Goal: Transaction & Acquisition: Purchase product/service

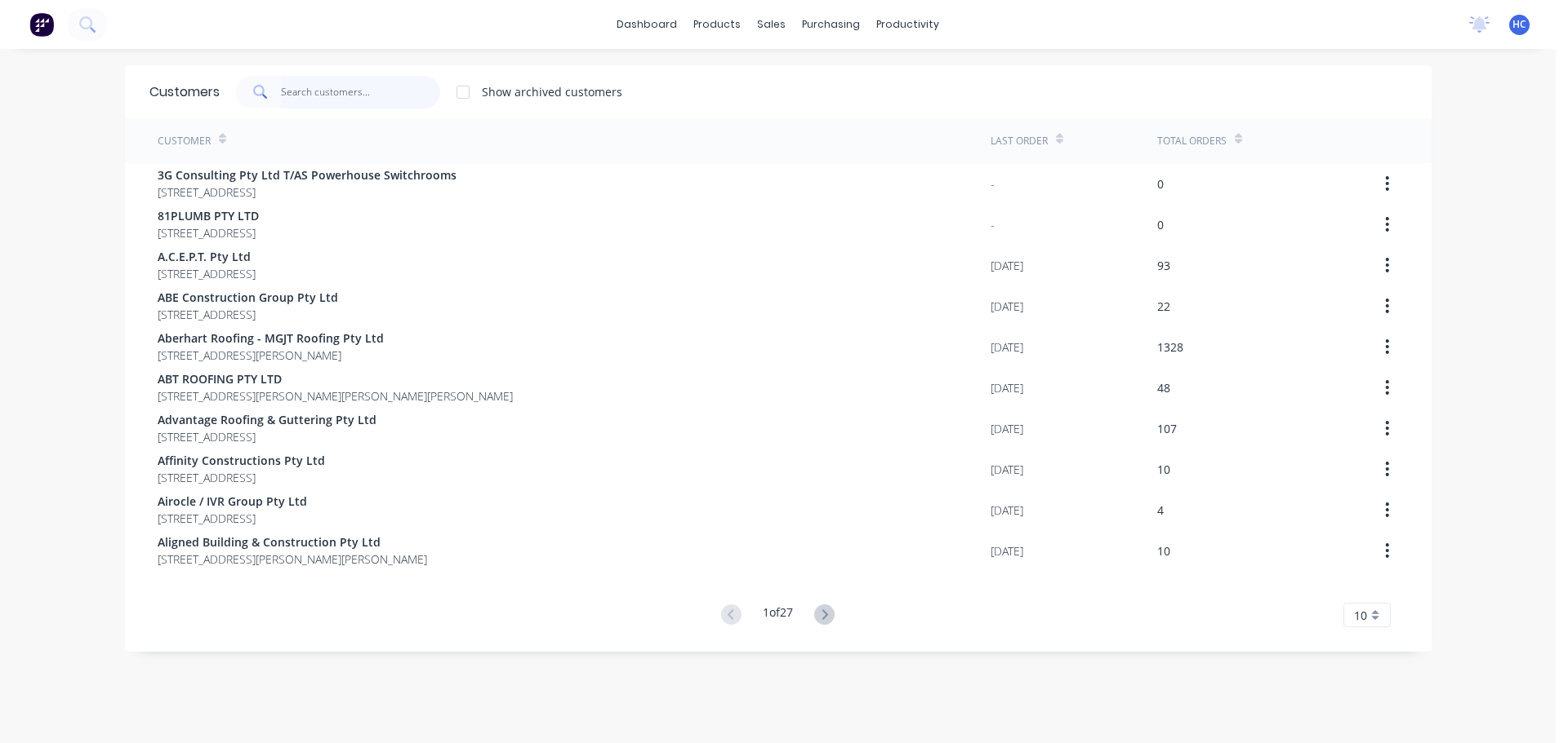
click at [322, 94] on input "text" at bounding box center [360, 92] width 160 height 33
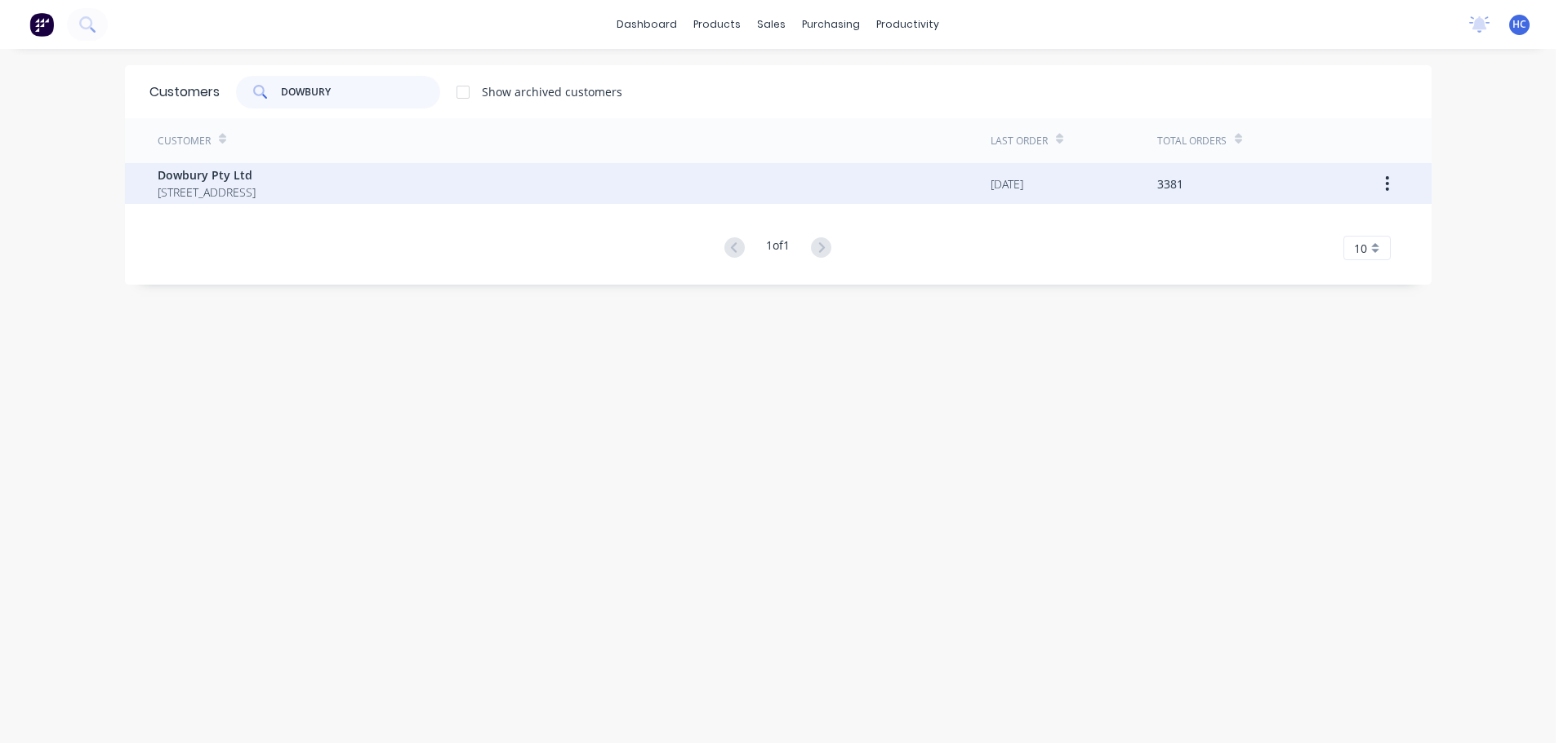
type input "DOWBURY"
click at [256, 190] on span "[STREET_ADDRESS]" at bounding box center [207, 192] width 98 height 17
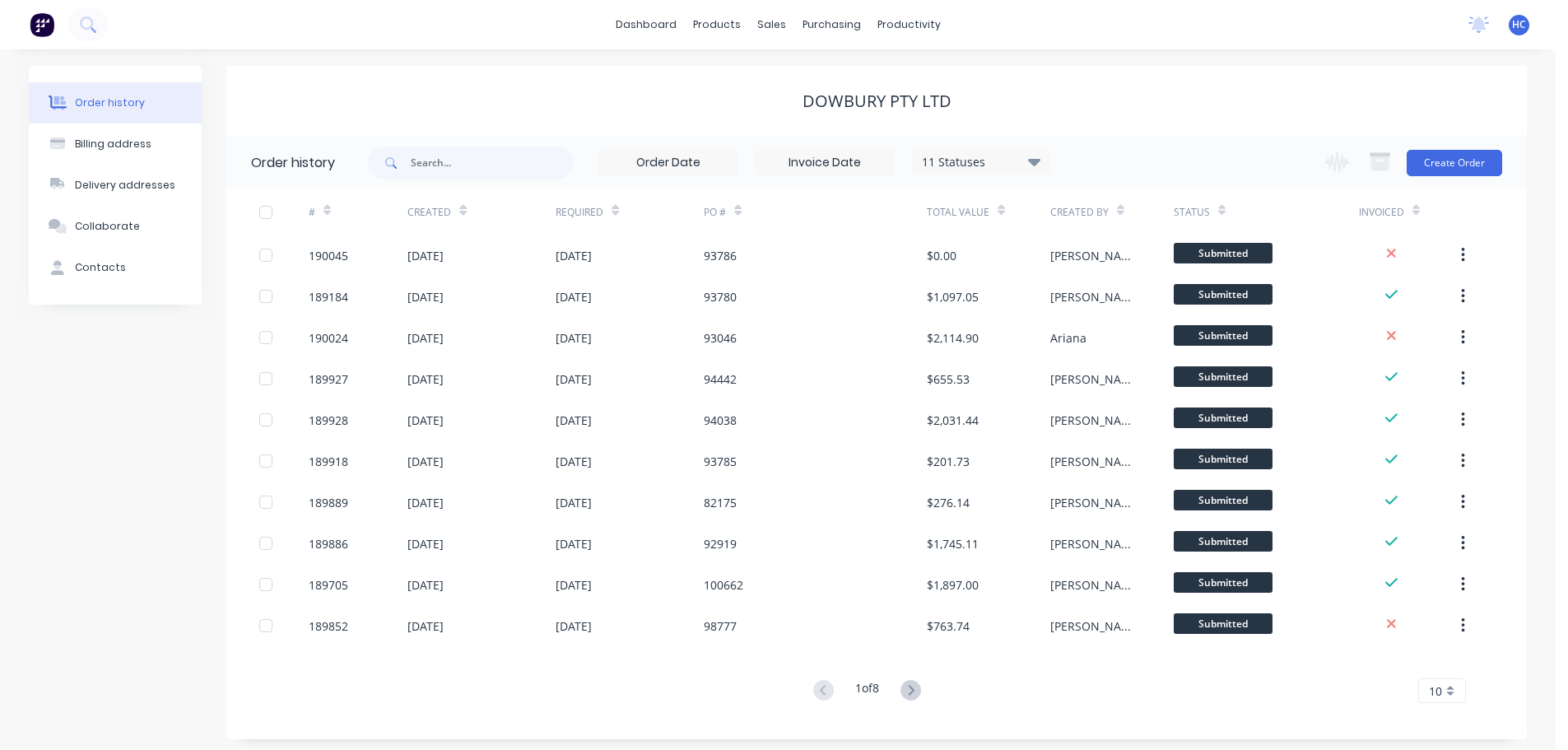
click at [1434, 179] on div "Change order status Submitted Manufactured Ready for pick up Slitting Delivered…" at bounding box center [1408, 163] width 188 height 54
click at [808, 116] on div "Customers" at bounding box center [829, 112] width 60 height 14
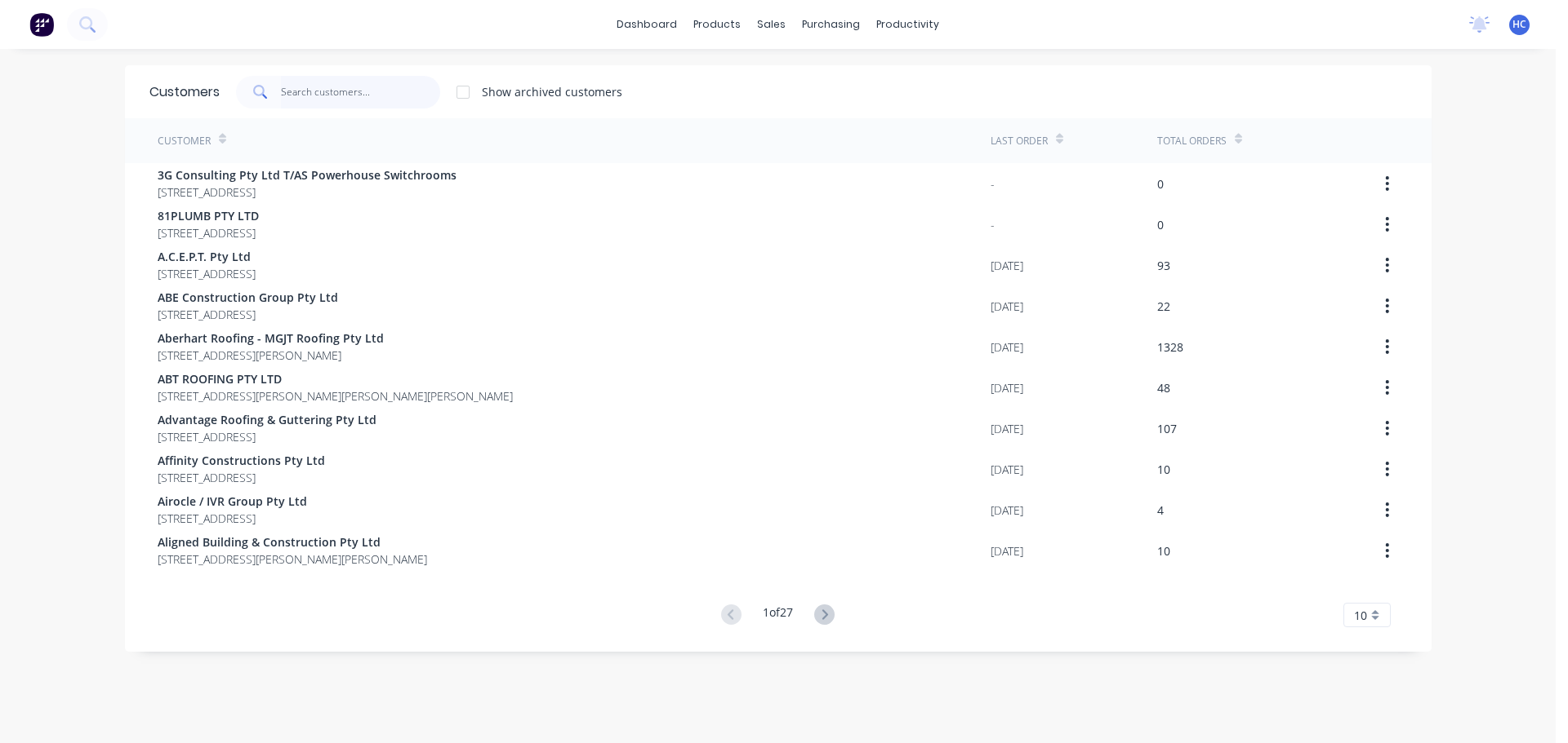
click at [361, 76] on input "text" at bounding box center [360, 92] width 160 height 33
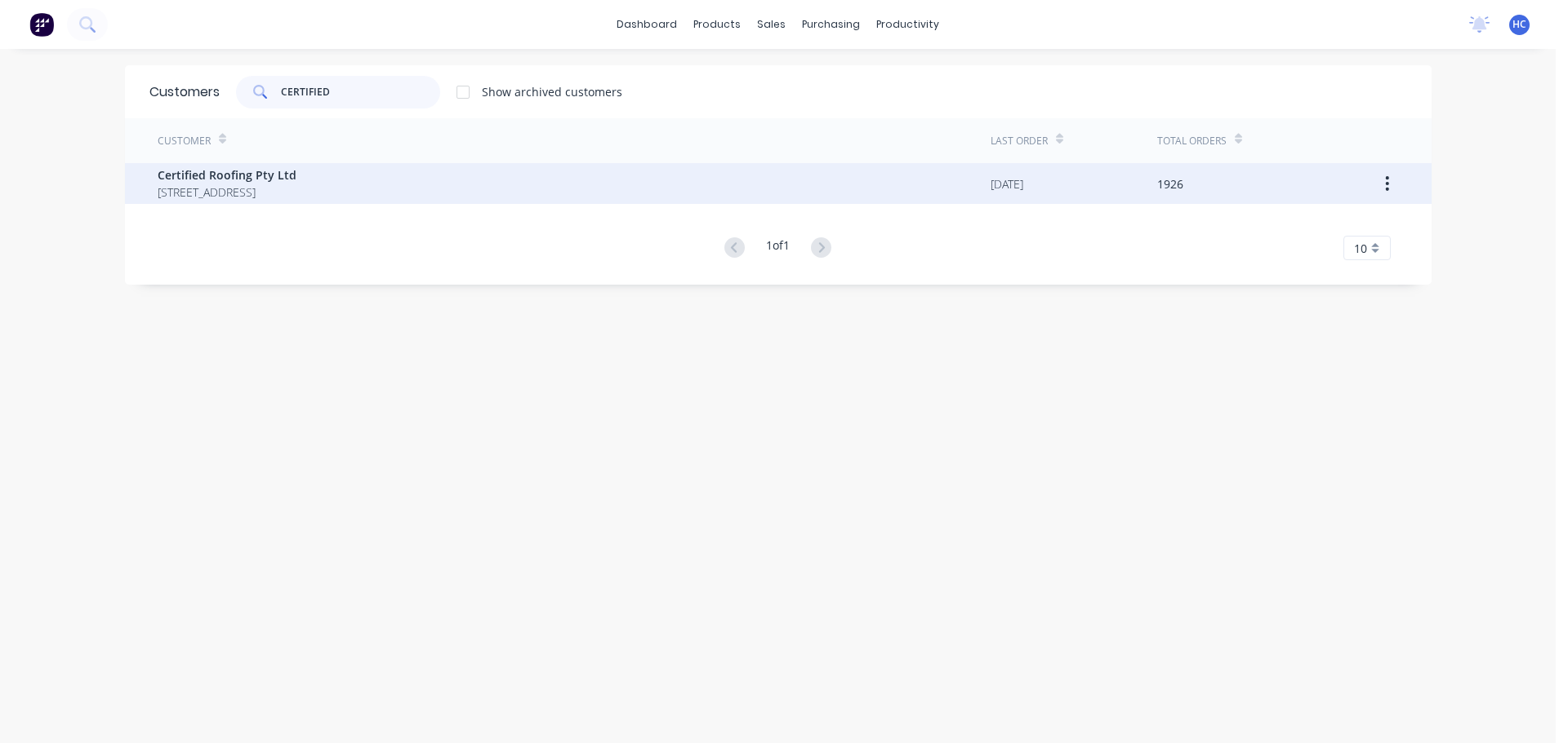
type input "CERTIFIED"
click at [169, 174] on span "Certified Roofing Pty Ltd" at bounding box center [227, 175] width 138 height 17
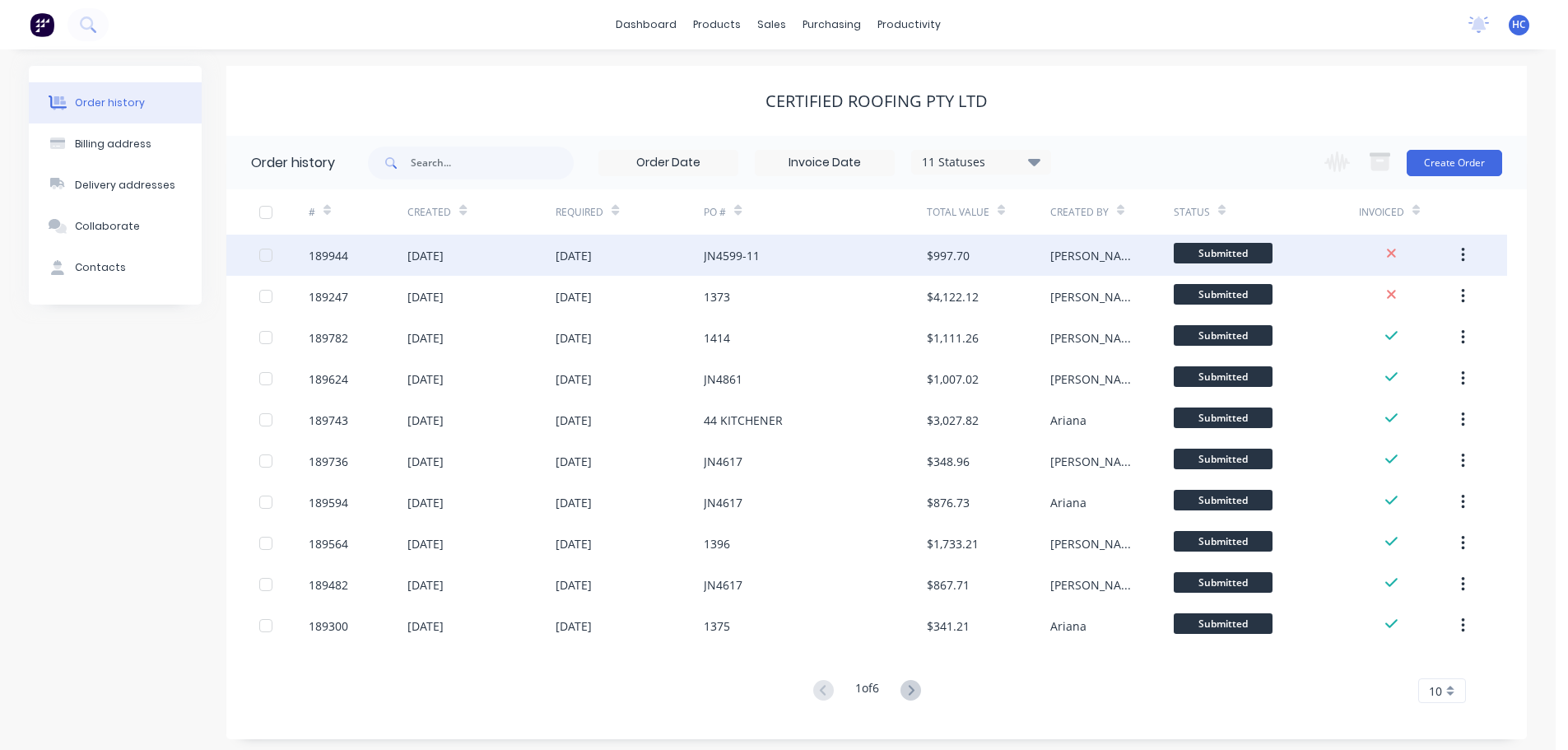
click at [835, 268] on div "JN4599-11" at bounding box center [814, 255] width 222 height 41
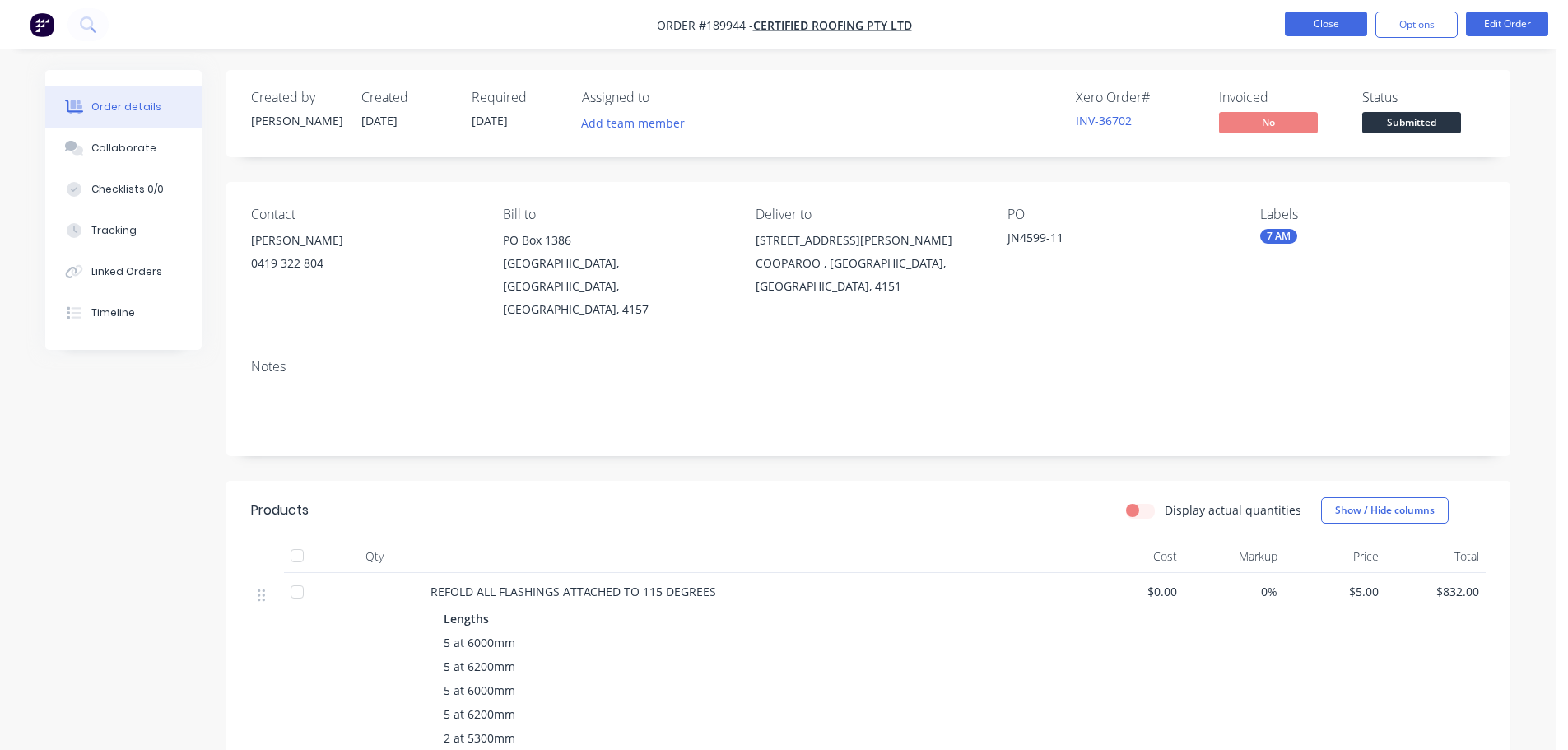
click at [1311, 26] on button "Close" at bounding box center [1326, 24] width 83 height 25
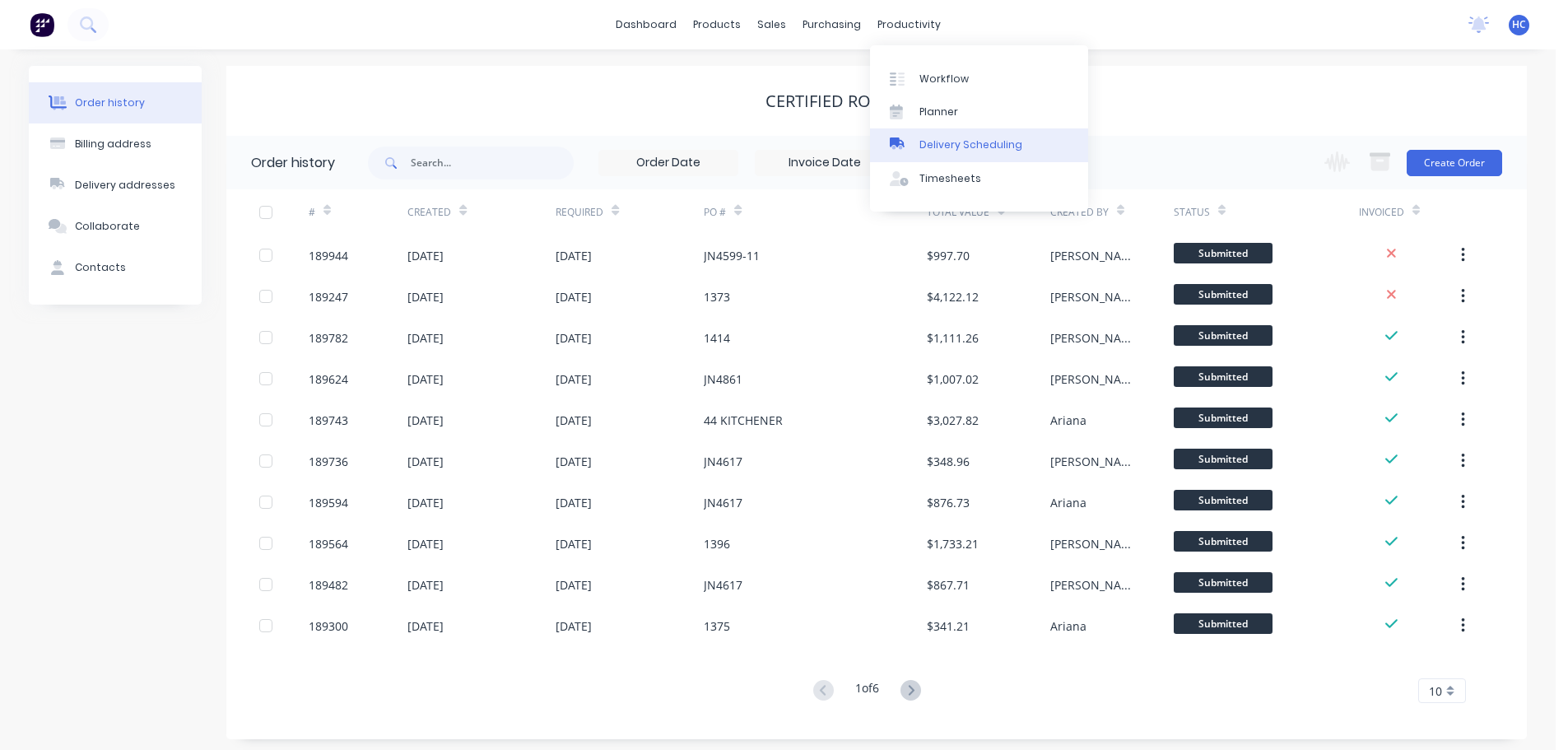
click at [965, 140] on div "Delivery Scheduling" at bounding box center [971, 145] width 103 height 14
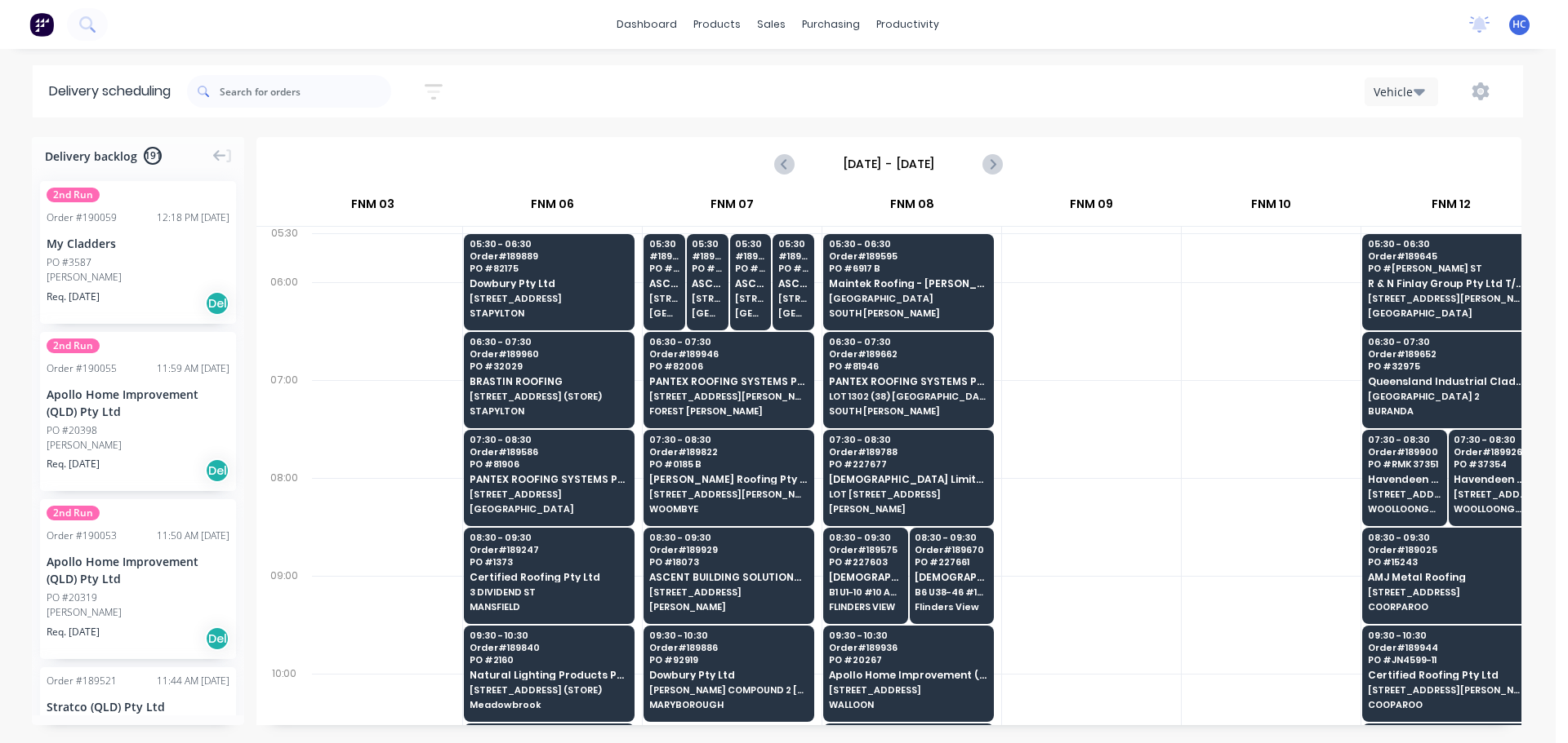
scroll to position [0, 582]
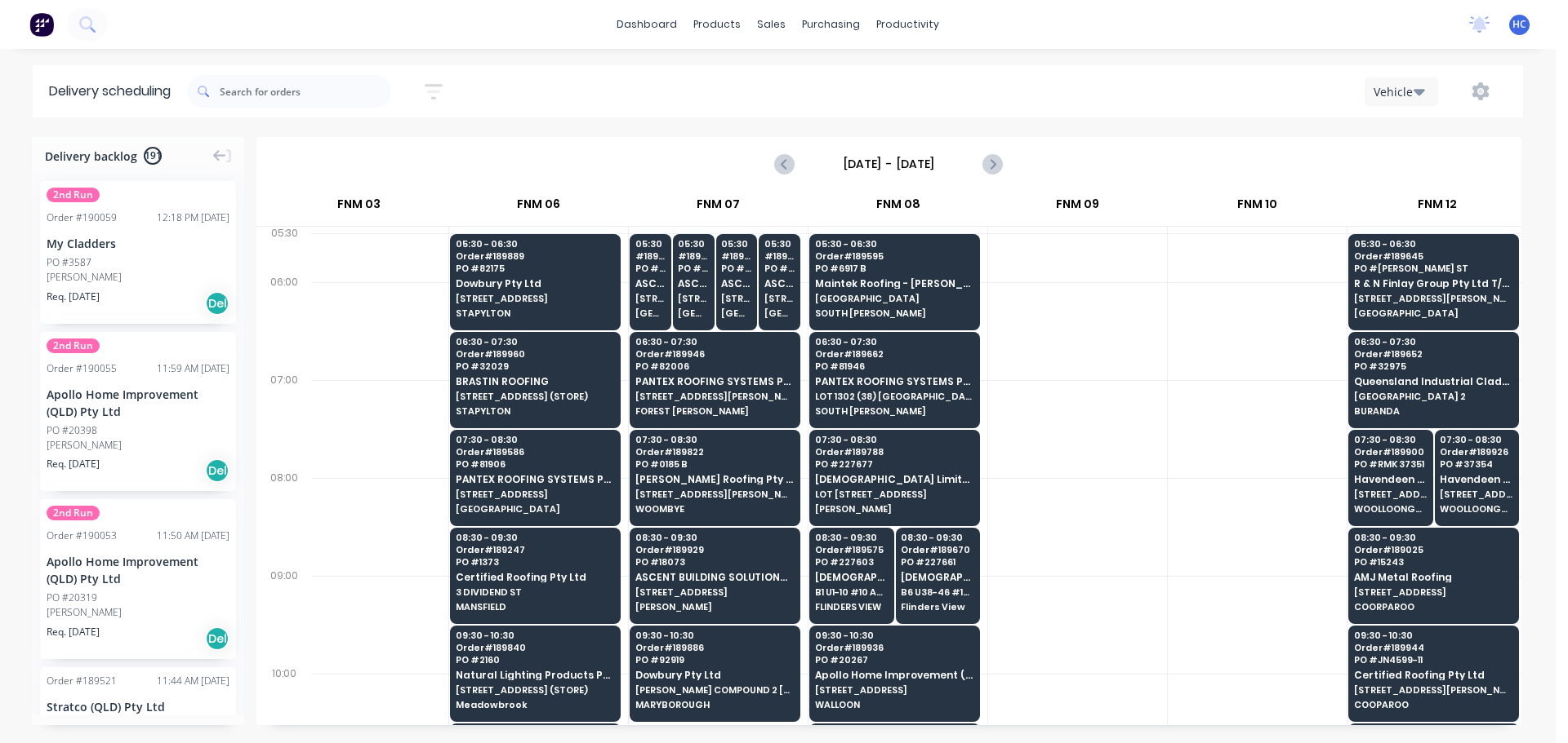
click at [1107, 493] on div at bounding box center [1078, 527] width 179 height 98
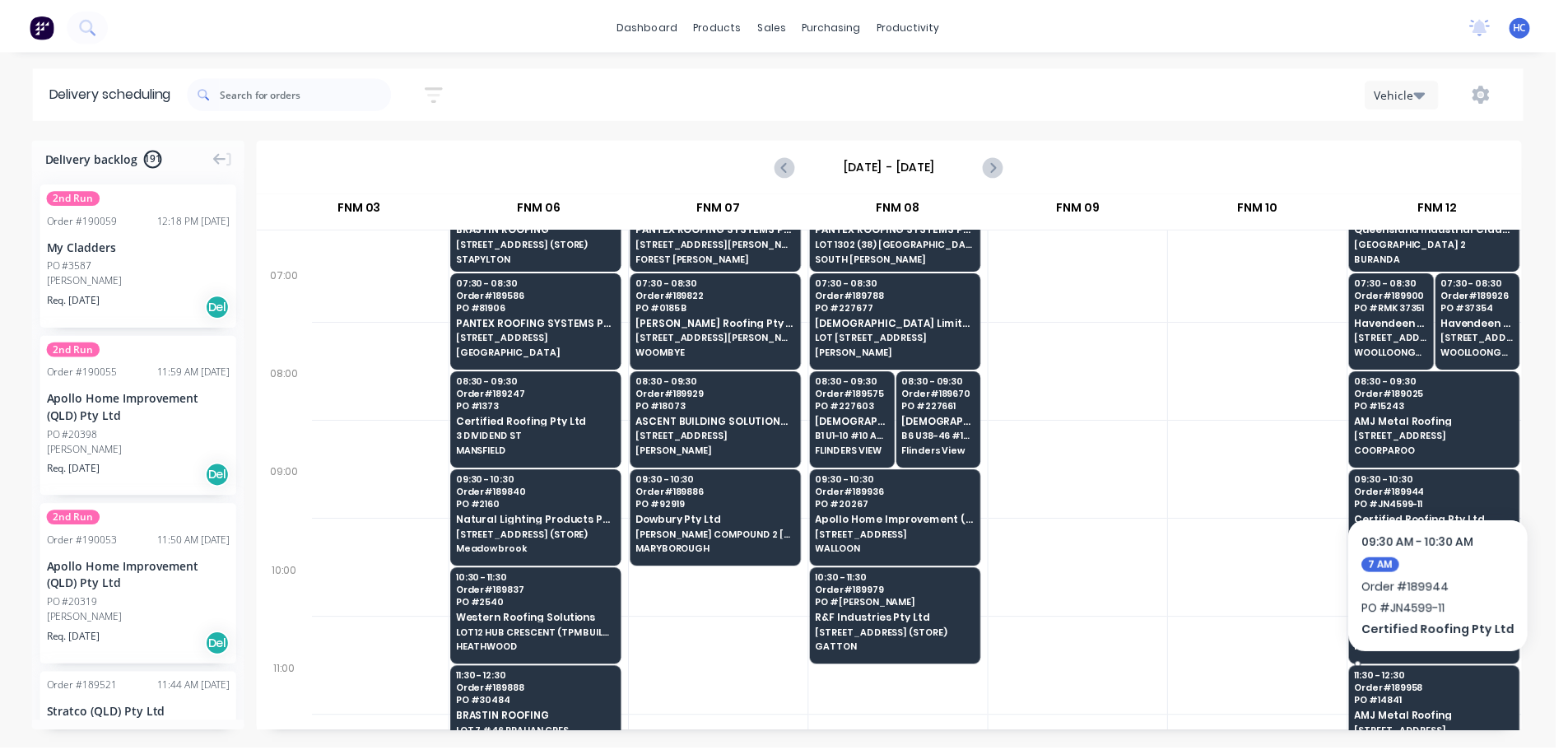
scroll to position [165, 587]
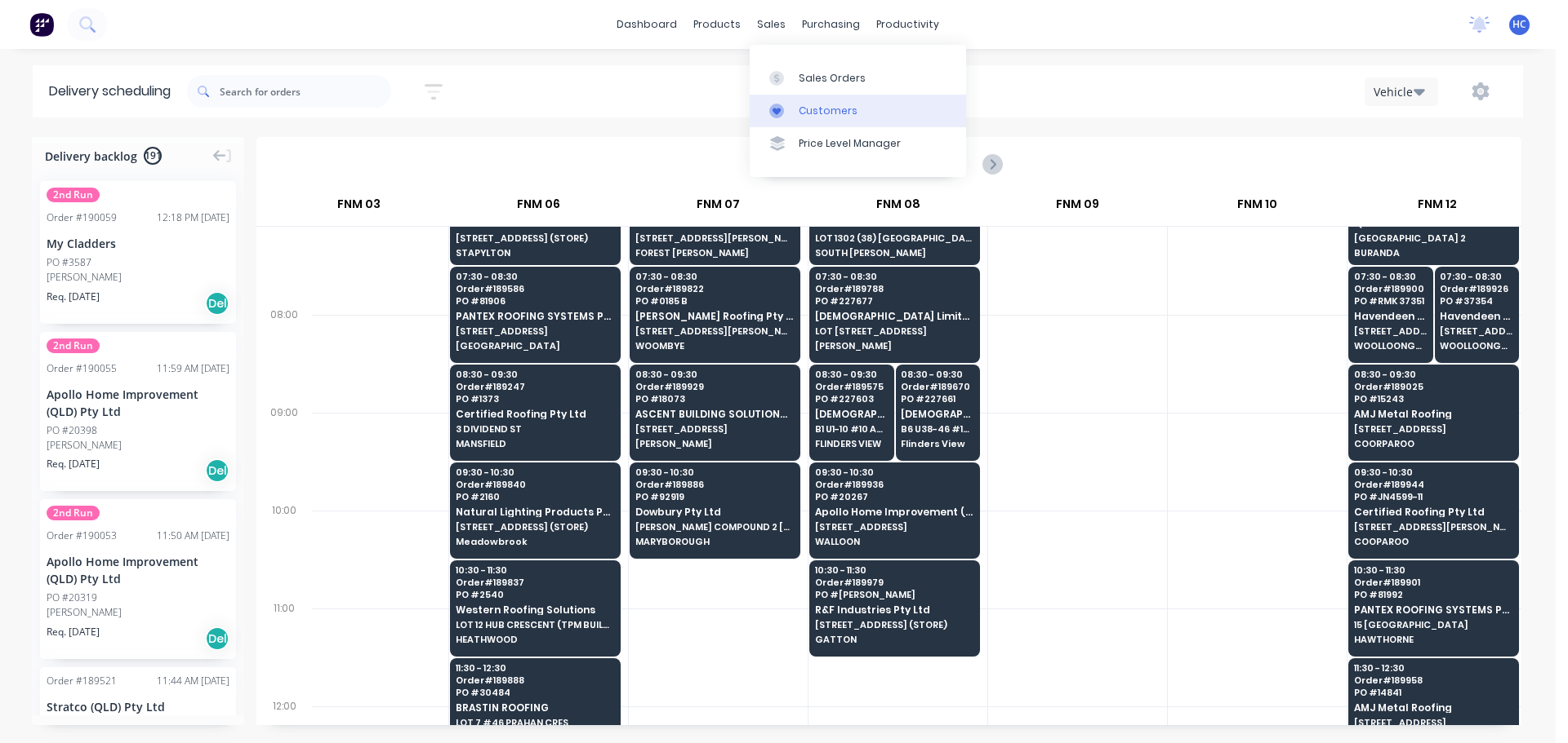
click at [840, 109] on div "Customers" at bounding box center [828, 110] width 59 height 14
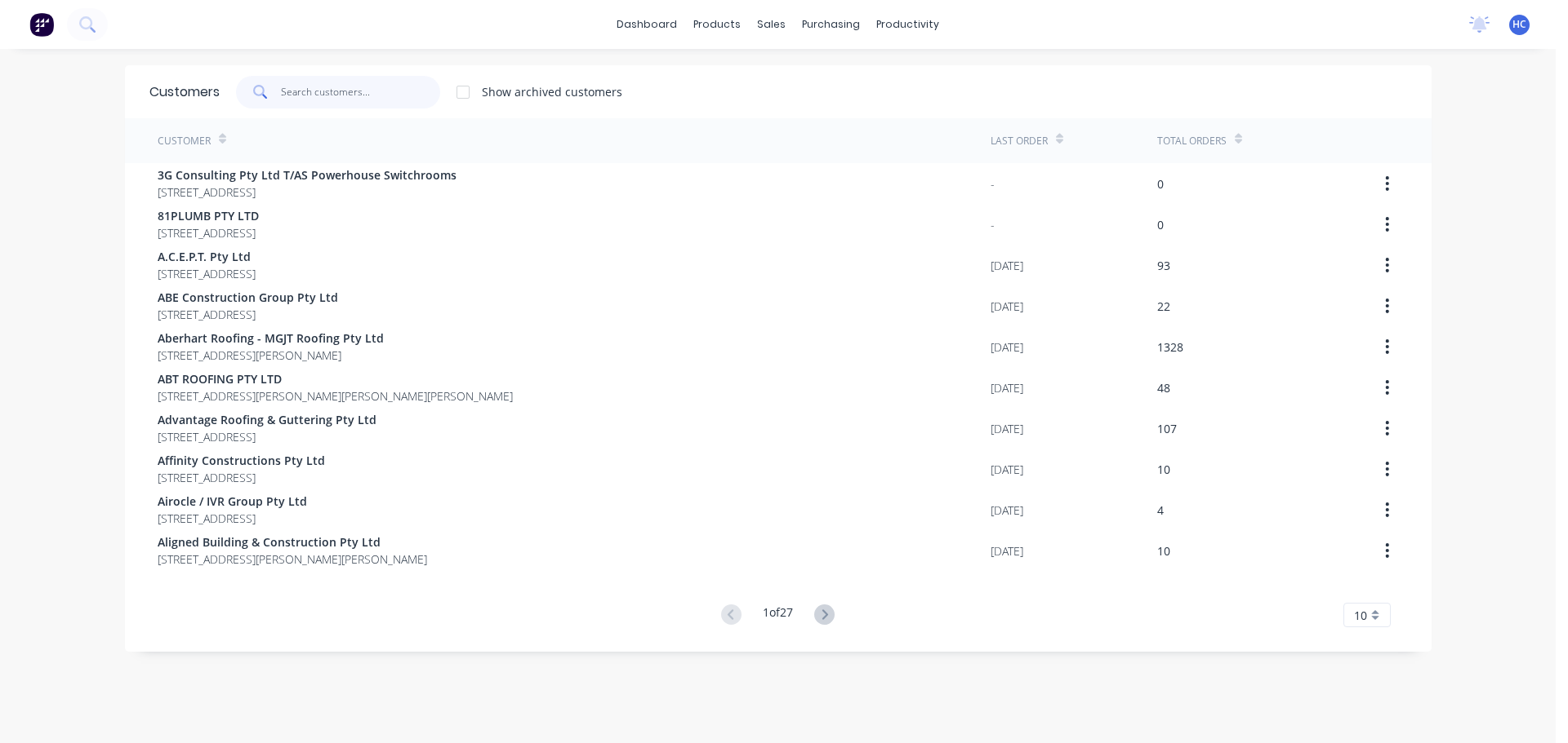
click at [396, 85] on input "text" at bounding box center [360, 92] width 160 height 33
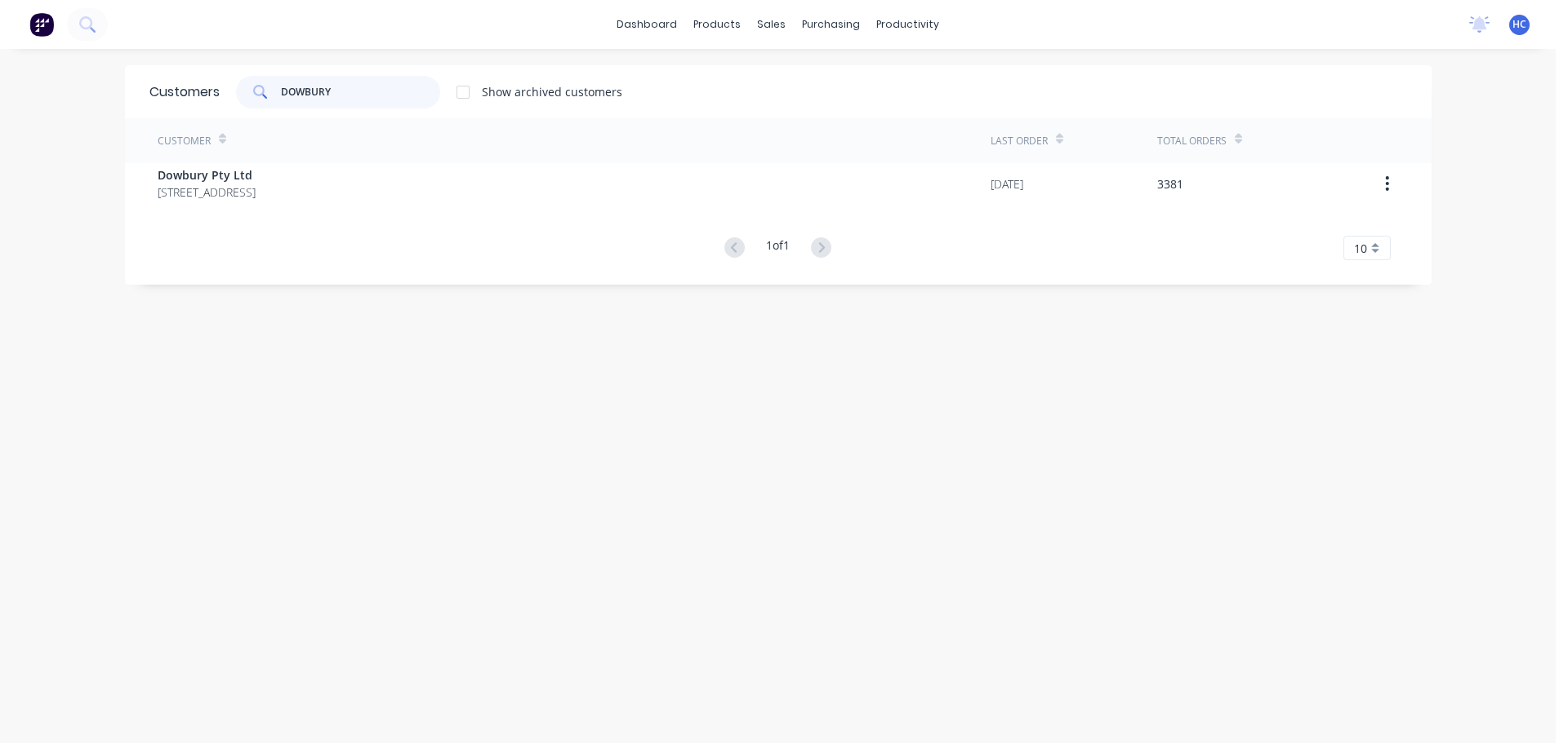
type input "DOWBURY"
drag, startPoint x: 460, startPoint y: 204, endPoint x: 500, endPoint y: 208, distance: 40.2
click at [462, 213] on div "Customer Last Order Total Orders Dowbury Pty Ltd [STREET_ADDRESS] [DATE] 3381 1…" at bounding box center [778, 189] width 1306 height 142
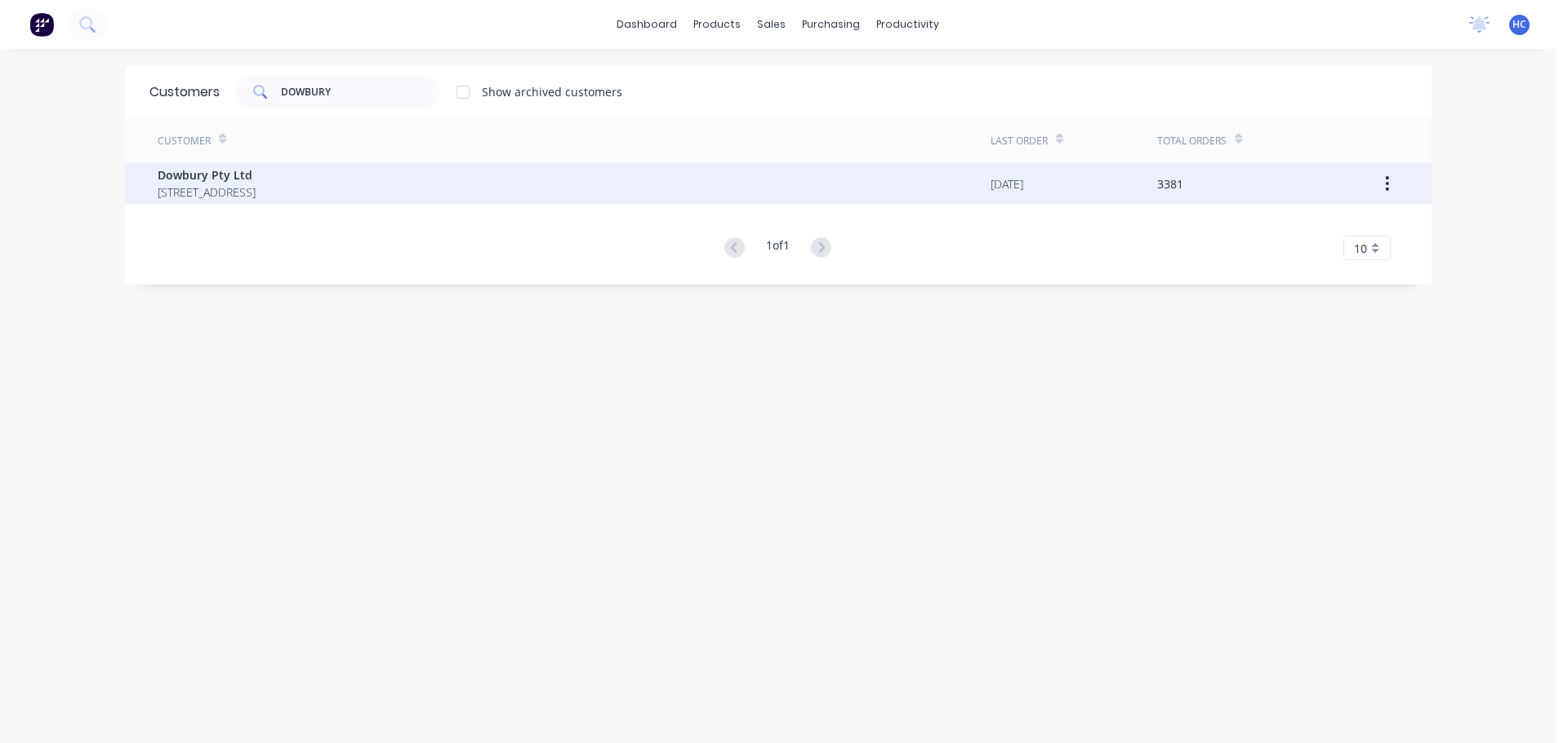
click at [612, 191] on div "Dowbury Pty Ltd [STREET_ADDRESS]" at bounding box center [574, 184] width 833 height 40
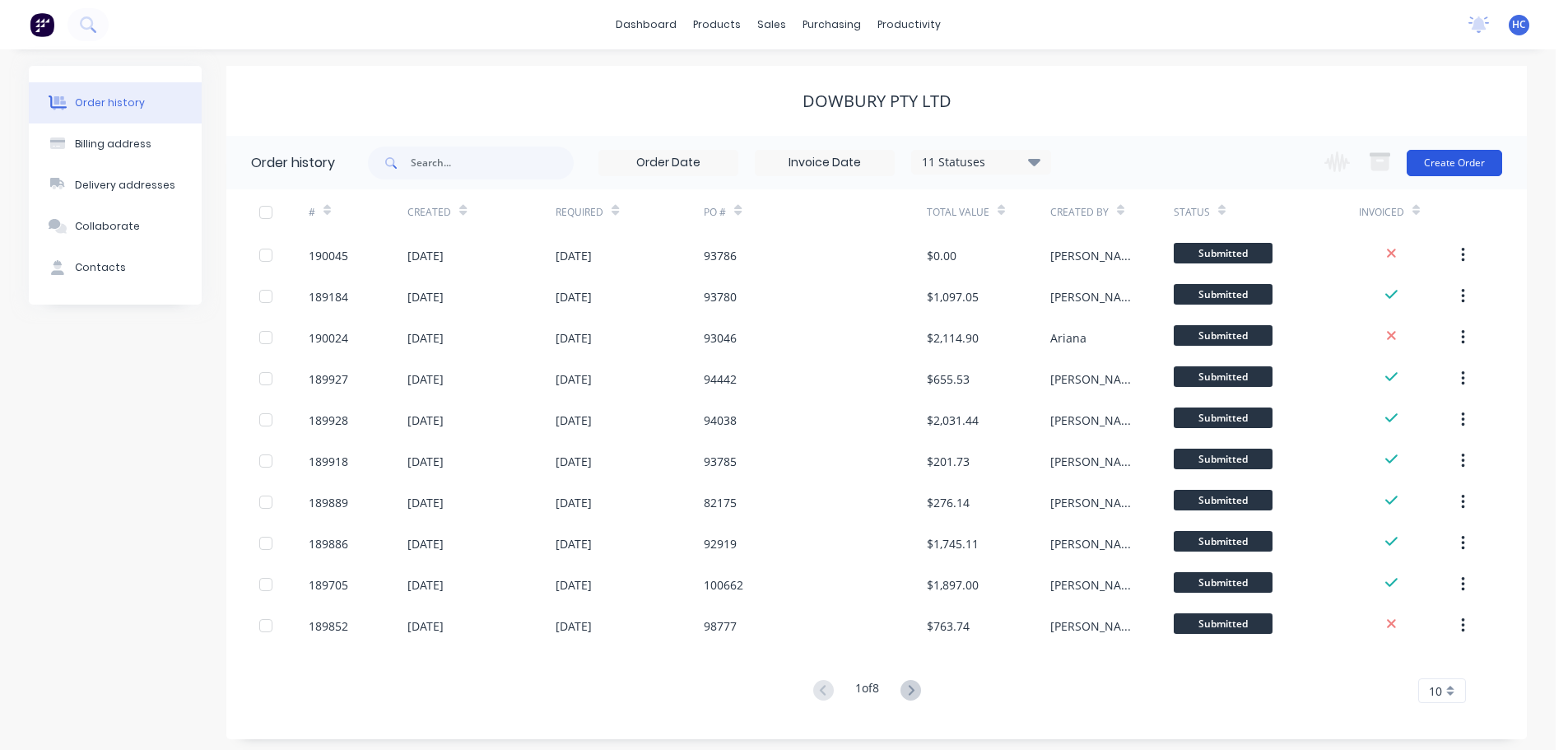
click at [1470, 155] on button "Create Order" at bounding box center [1455, 163] width 95 height 26
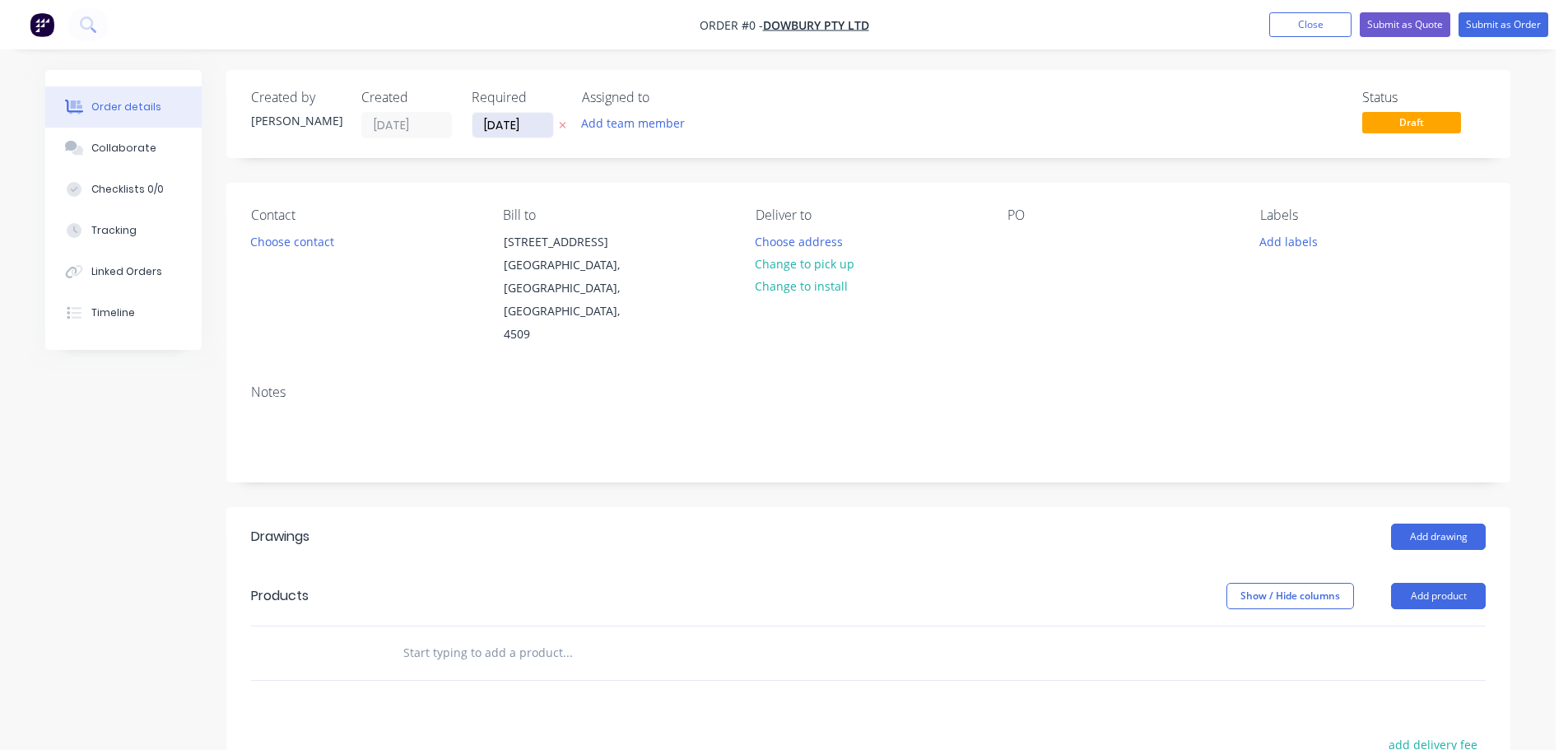
click at [502, 121] on input "[DATE]" at bounding box center [512, 125] width 81 height 25
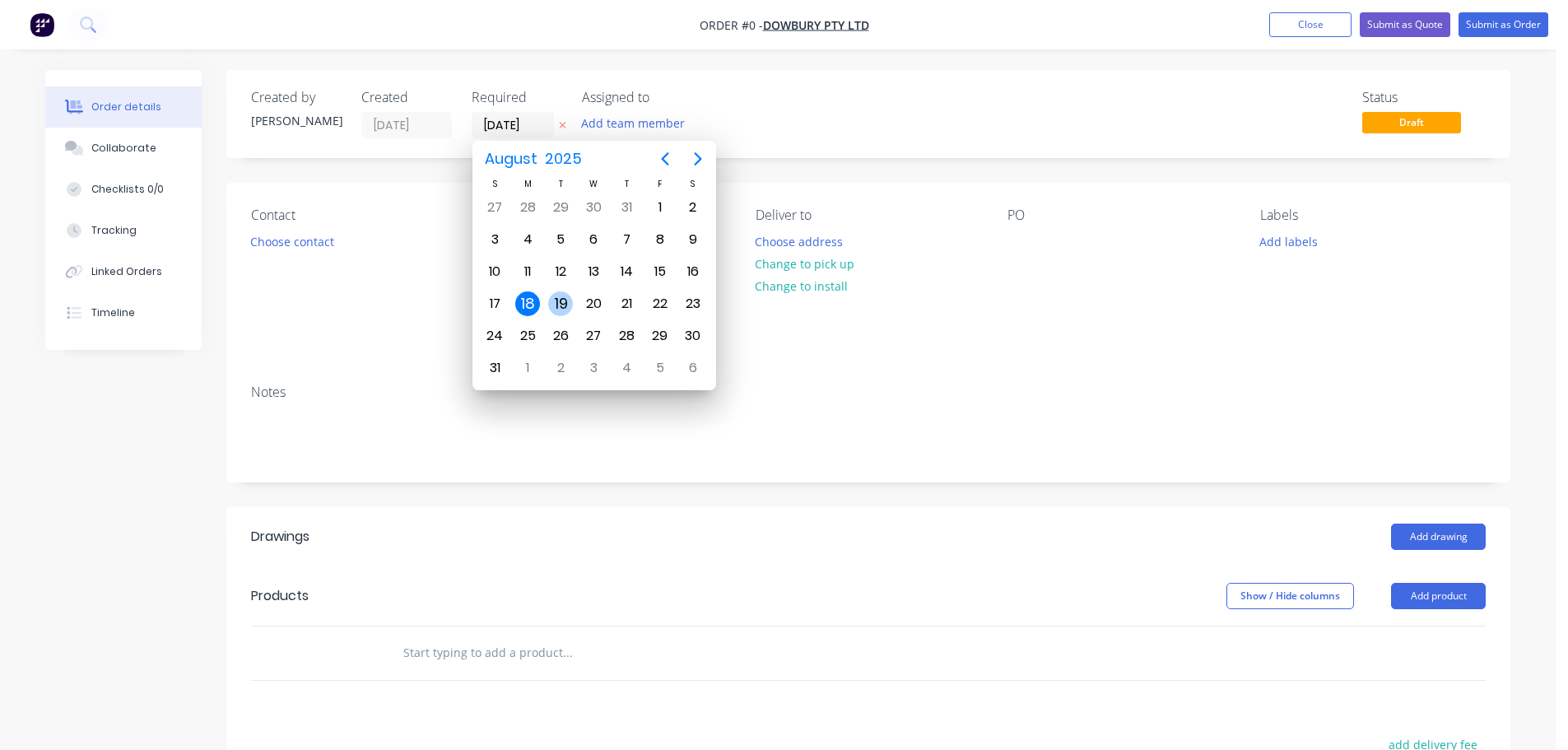
click at [566, 302] on div "19" at bounding box center [560, 304] width 25 height 25
type input "[DATE]"
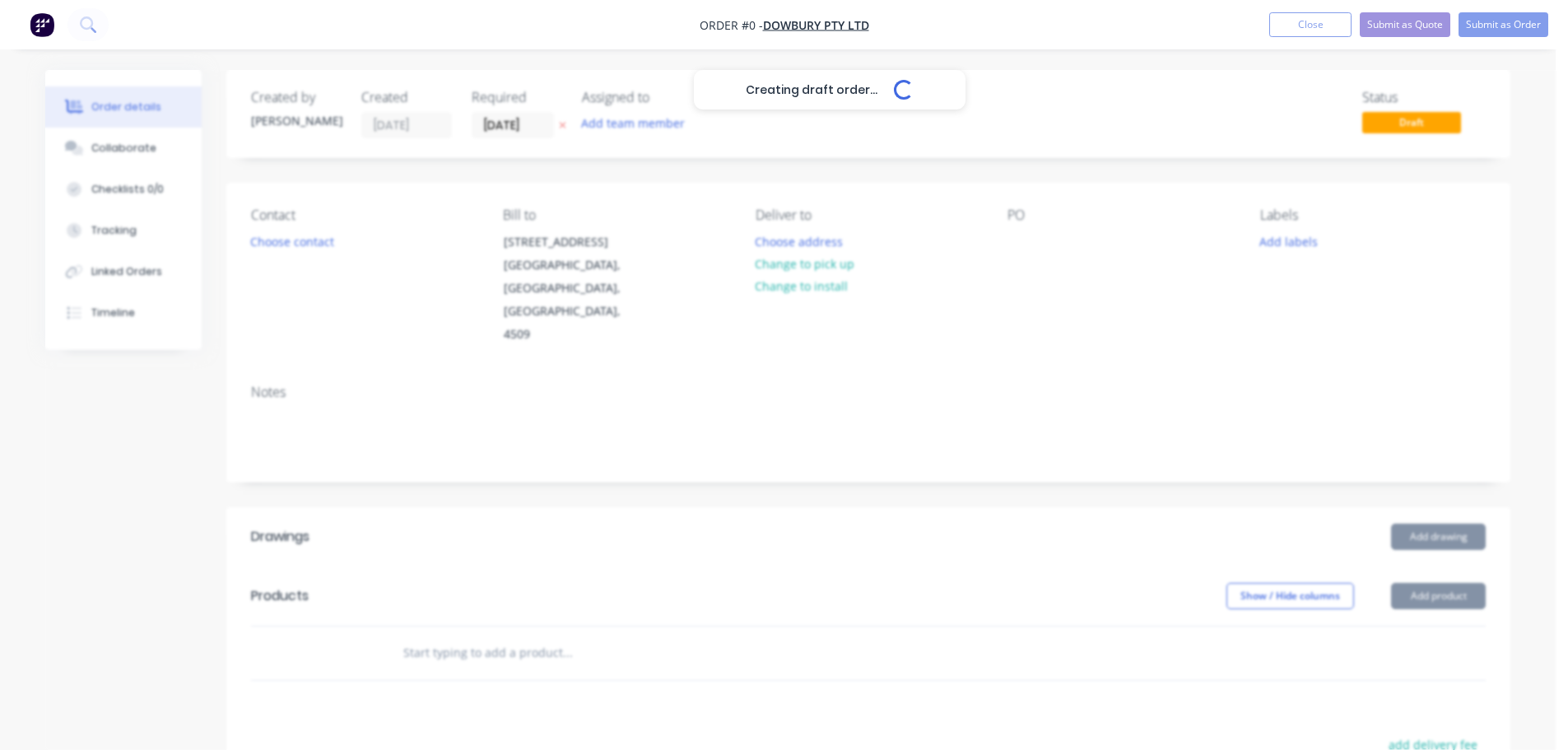
click at [311, 247] on div "Creating draft order... Loading..." at bounding box center [829, 444] width 1568 height 750
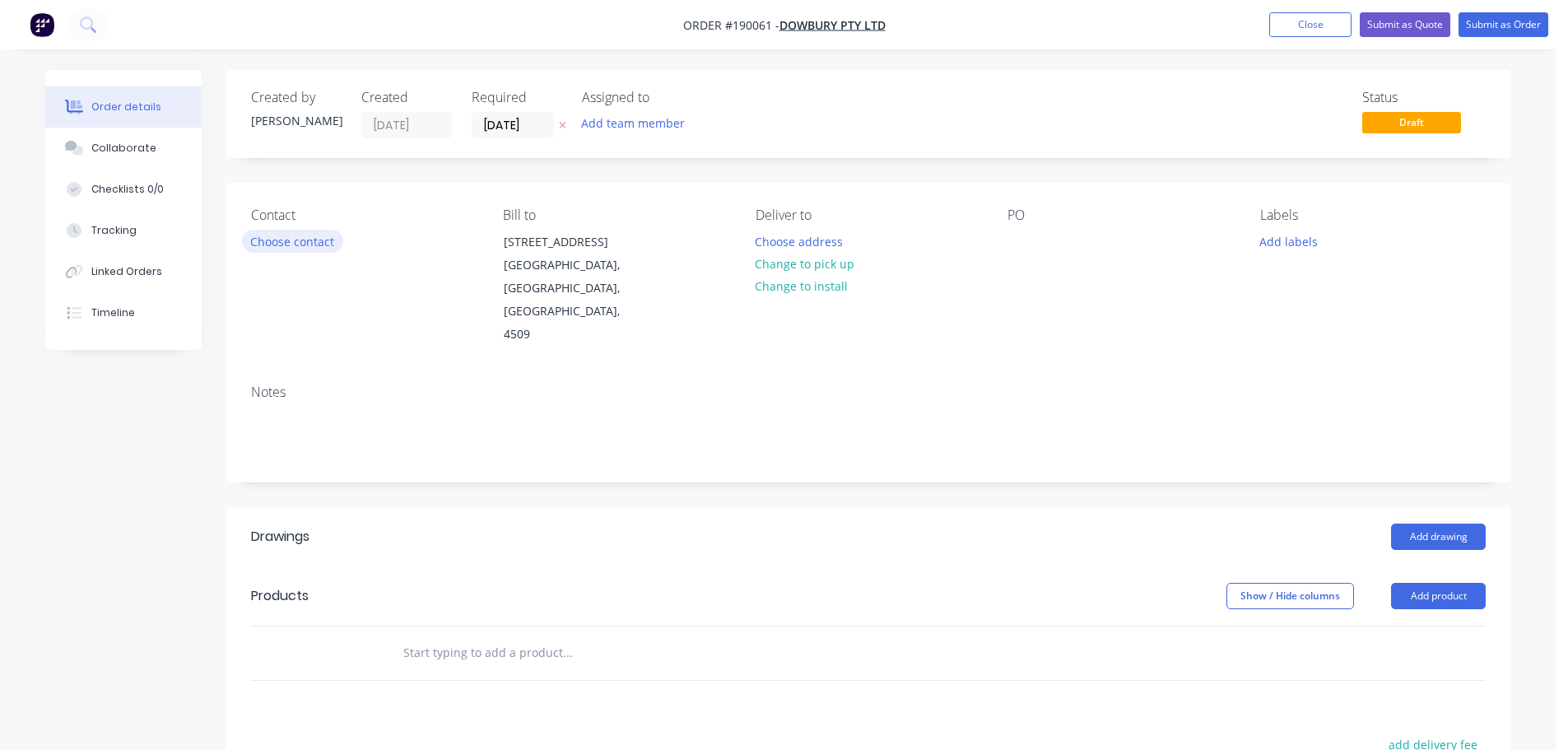
click at [309, 242] on button "Choose contact" at bounding box center [292, 241] width 101 height 22
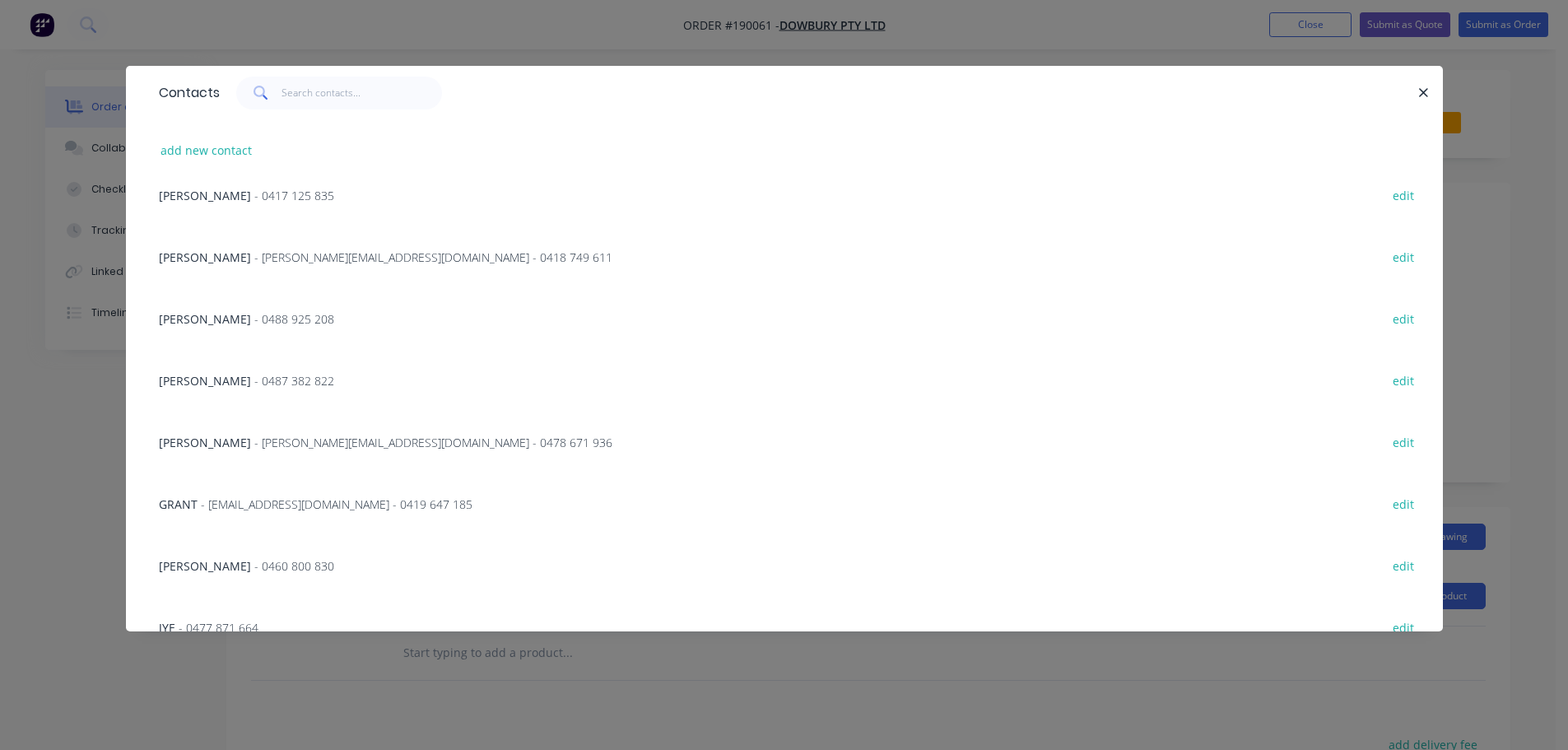
scroll to position [329, 0]
click at [221, 573] on div "[PERSON_NAME] - 0460 800 830 edit" at bounding box center [784, 562] width 1268 height 62
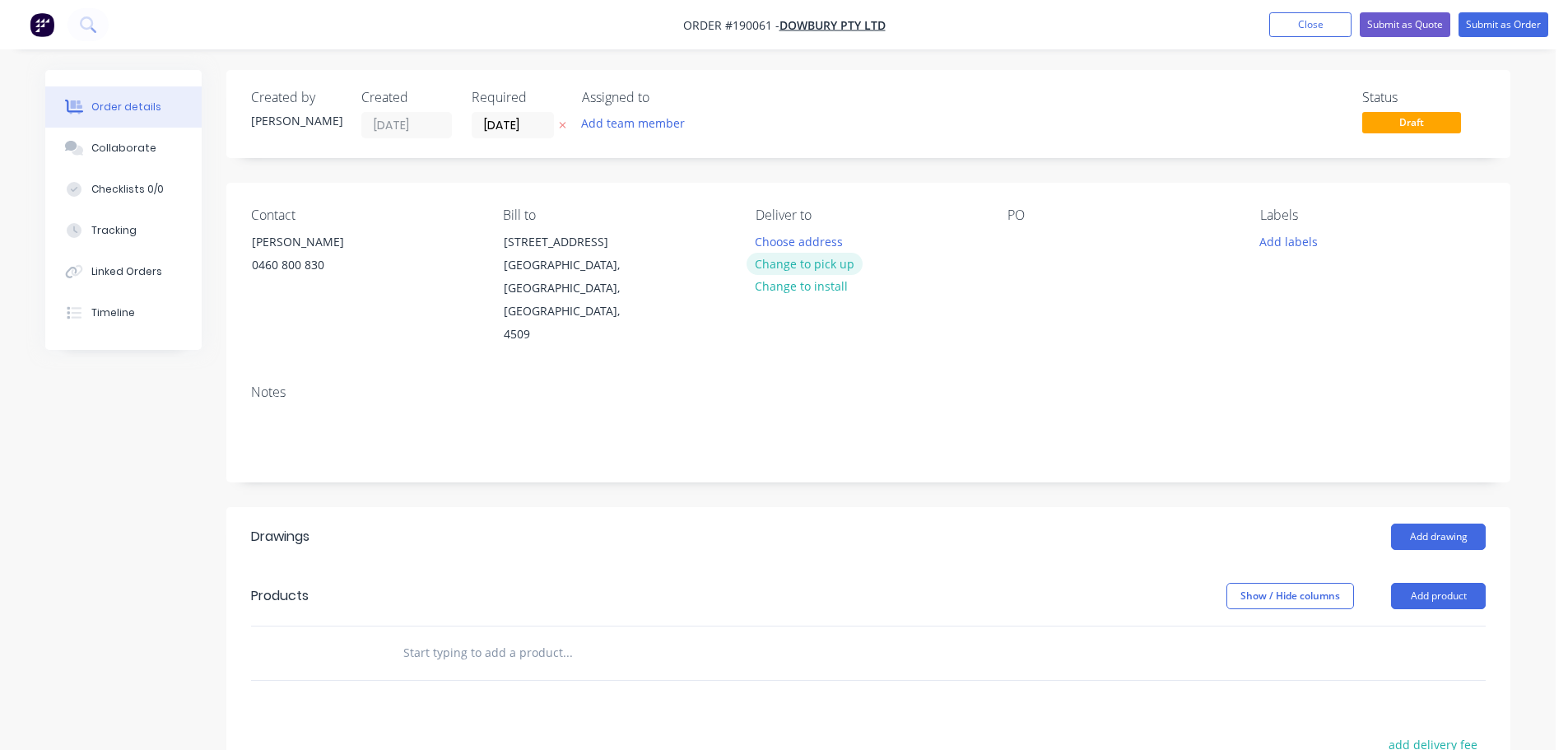
click at [767, 257] on button "Change to pick up" at bounding box center [805, 264] width 117 height 22
click at [791, 260] on button "Change to delivery" at bounding box center [807, 265] width 120 height 22
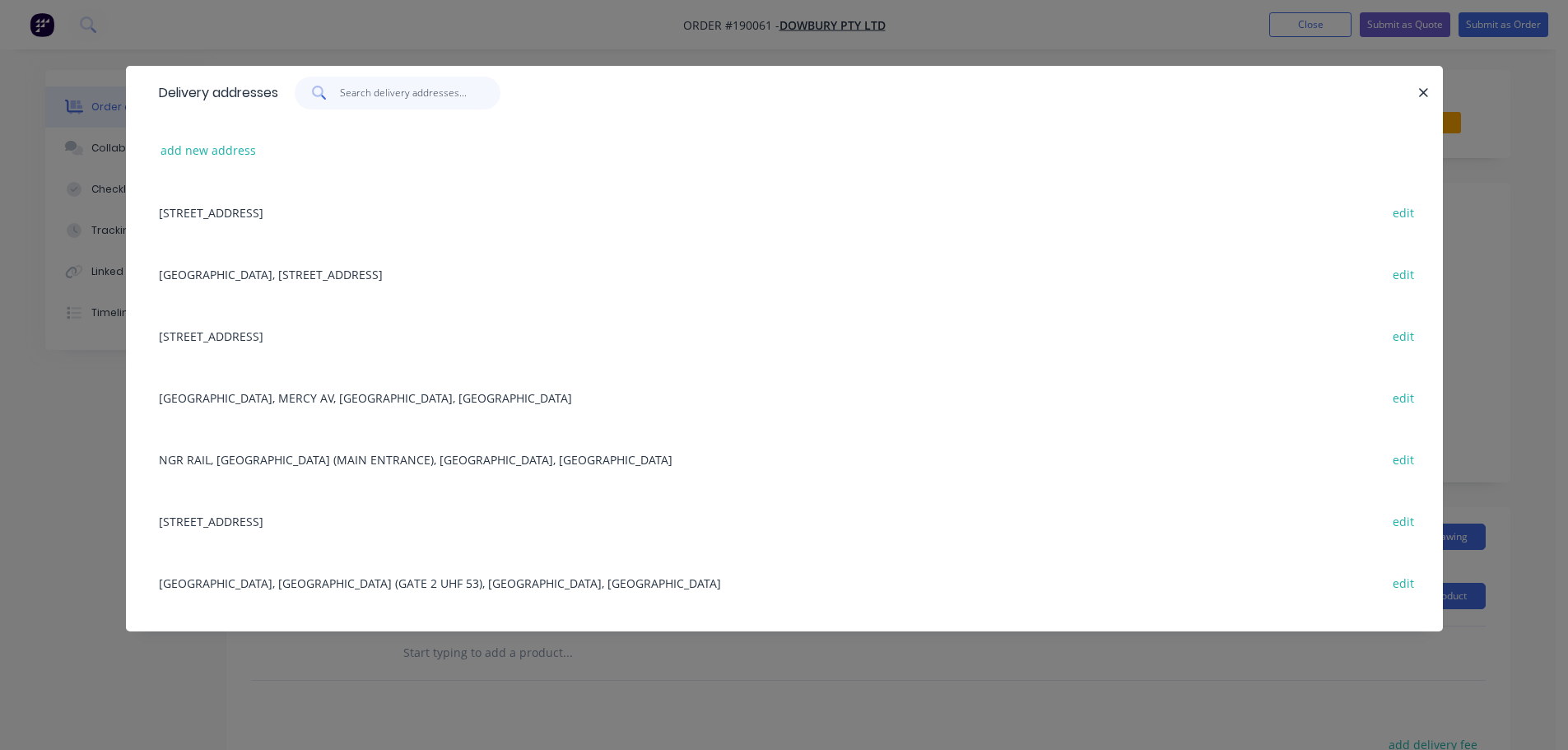
click at [366, 98] on input "text" at bounding box center [420, 93] width 161 height 33
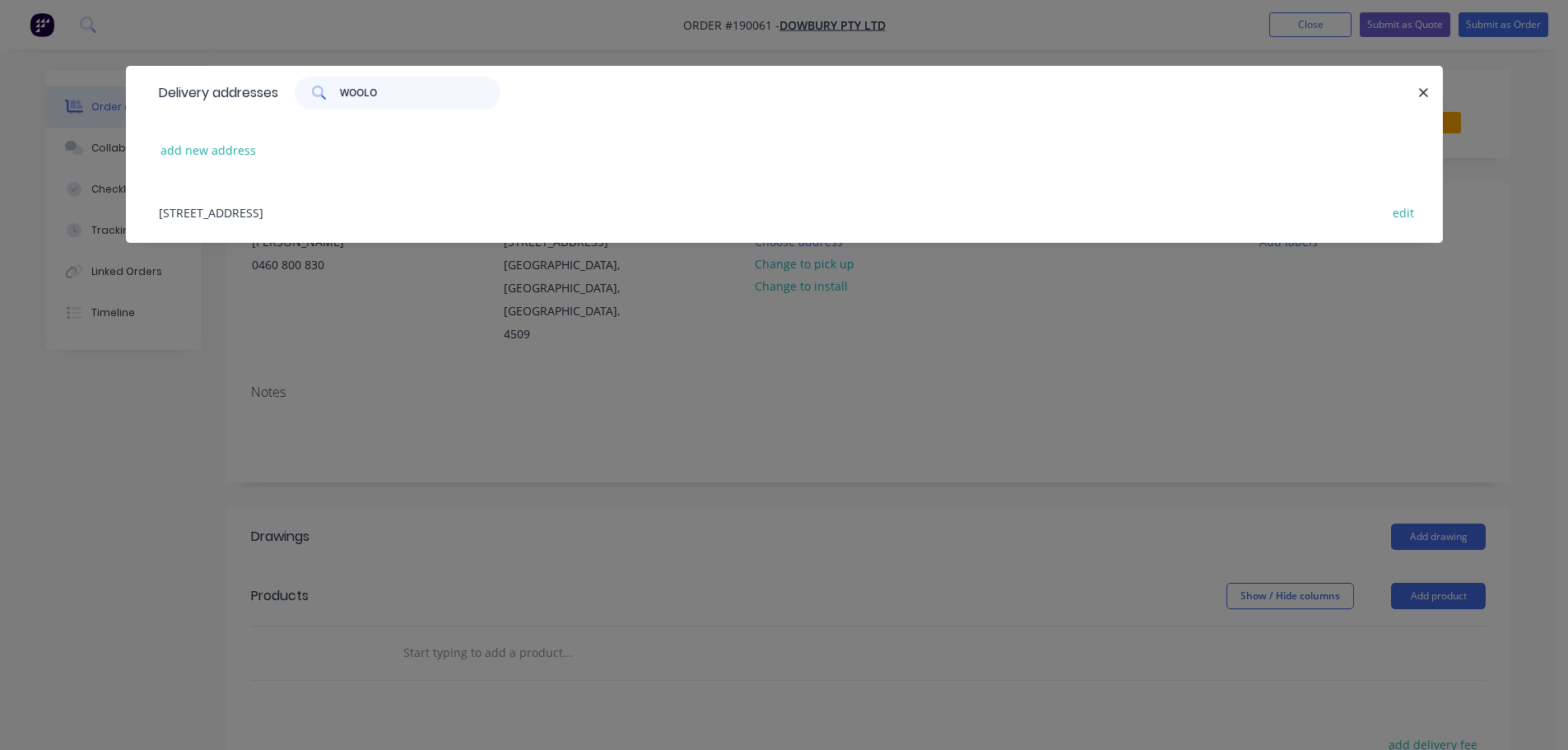
drag, startPoint x: 413, startPoint y: 84, endPoint x: 288, endPoint y: 83, distance: 125.0
click at [295, 92] on div "WOOLO" at bounding box center [389, 93] width 222 height 33
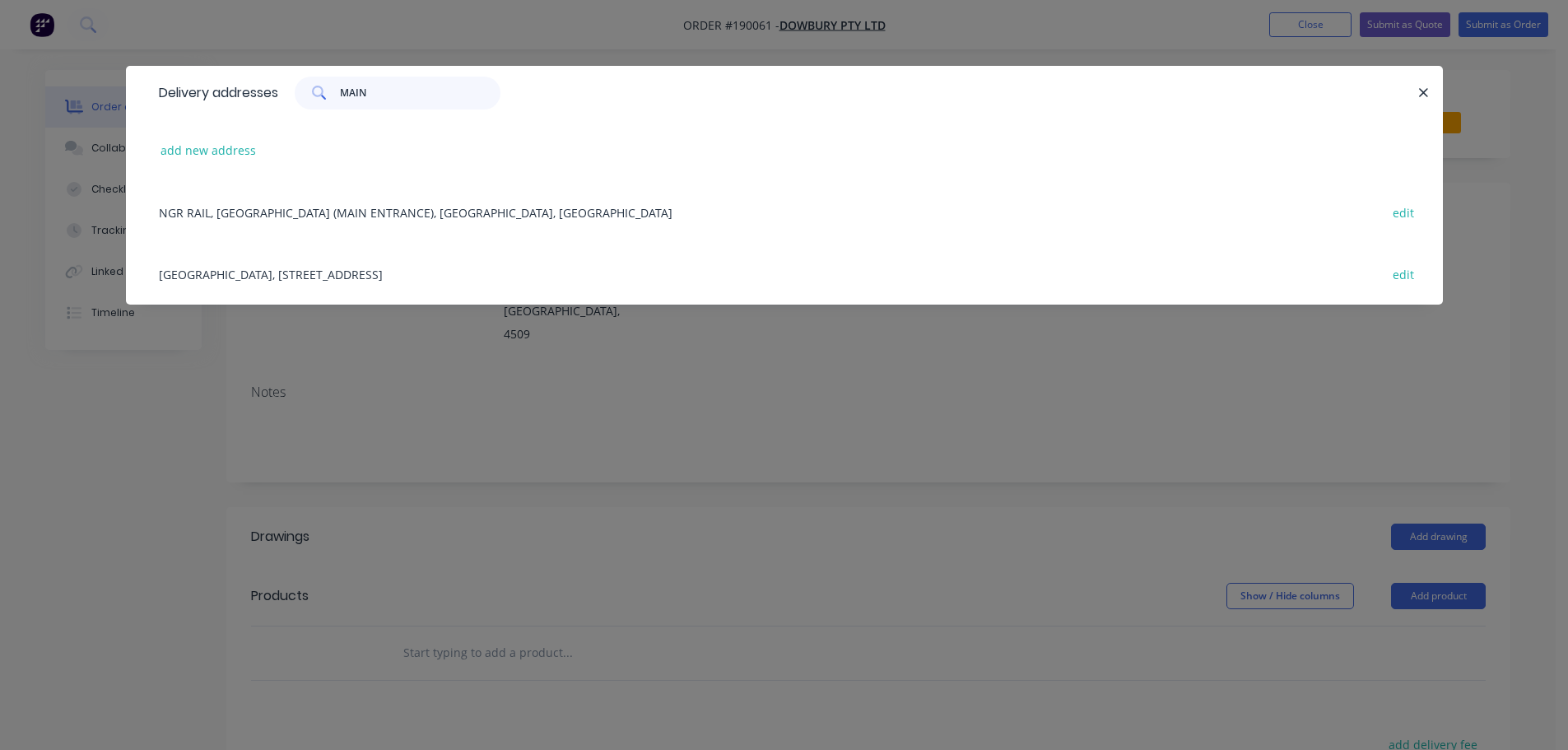
type input "MAIN"
click at [425, 281] on div "[GEOGRAPHIC_DATA], [STREET_ADDRESS] edit" at bounding box center [784, 273] width 1268 height 62
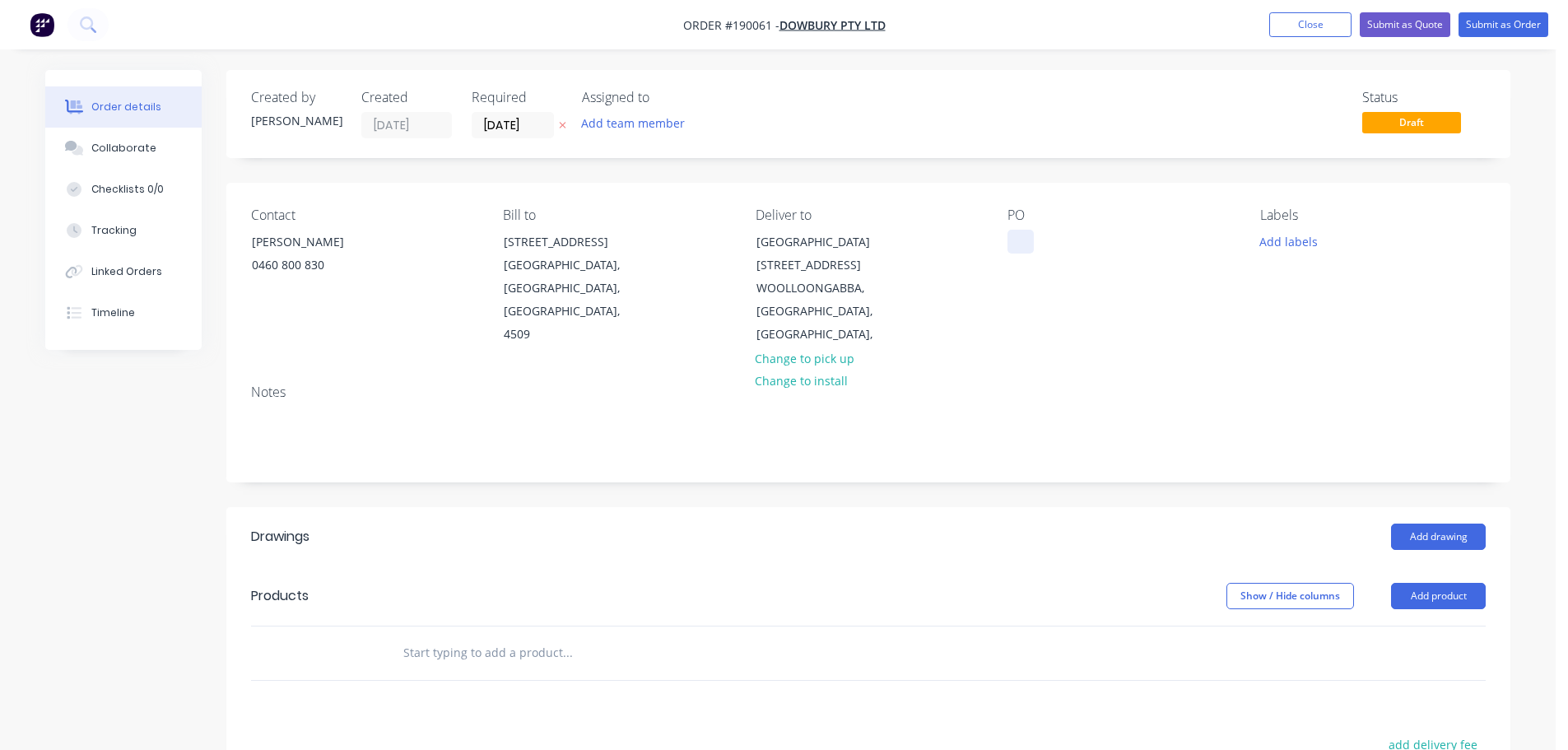
click at [1010, 249] on div at bounding box center [1020, 242] width 26 height 24
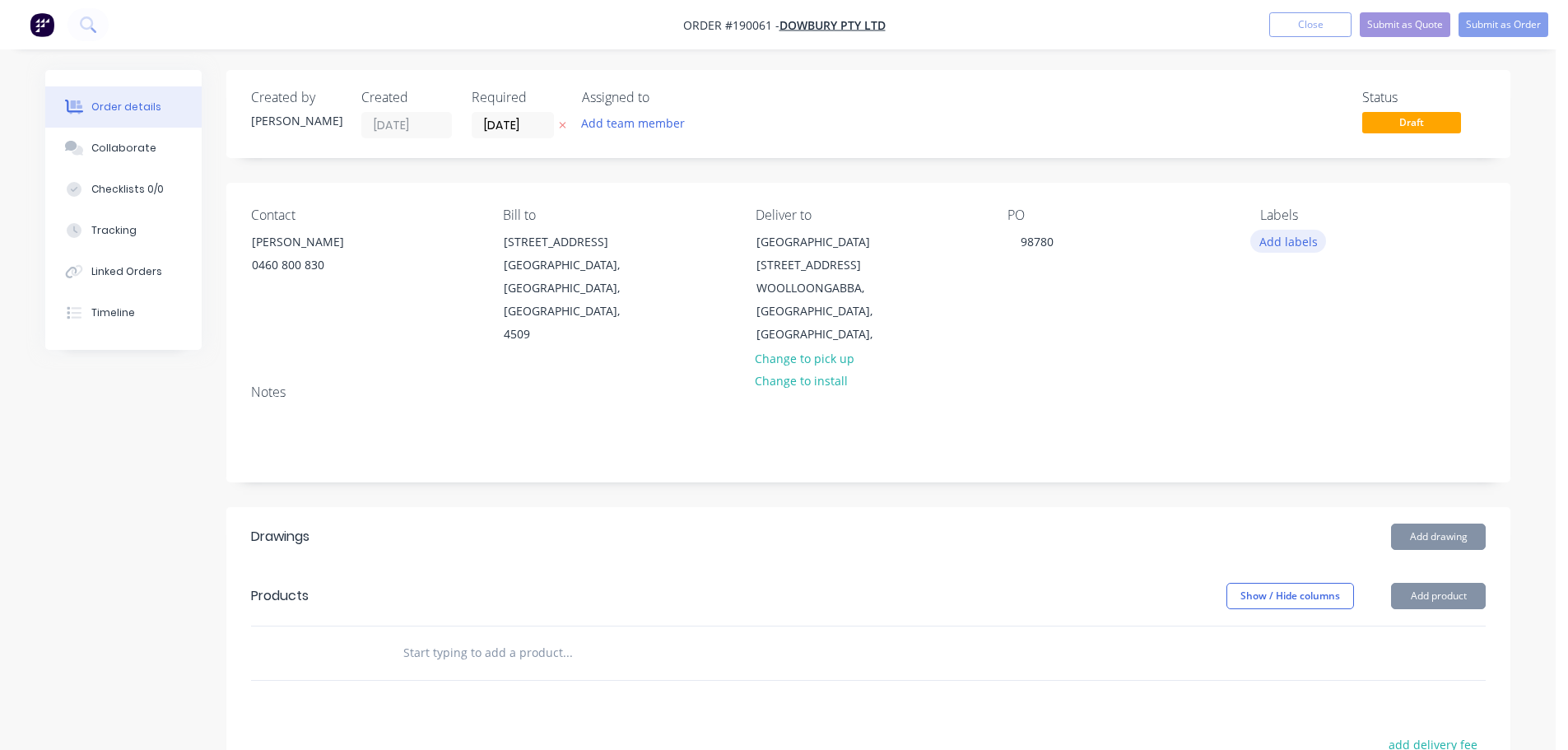
click at [1290, 250] on button "Add labels" at bounding box center [1288, 241] width 76 height 22
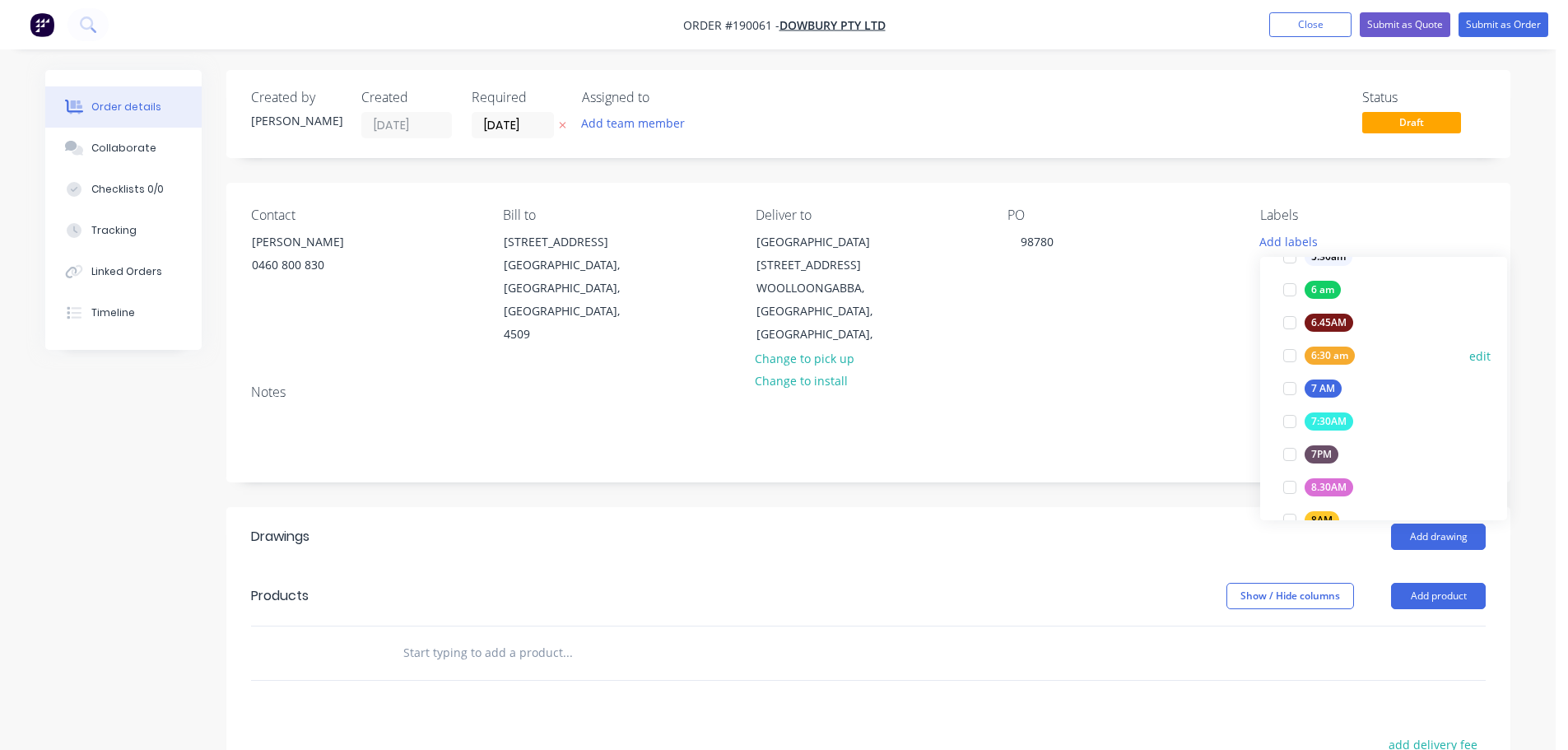
click at [1331, 345] on button "6:30 am" at bounding box center [1320, 355] width 85 height 23
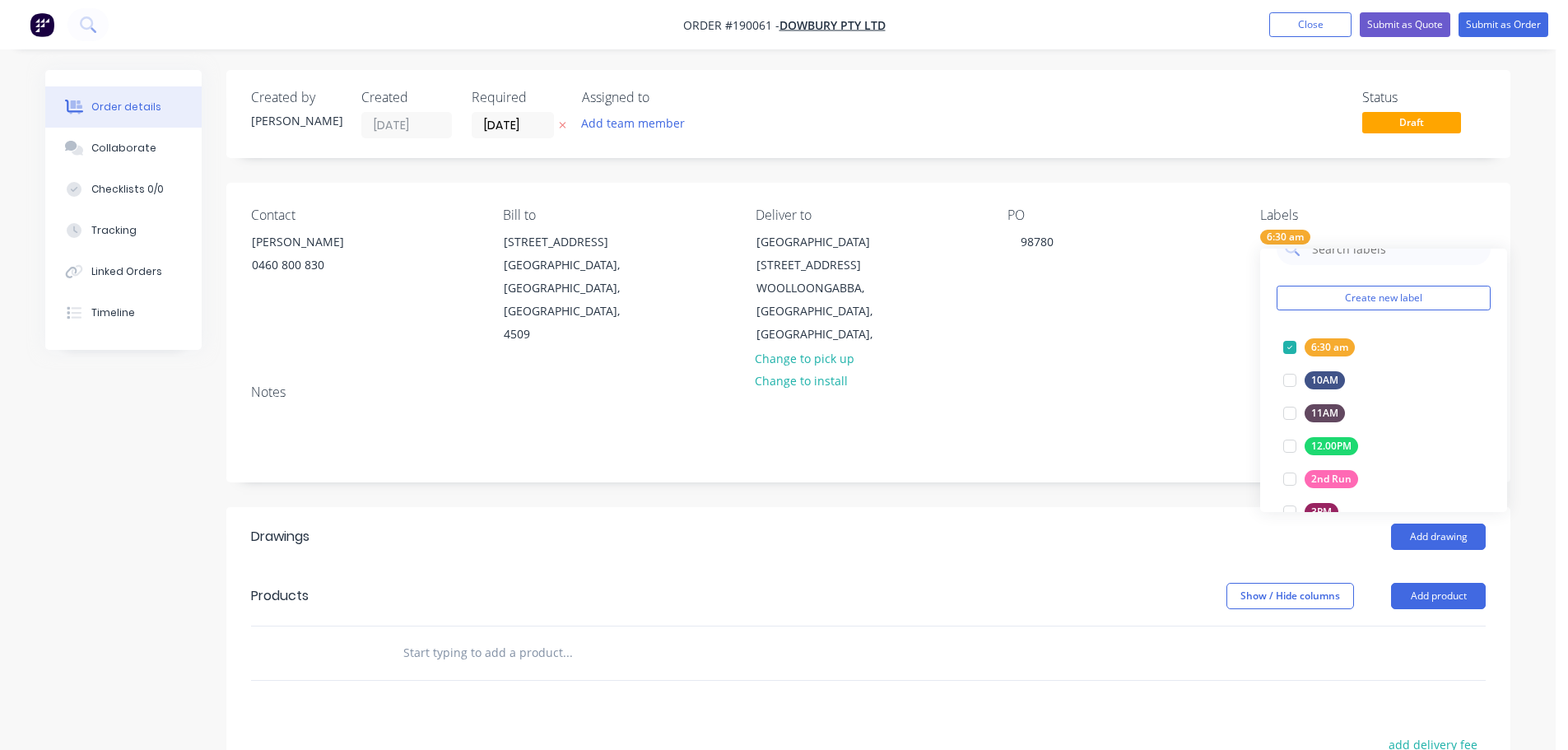
click at [1092, 480] on div "Created by [PERSON_NAME] Created [DATE] Required [DATE] Assigned to Add team me…" at bounding box center [868, 573] width 1284 height 1006
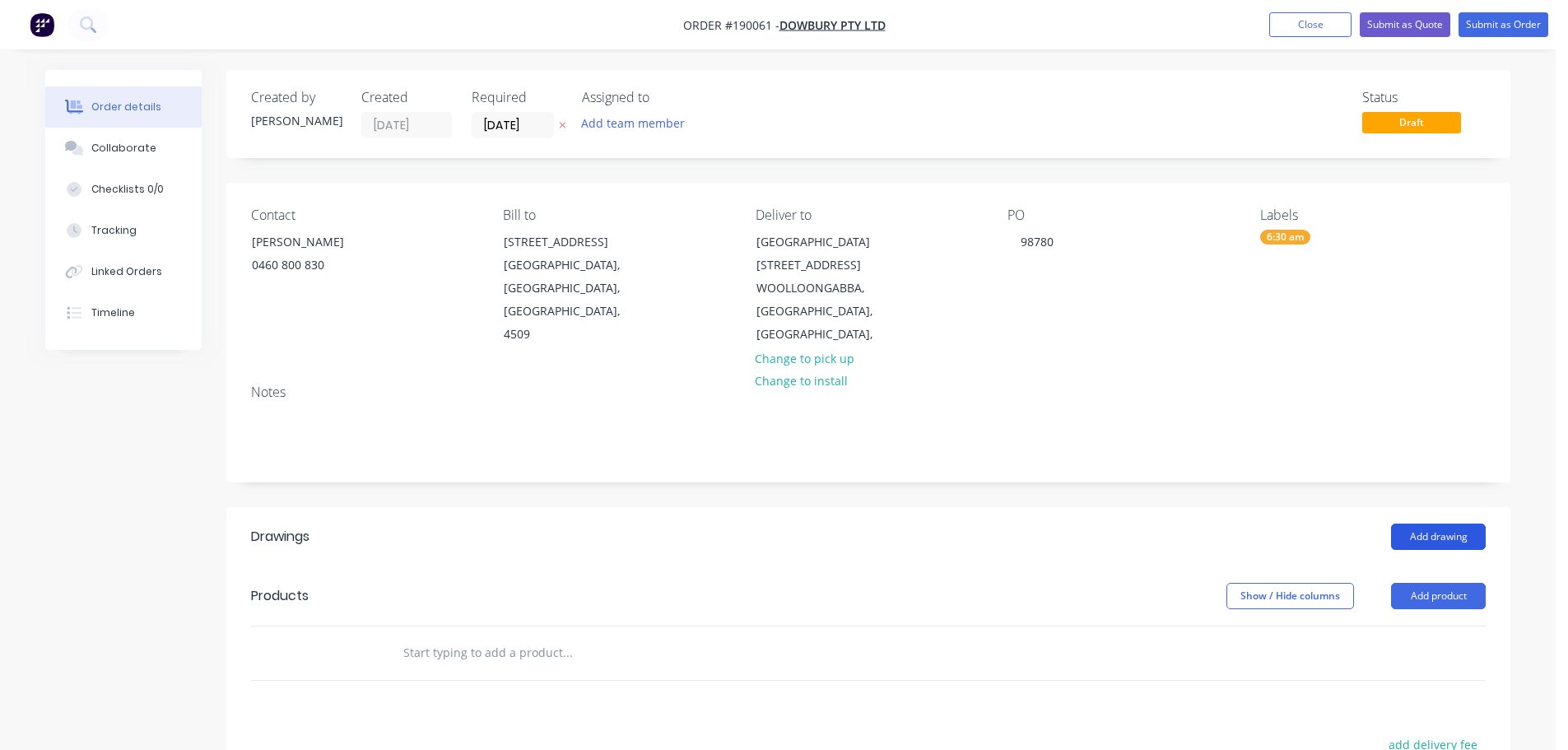
click at [1453, 524] on button "Add drawing" at bounding box center [1438, 536] width 94 height 26
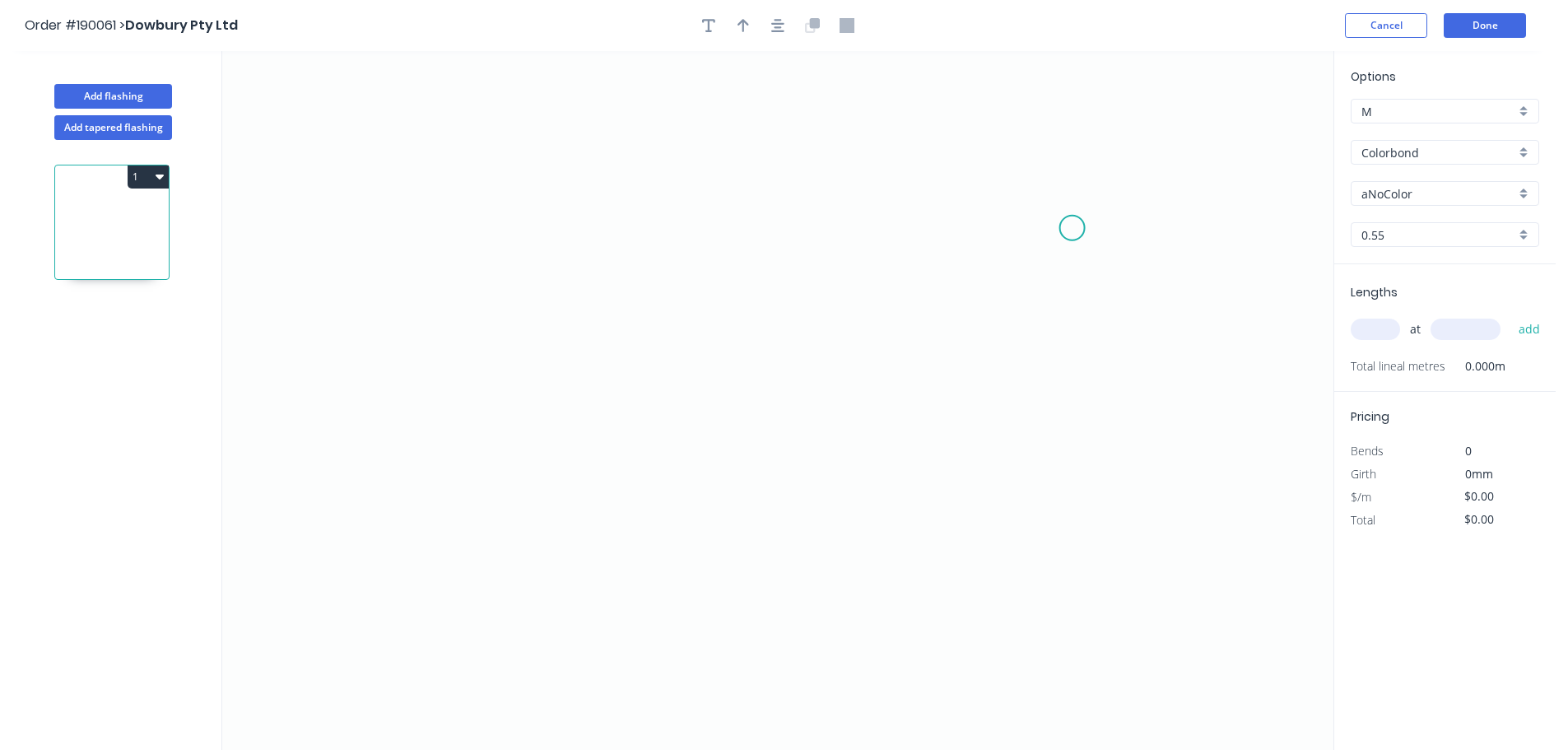
click at [1081, 220] on icon "0" at bounding box center [778, 400] width 1111 height 699
click at [1029, 166] on icon "0" at bounding box center [778, 400] width 1111 height 699
click at [522, 166] on icon "0 ?" at bounding box center [778, 400] width 1111 height 699
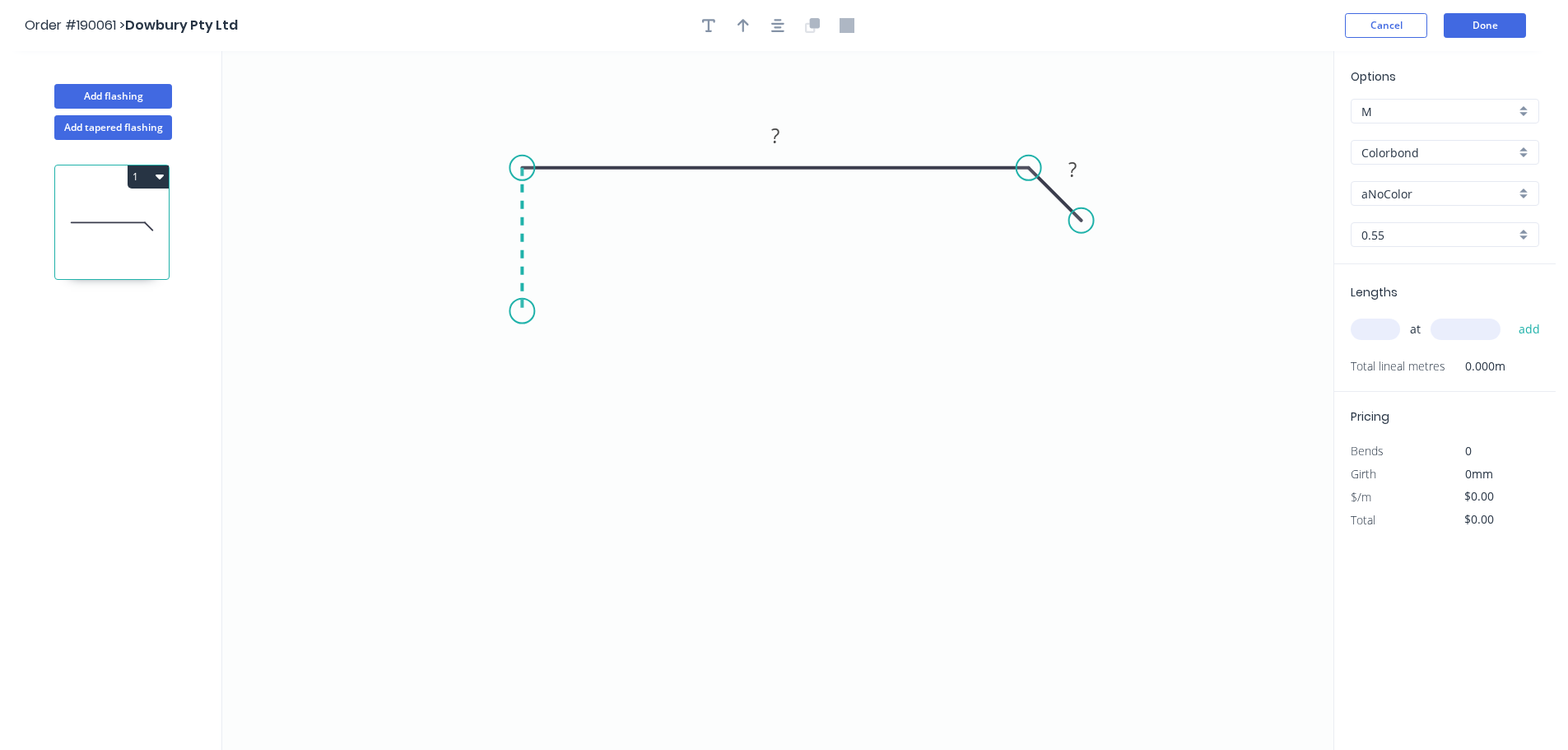
click at [525, 312] on icon "0 ? ?" at bounding box center [778, 400] width 1111 height 699
click at [781, 304] on icon "0 ? ? ?" at bounding box center [778, 400] width 1111 height 699
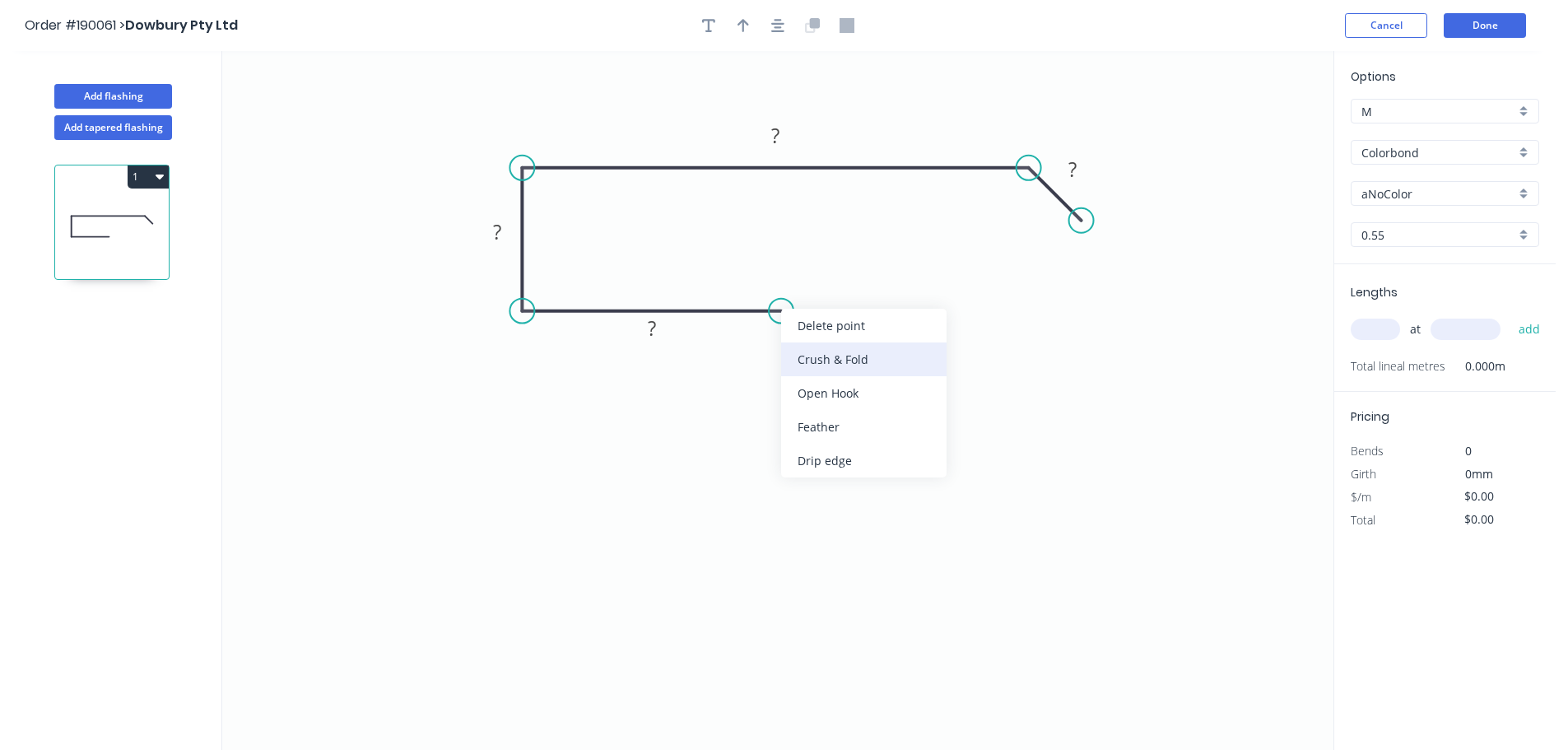
click at [814, 368] on div "Crush & Fold" at bounding box center [864, 359] width 165 height 34
drag, startPoint x: 790, startPoint y: 342, endPoint x: 833, endPoint y: 369, distance: 50.8
click at [833, 369] on rect at bounding box center [802, 365] width 66 height 34
click at [810, 366] on tspan "10" at bounding box center [813, 365] width 23 height 27
type input "$14.46"
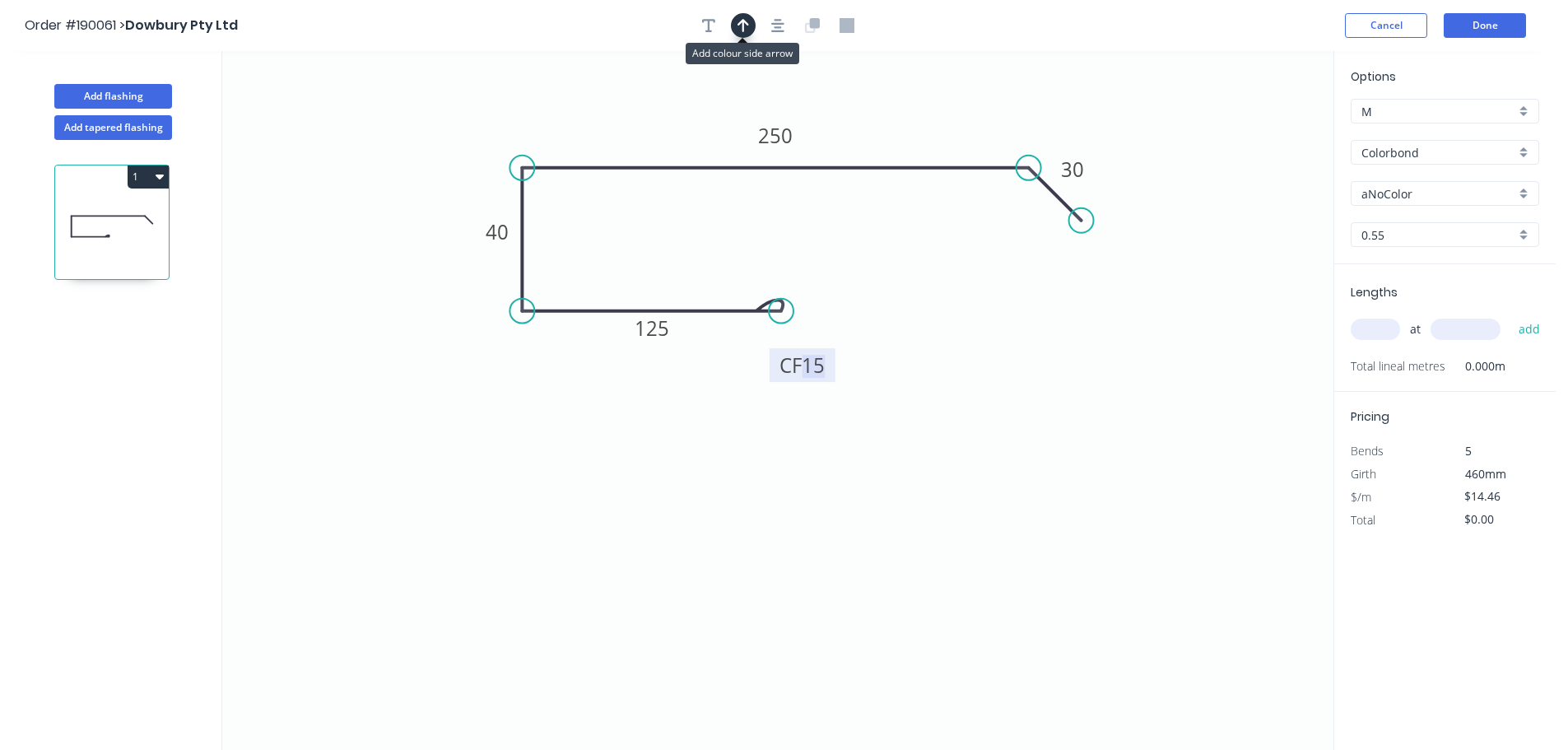
click at [744, 31] on icon "button" at bounding box center [744, 25] width 12 height 13
drag, startPoint x: 1249, startPoint y: 132, endPoint x: 925, endPoint y: 124, distance: 324.1
click at [925, 124] on icon at bounding box center [924, 106] width 14 height 53
click at [1390, 210] on div "Options M M Colorbond Colorbond Colorbond (Premium) Colorbond Coolmax Colorbond…" at bounding box center [1445, 165] width 221 height 197
click at [1403, 198] on input "aNoColor" at bounding box center [1438, 194] width 154 height 17
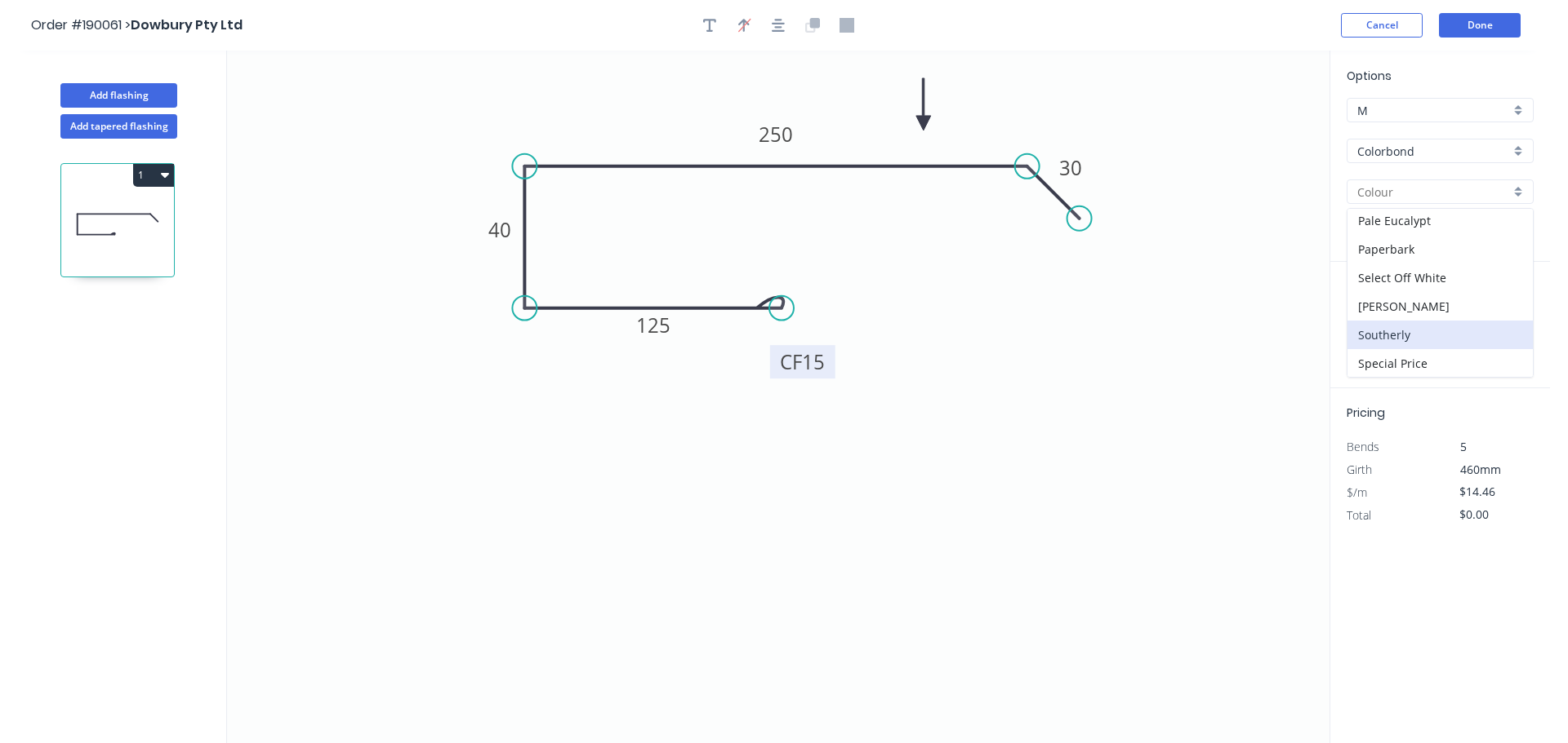
scroll to position [490, 0]
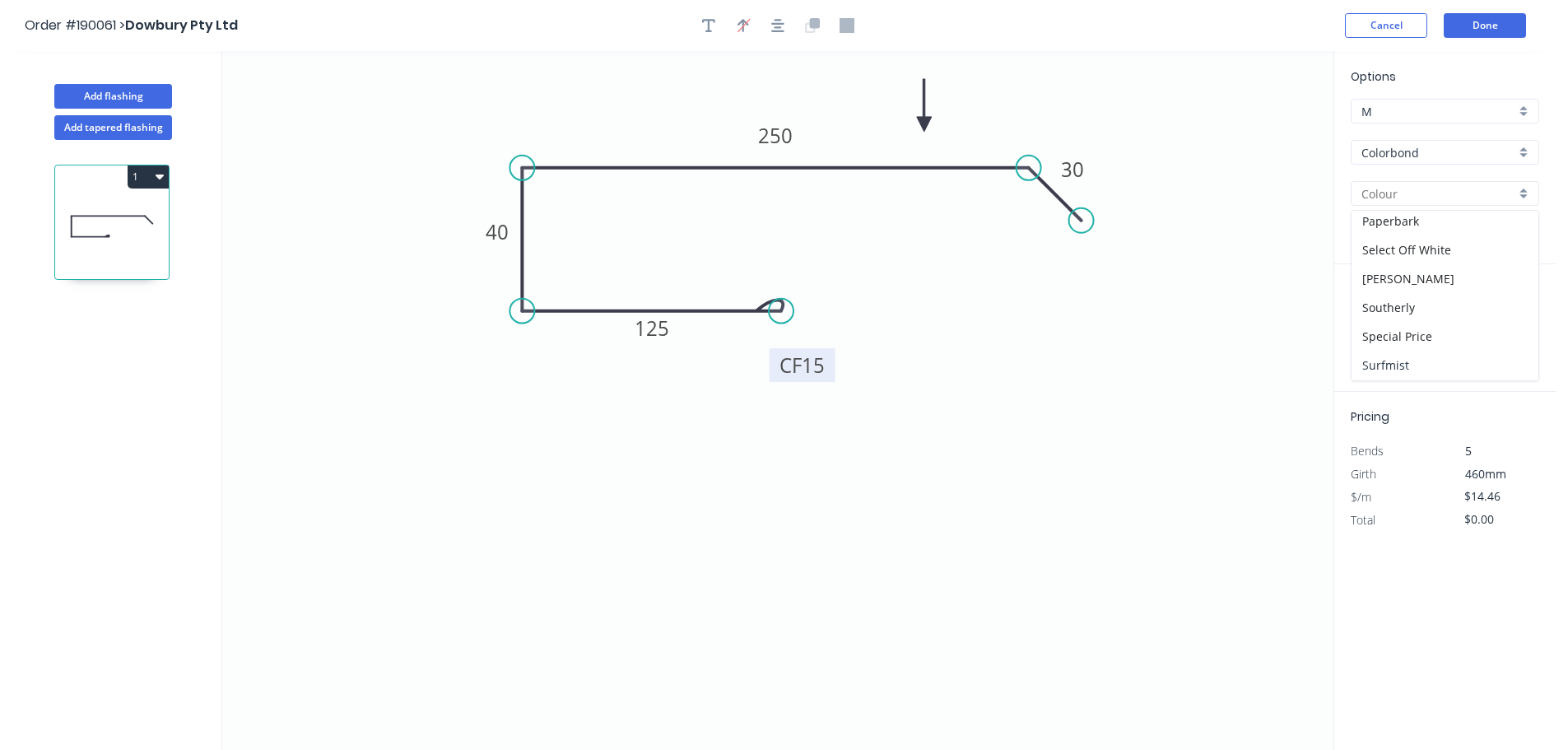
click at [1407, 363] on div "Surfmist" at bounding box center [1445, 365] width 187 height 29
type input "Surfmist"
click at [1388, 332] on input "text" at bounding box center [1376, 329] width 49 height 21
type input "2"
type input "3000"
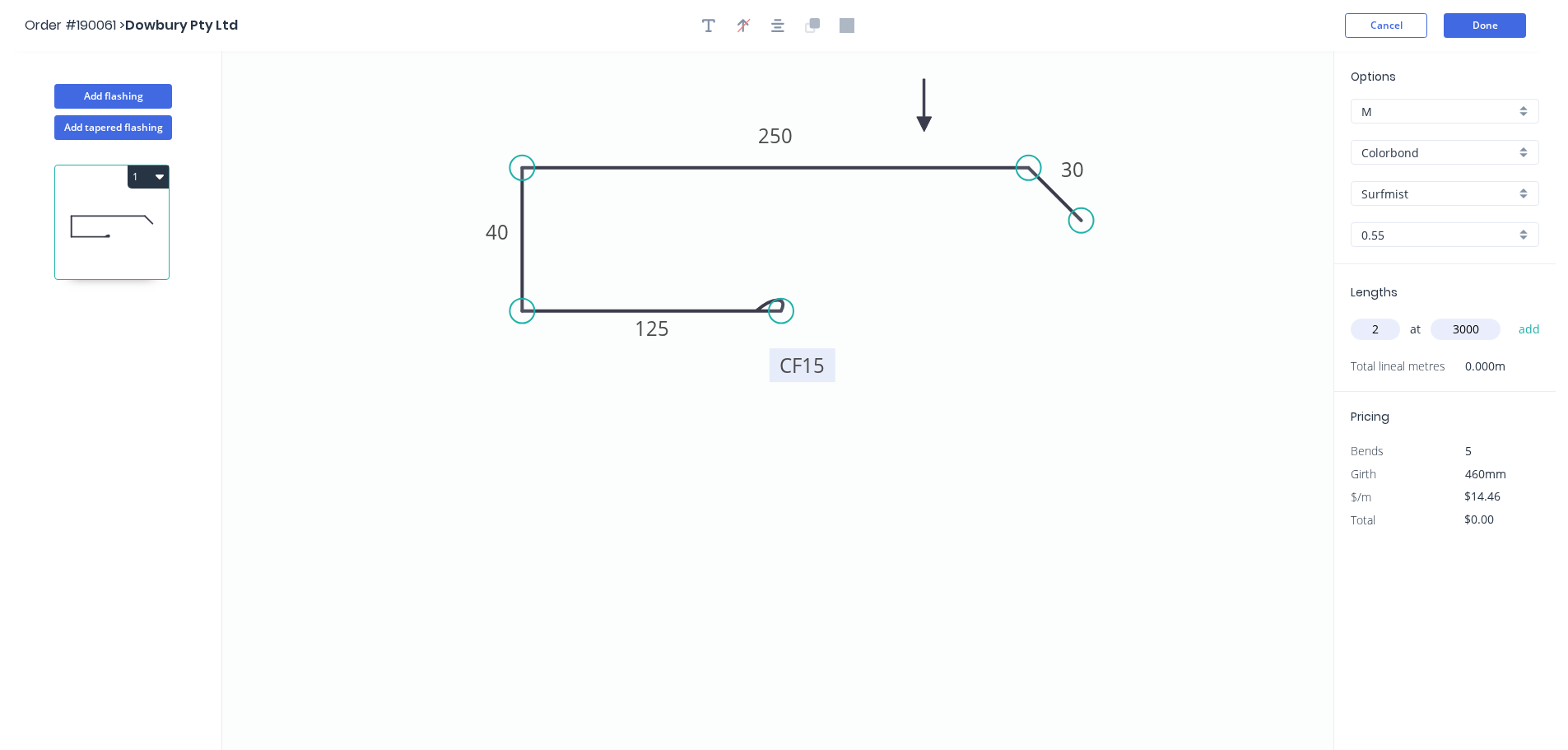
click at [1510, 316] on button "add" at bounding box center [1529, 329] width 38 height 28
type input "$86.76"
click at [1042, 511] on icon "0 CF 15 125 40 250 30" at bounding box center [778, 400] width 1111 height 699
click at [122, 100] on button "Add flashing" at bounding box center [113, 96] width 117 height 25
type input "$0.00"
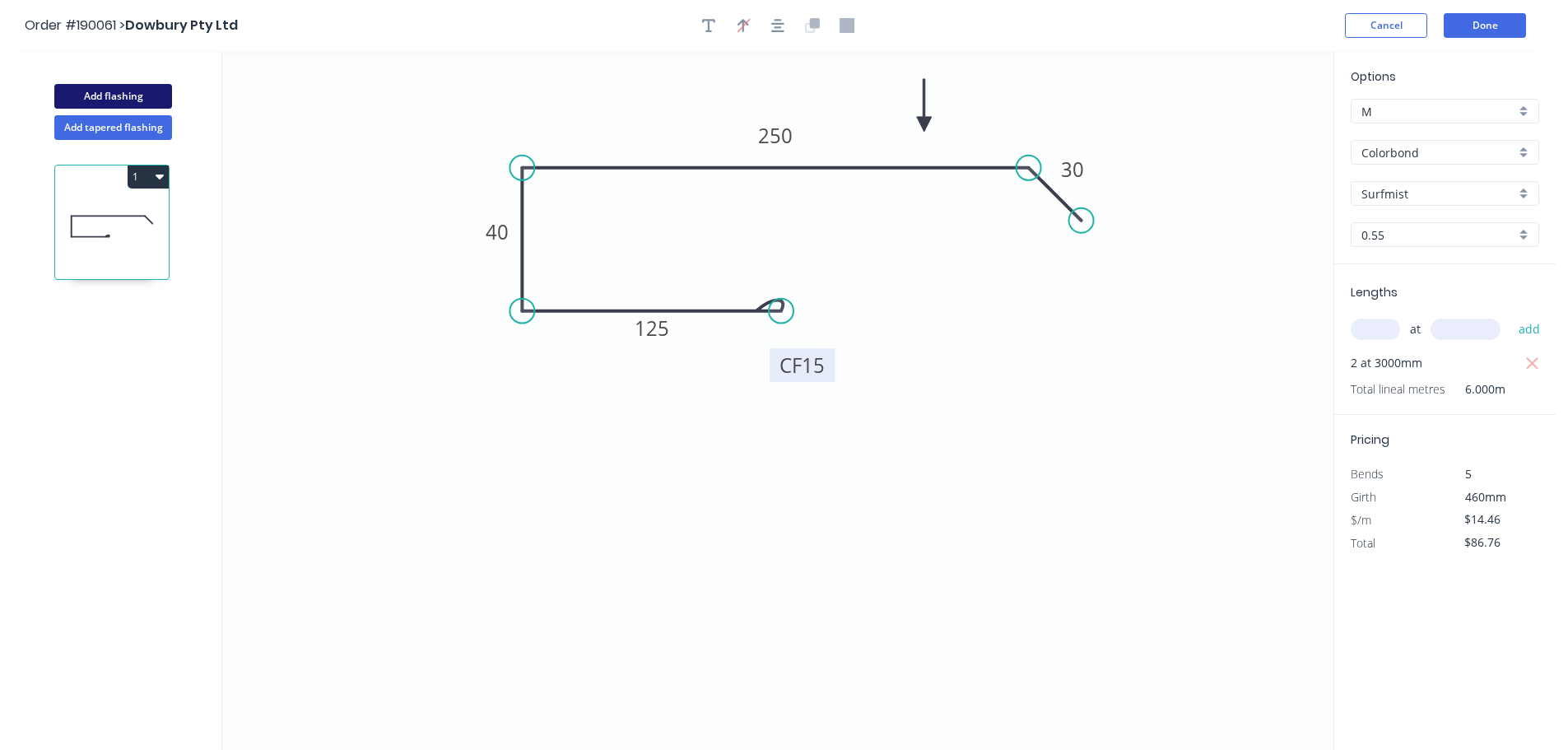
type input "$0.00"
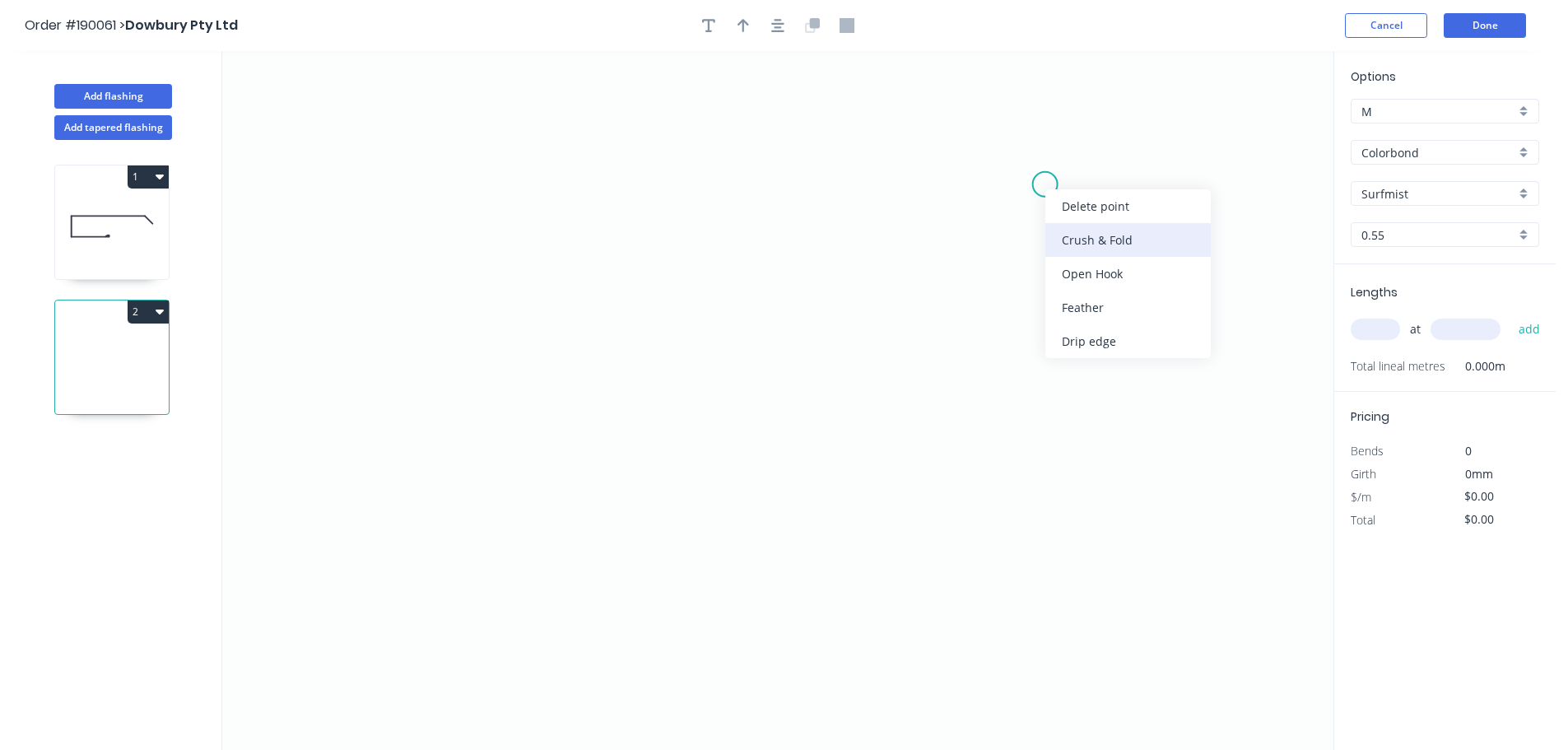
click at [1074, 240] on div "Crush & Fold" at bounding box center [1128, 240] width 165 height 34
drag, startPoint x: 1052, startPoint y: 185, endPoint x: 814, endPoint y: 203, distance: 238.7
click at [814, 203] on circle at bounding box center [813, 203] width 25 height 25
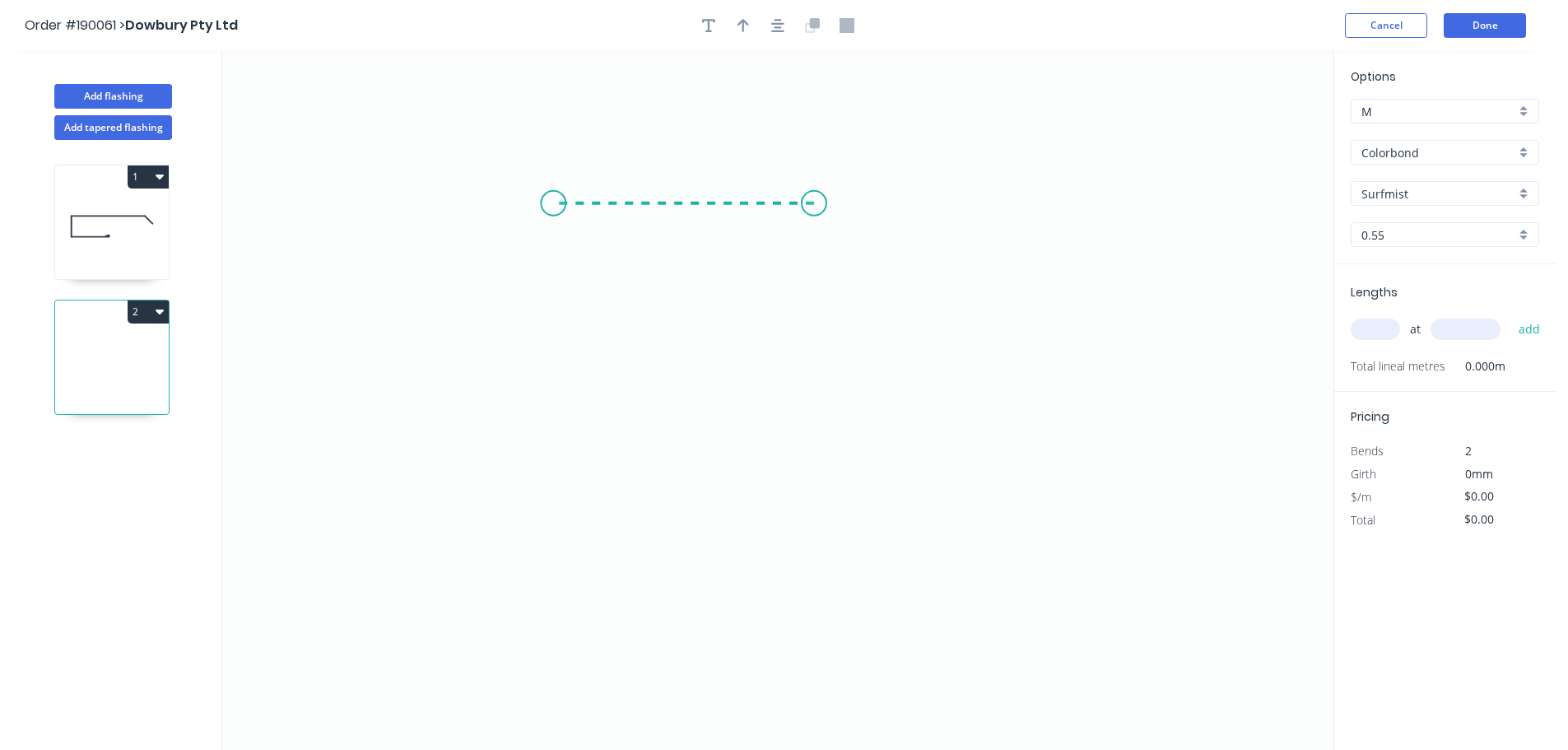
click at [553, 194] on icon "0" at bounding box center [778, 400] width 1111 height 699
click at [573, 338] on icon "0 CF 10 ?" at bounding box center [778, 400] width 1111 height 699
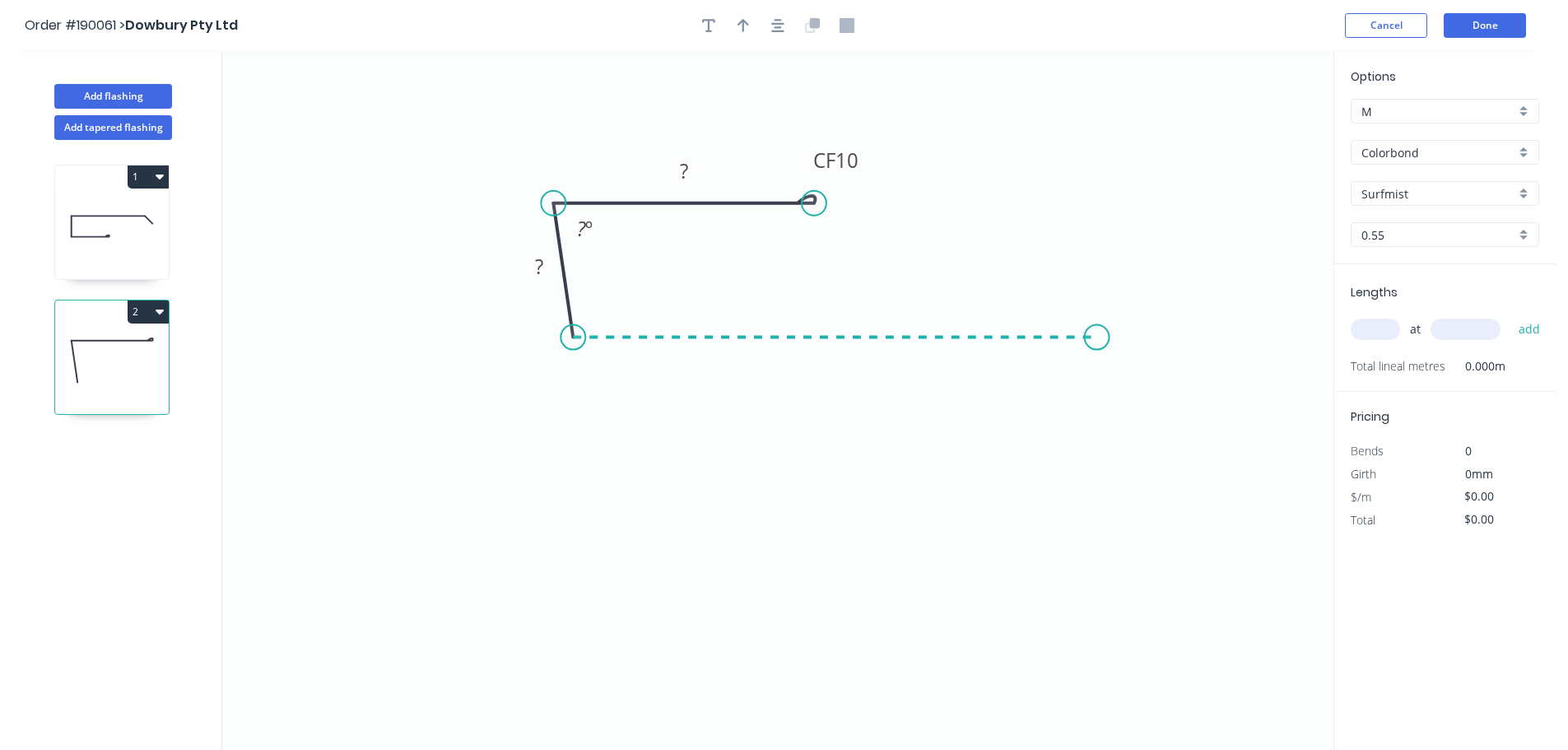
click at [1097, 339] on icon "0 ? CF 10 ? ? º" at bounding box center [778, 400] width 1111 height 699
click at [1097, 339] on circle at bounding box center [1096, 337] width 25 height 25
click at [847, 355] on rect at bounding box center [835, 355] width 33 height 23
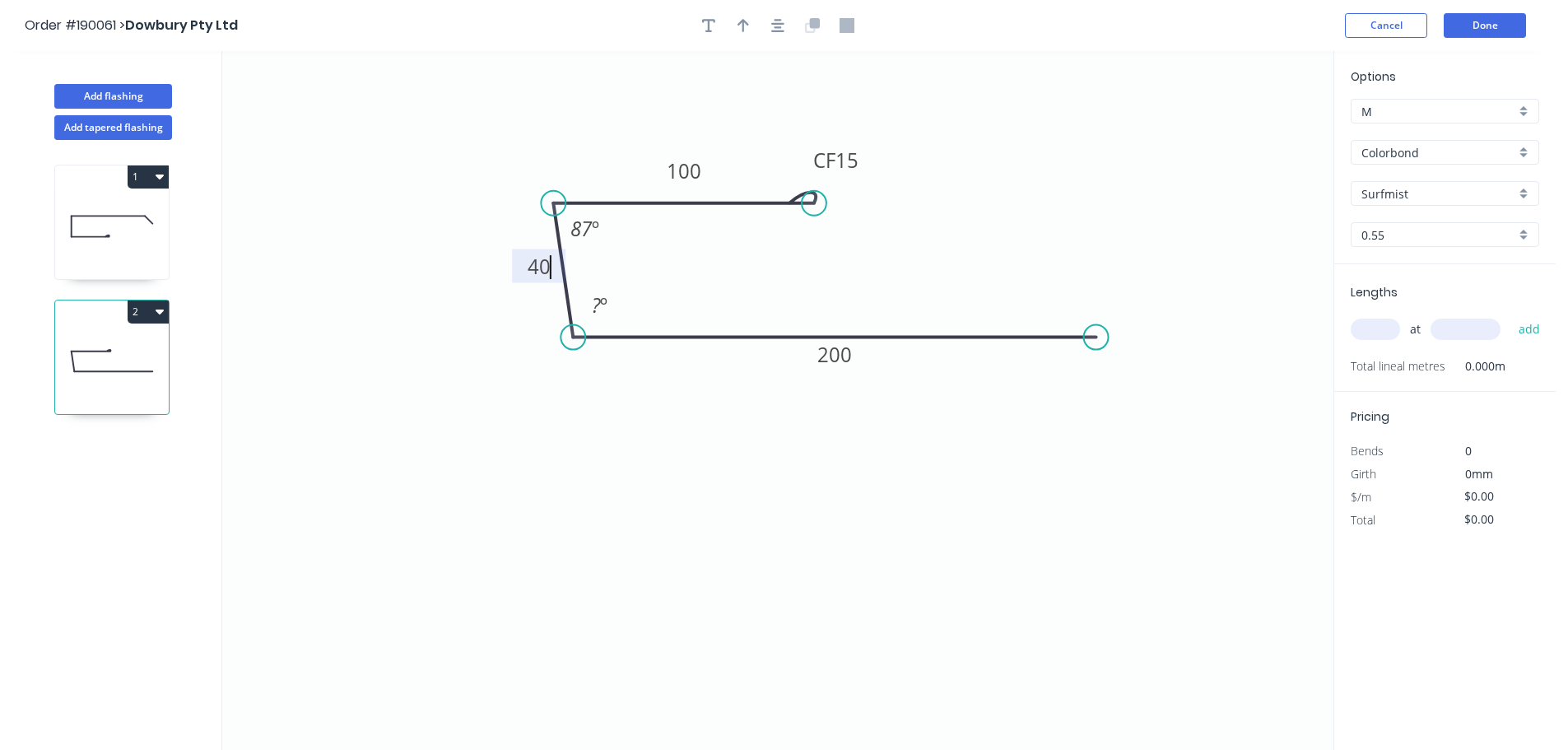
type input "$12.03"
click at [856, 259] on div "Flip bend" at bounding box center [890, 255] width 165 height 34
click at [748, 28] on icon "button" at bounding box center [744, 25] width 12 height 14
drag, startPoint x: 812, startPoint y: 227, endPoint x: 600, endPoint y: 169, distance: 219.8
click at [600, 169] on icon at bounding box center [600, 151] width 14 height 53
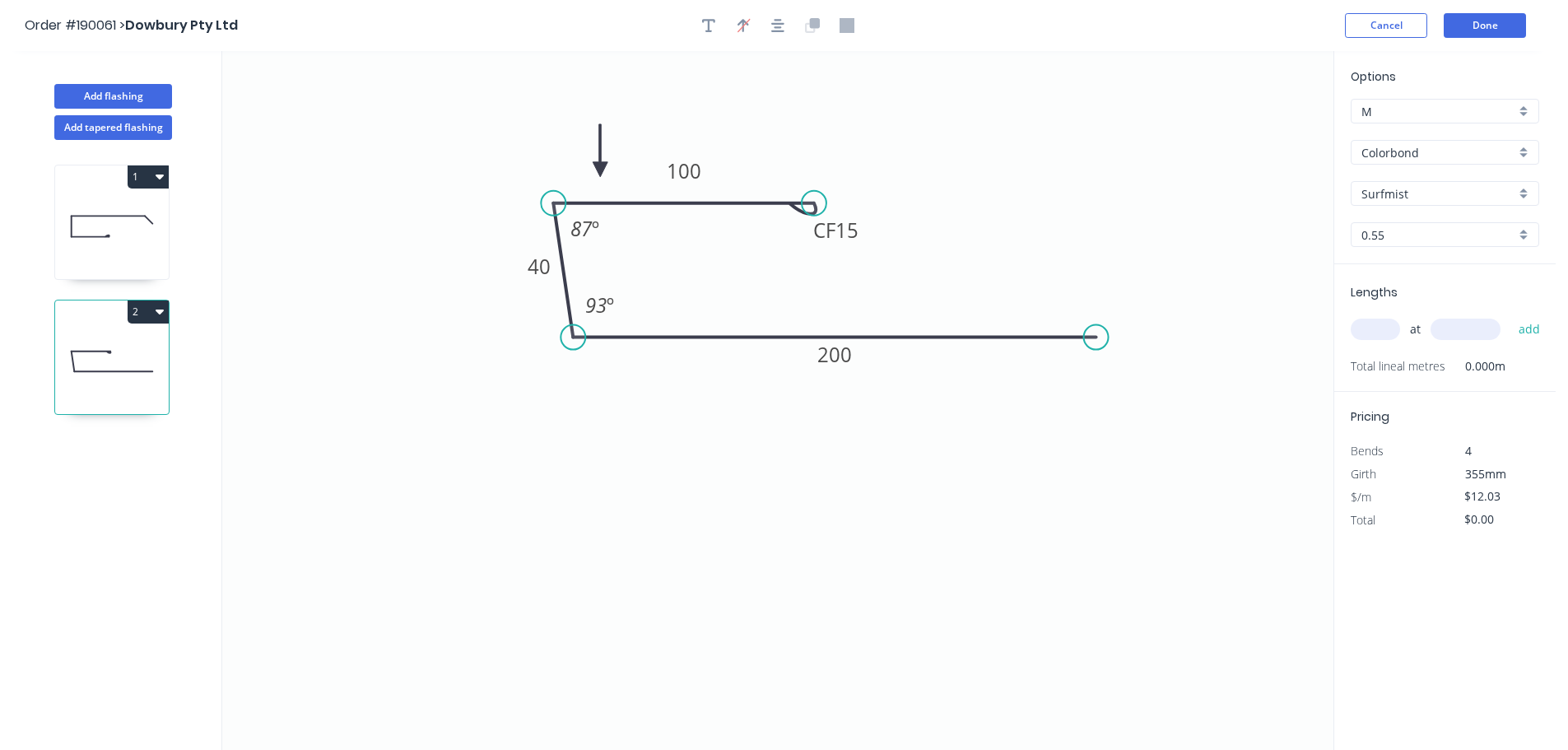
click at [1378, 335] on input "text" at bounding box center [1376, 329] width 49 height 21
type input "5"
type input "4850"
click at [1510, 316] on button "add" at bounding box center [1529, 329] width 38 height 28
type input "$291.73"
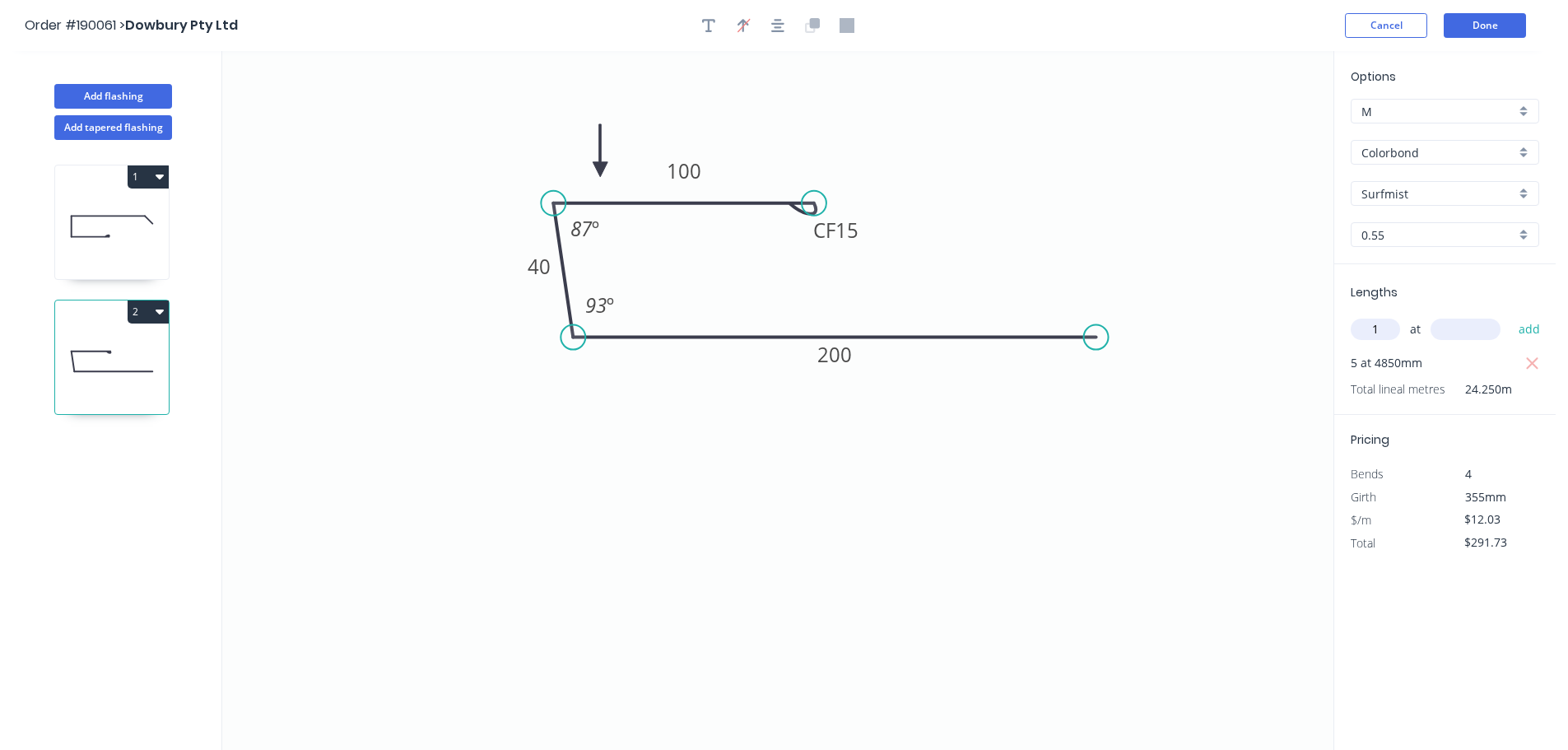
type input "1"
type input "5650"
click at [1510, 316] on button "add" at bounding box center [1529, 329] width 38 height 28
type input "$359.70"
type input "1"
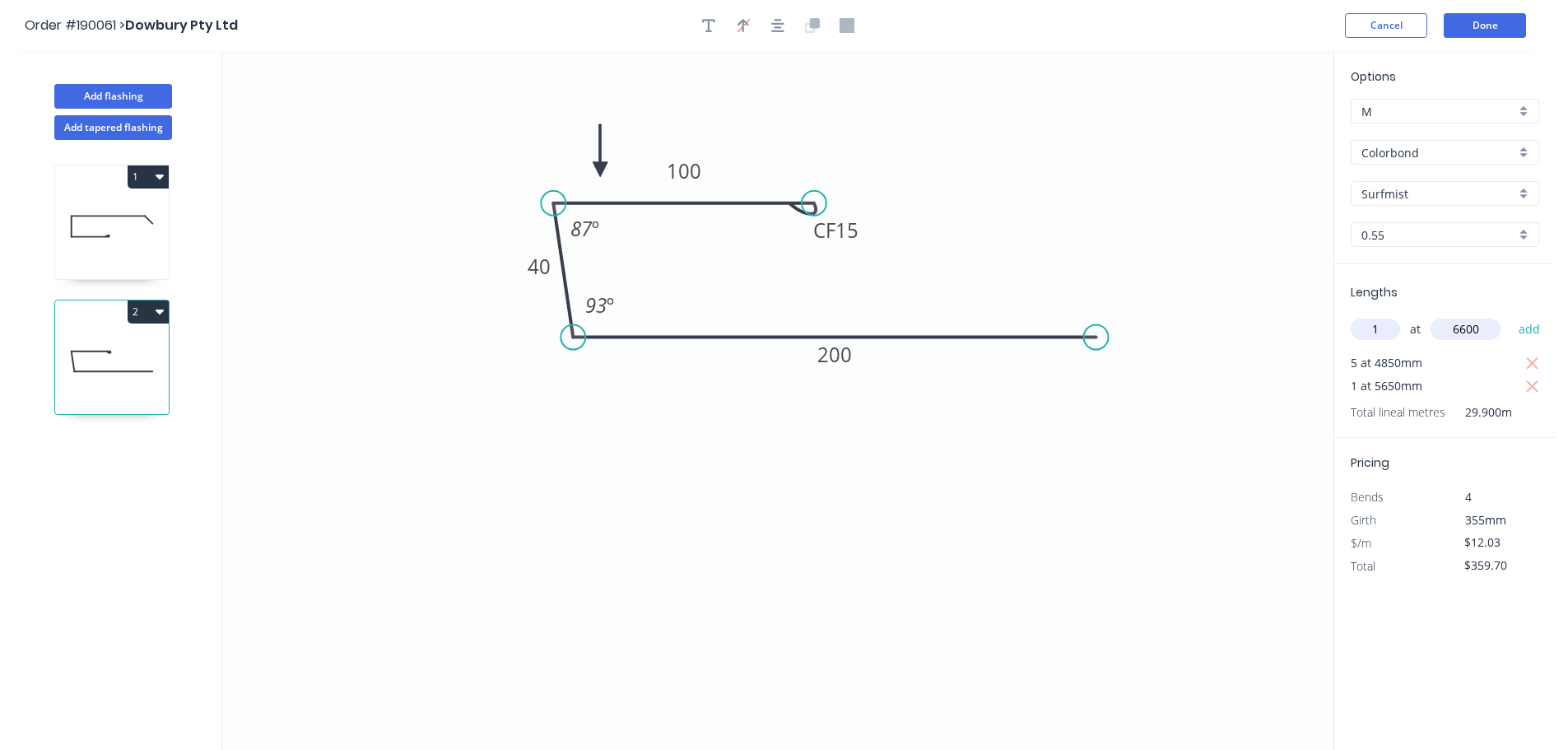
type input "6600"
click at [1510, 316] on button "add" at bounding box center [1529, 329] width 38 height 28
type input "$439.10"
type input "1"
type input "6400"
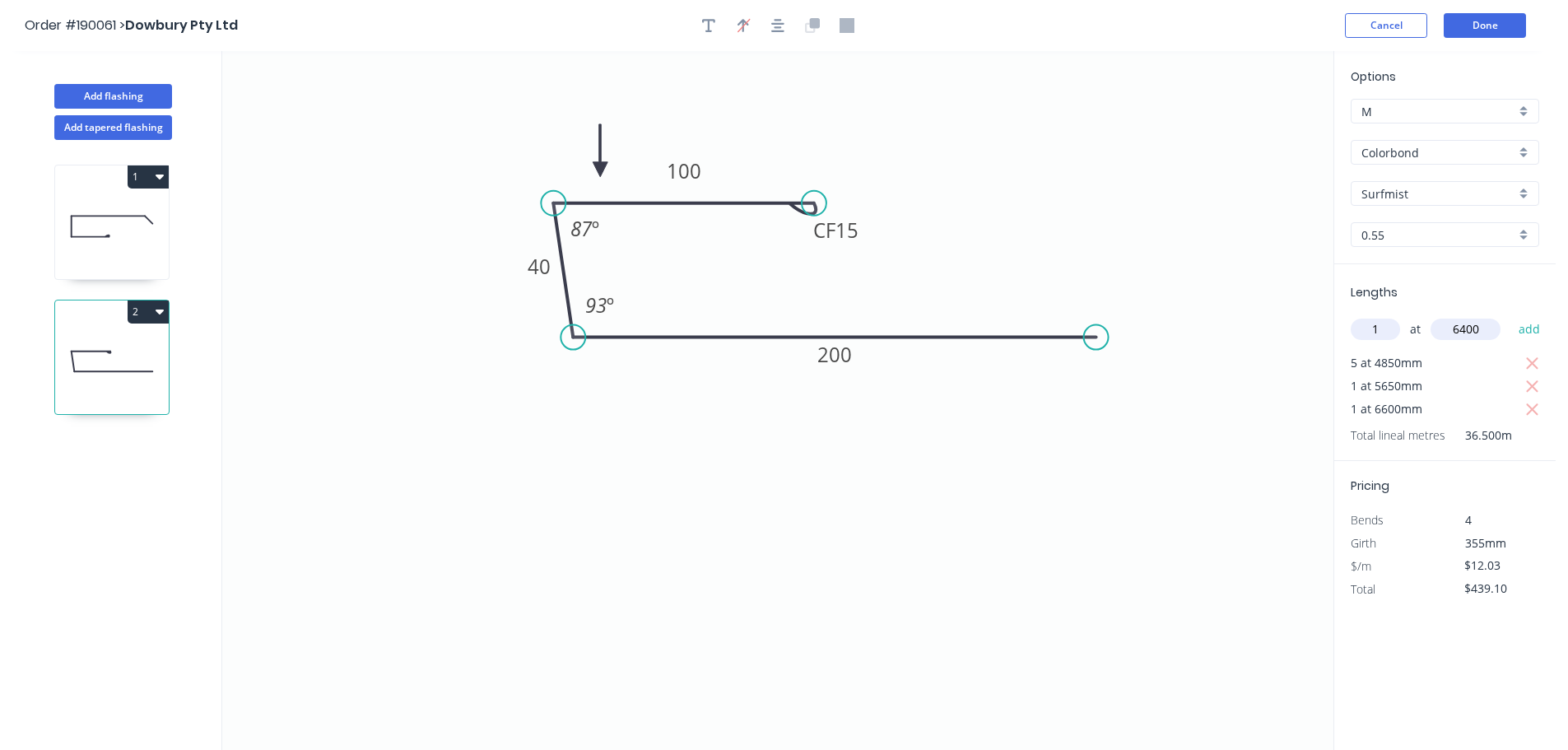
click at [1510, 316] on button "add" at bounding box center [1529, 329] width 38 height 28
type input "$516.09"
type input "2"
type input "5800"
click at [1510, 316] on button "add" at bounding box center [1529, 329] width 38 height 28
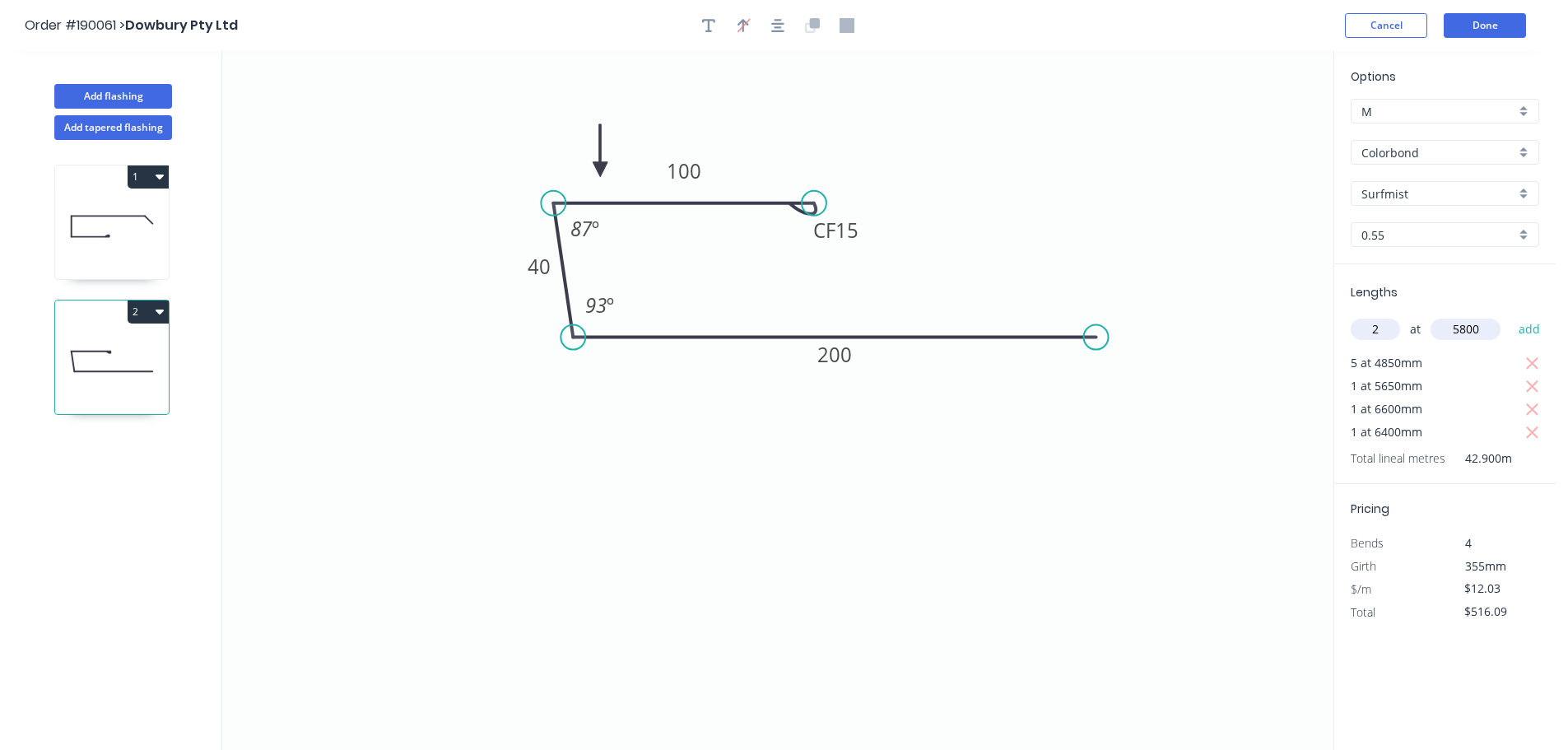
type input "$655.64"
click at [1492, 28] on button "Done" at bounding box center [1485, 25] width 83 height 25
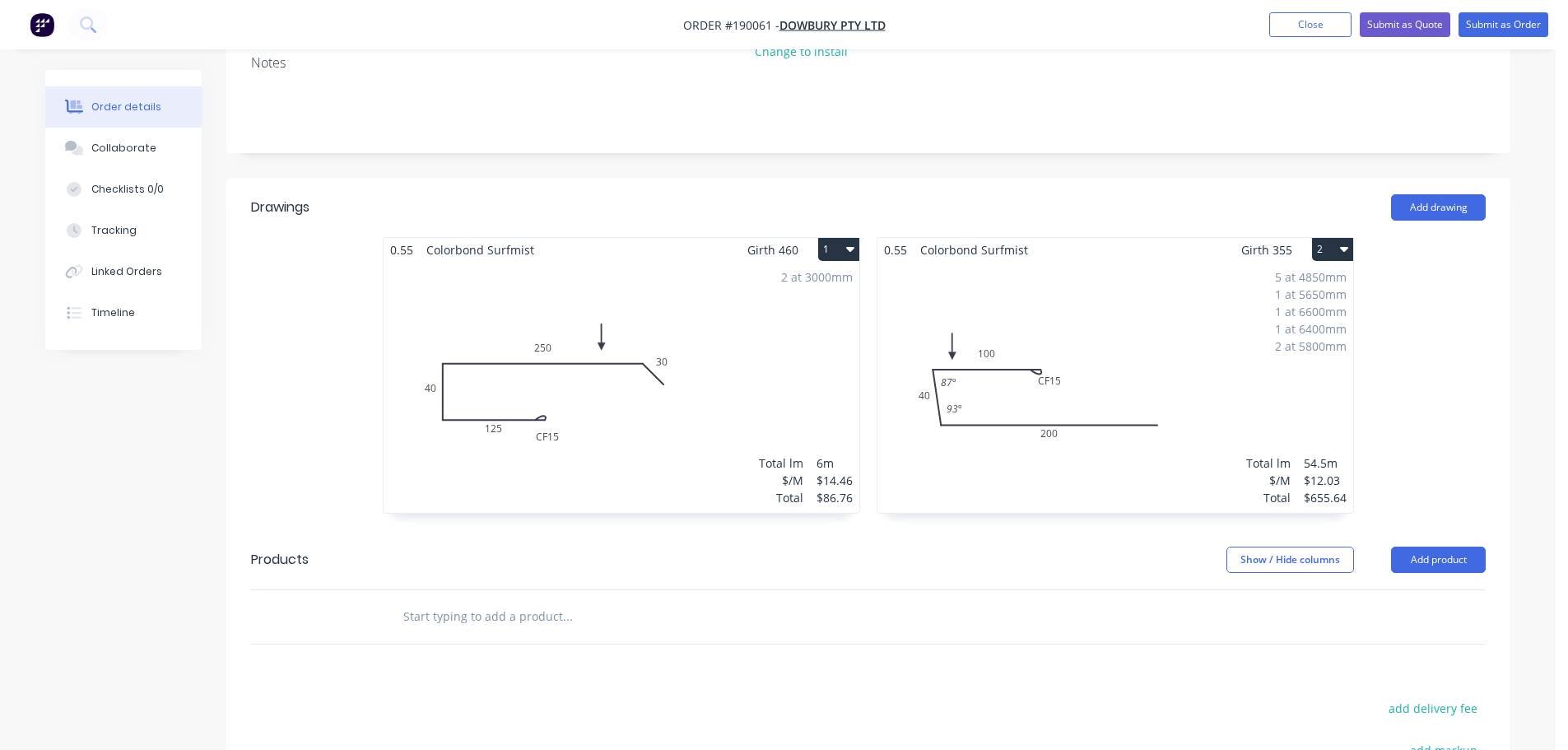
scroll to position [495, 0]
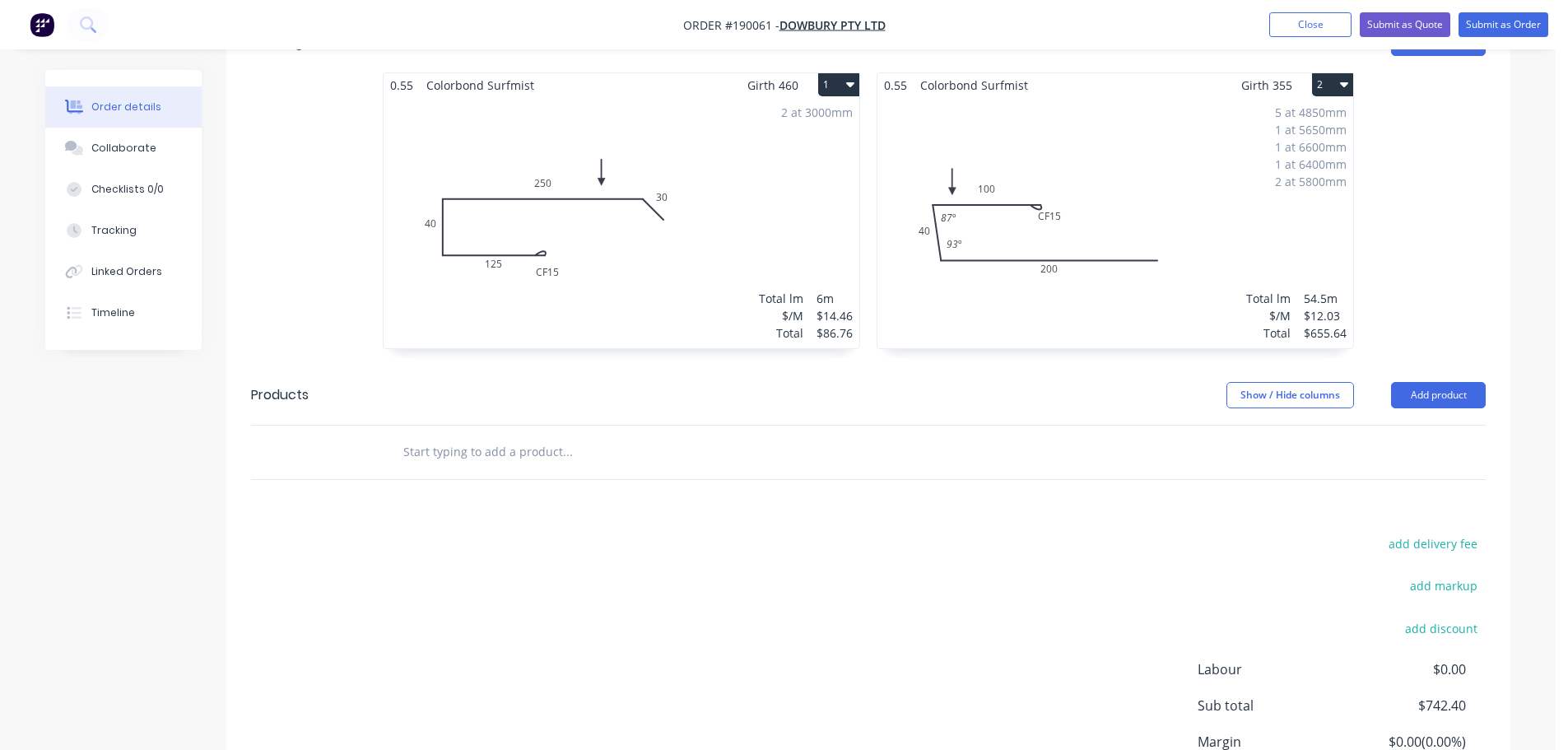
click at [900, 382] on div "Show / Hide columns Add product" at bounding box center [1000, 395] width 972 height 26
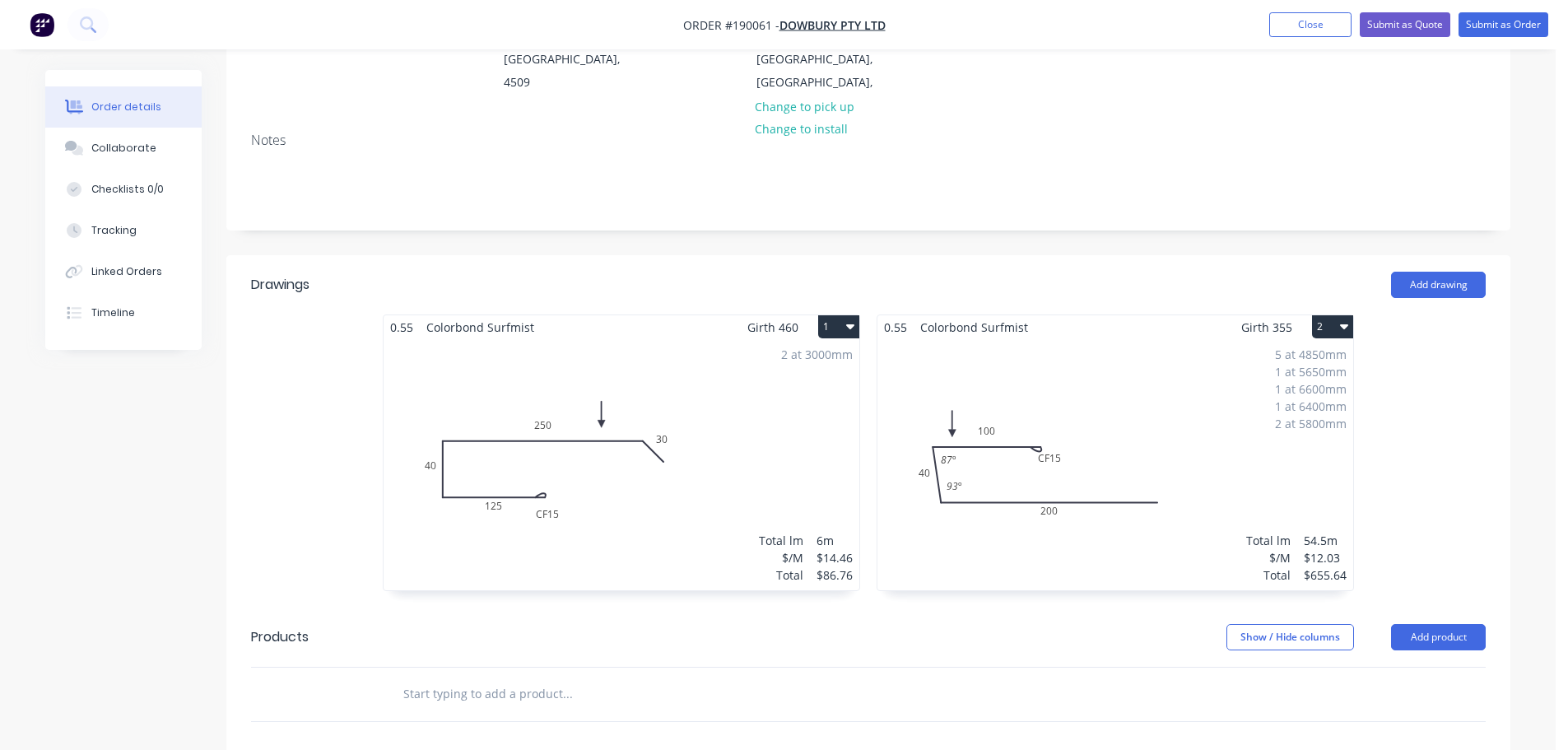
scroll to position [292, 0]
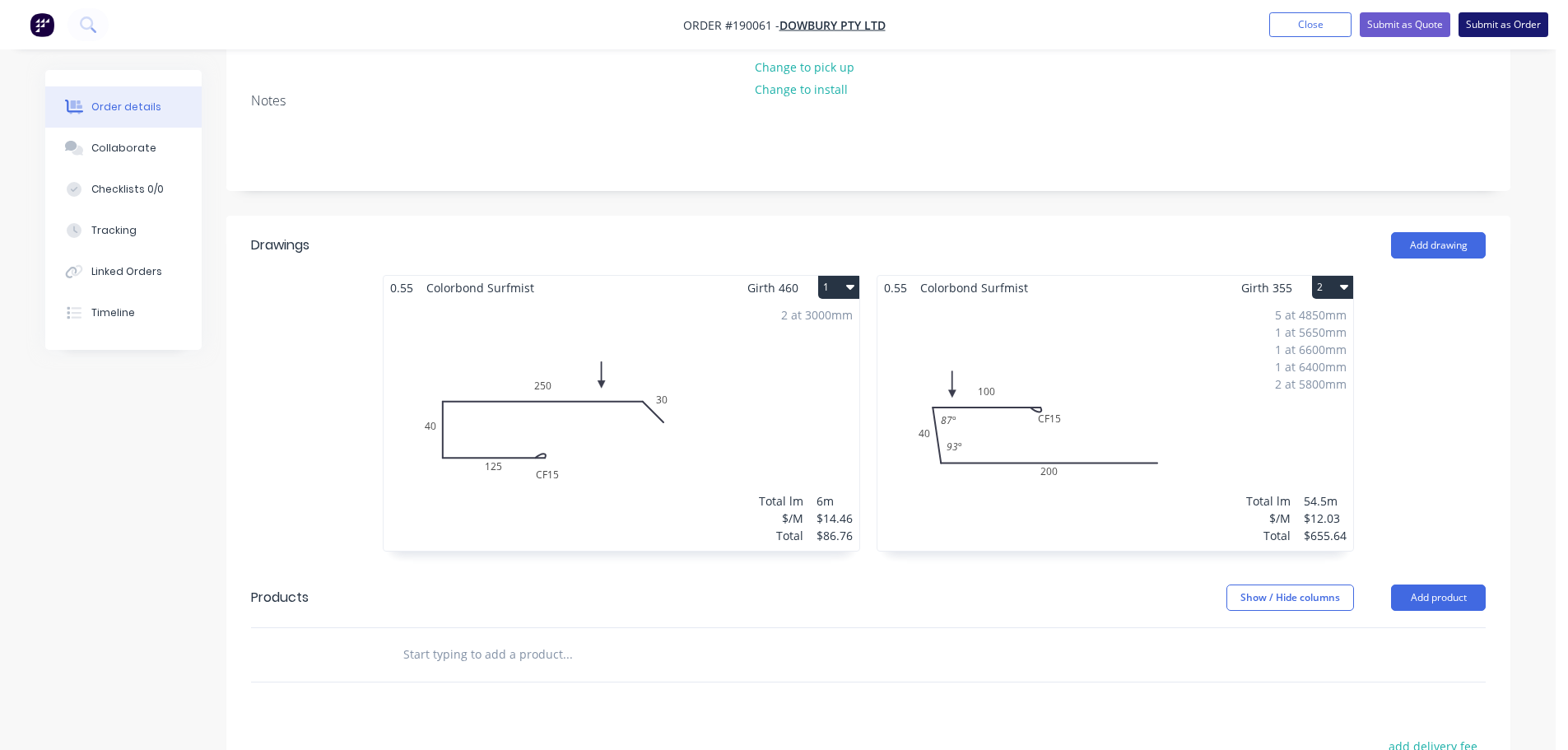
click at [1504, 31] on button "Submit as Order" at bounding box center [1502, 25] width 89 height 25
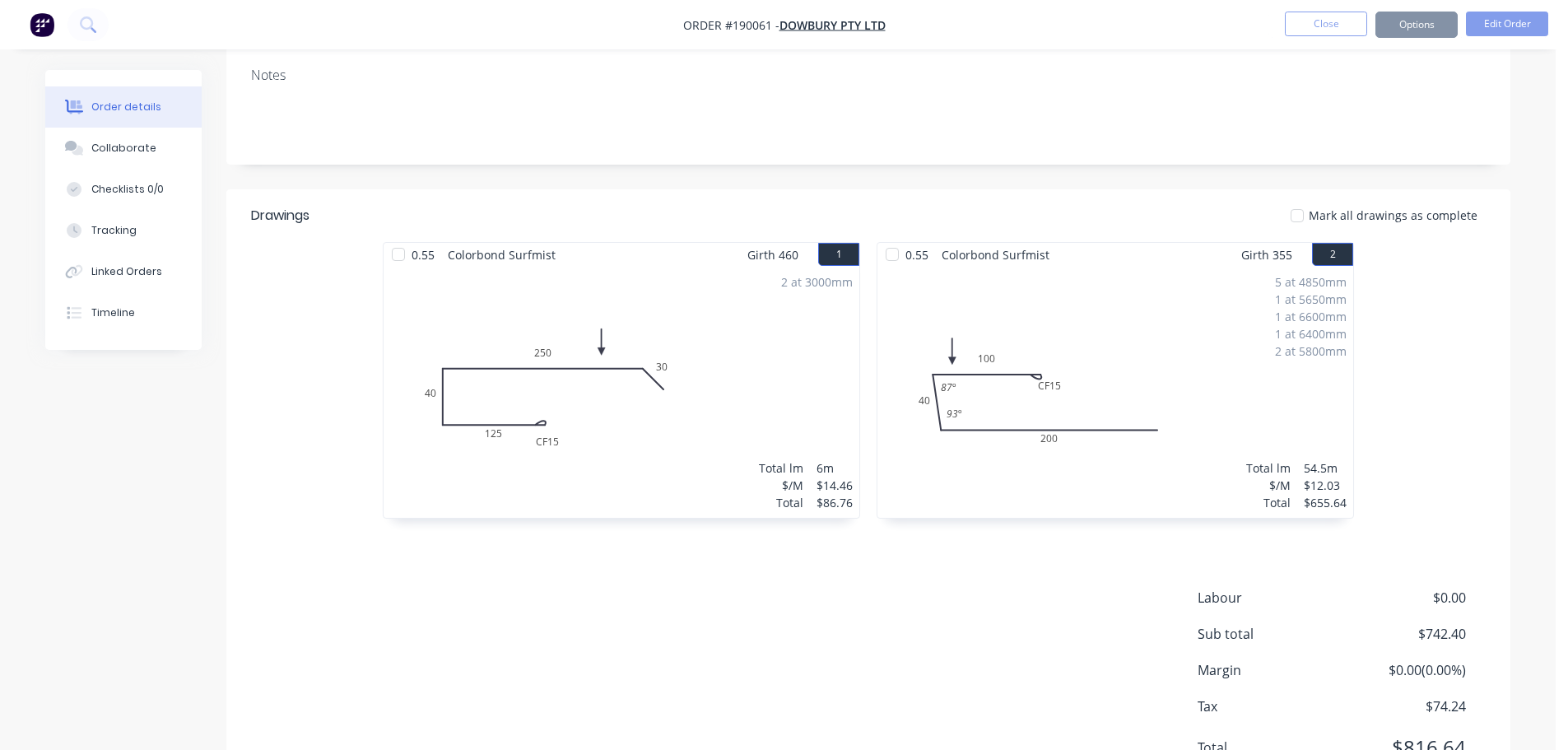
scroll to position [0, 0]
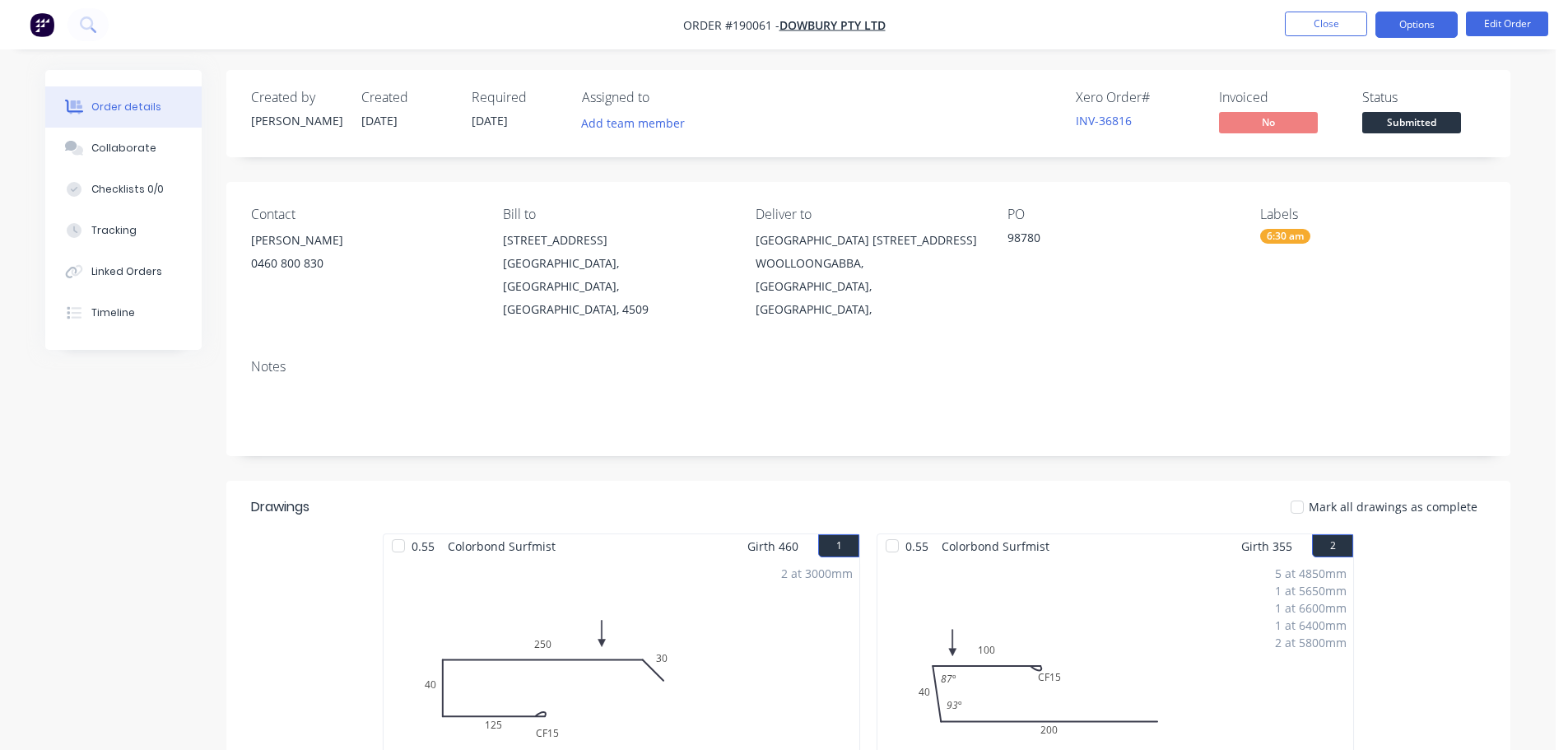
click at [1439, 18] on button "Options" at bounding box center [1417, 25] width 83 height 26
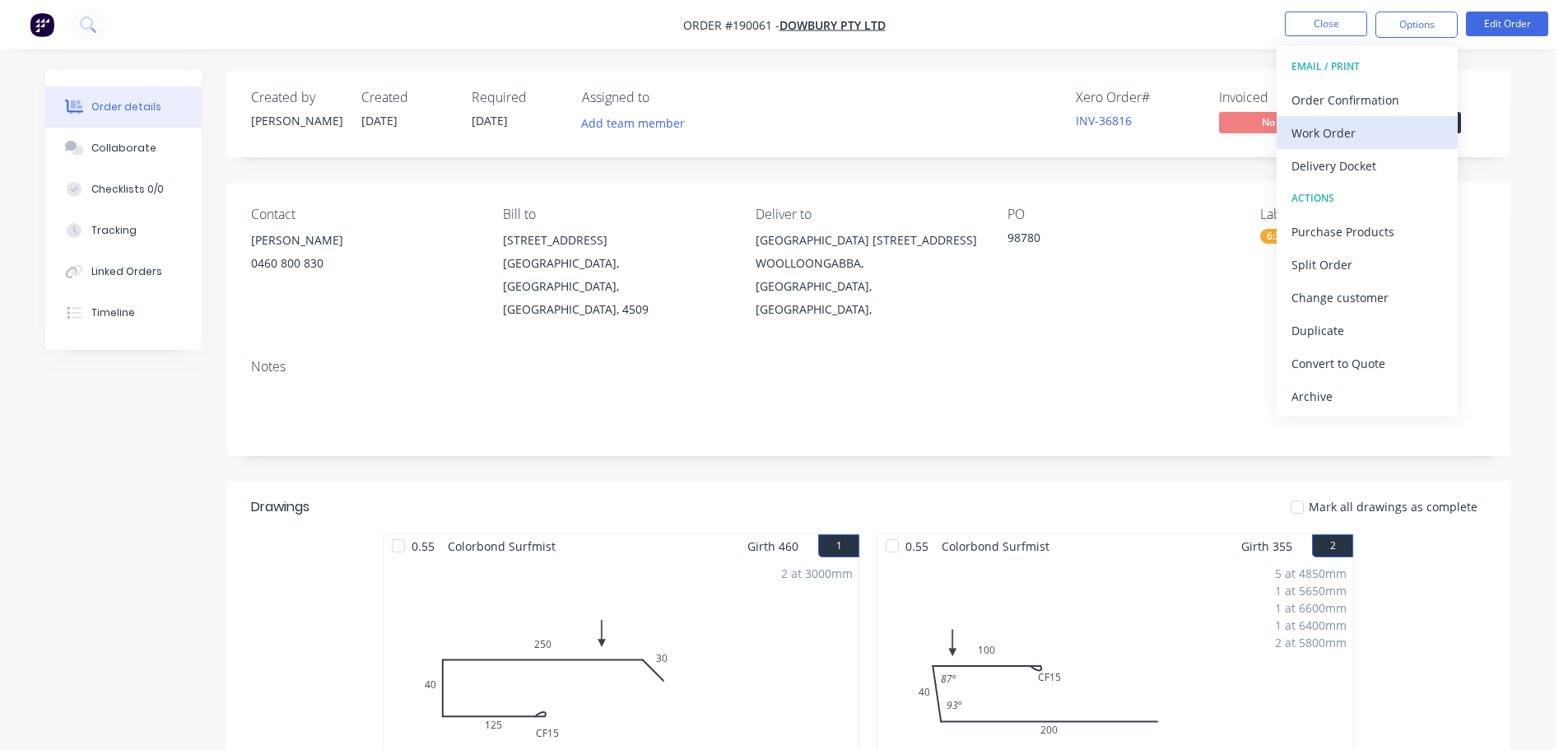
click at [1337, 128] on div "Work Order" at bounding box center [1367, 133] width 151 height 24
click at [1335, 163] on div "Without pricing" at bounding box center [1367, 166] width 151 height 24
click at [1317, 4] on nav "Order #190061 - Dowbury Pty Ltd Close Options EMAIL / PRINT Order Confirmation …" at bounding box center [784, 25] width 1568 height 49
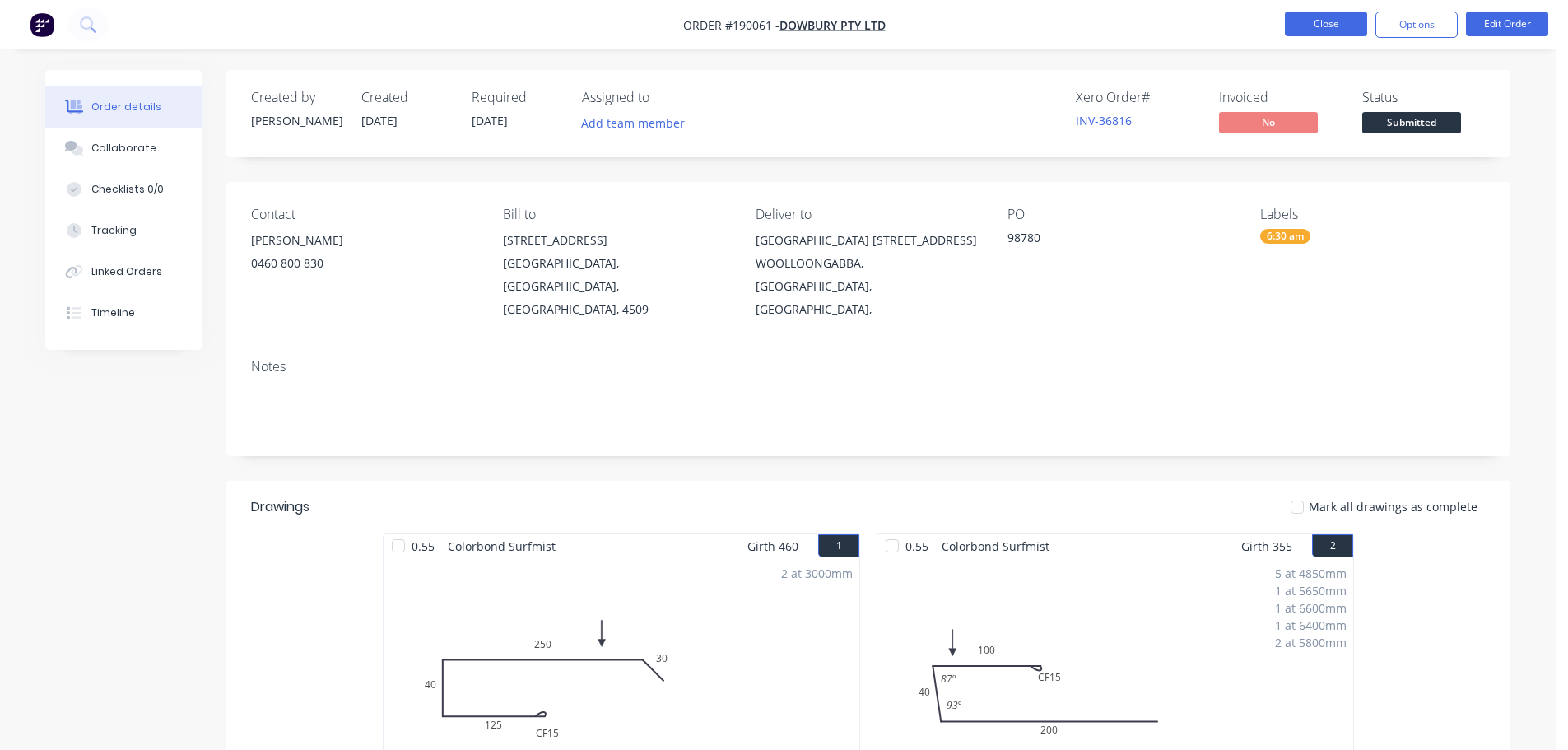
click at [1321, 13] on button "Close" at bounding box center [1326, 24] width 83 height 25
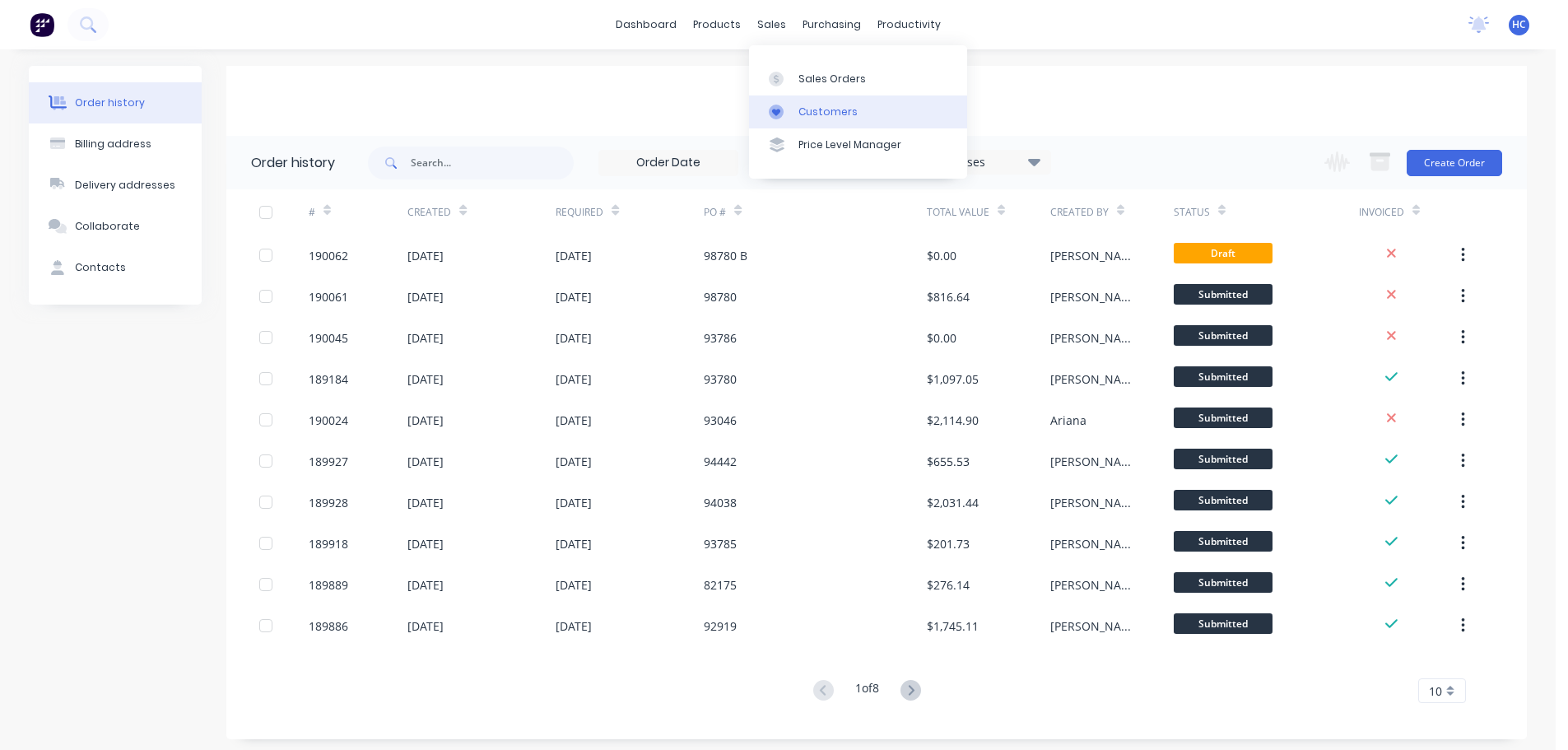
click at [832, 100] on link "Customers" at bounding box center [858, 112] width 218 height 33
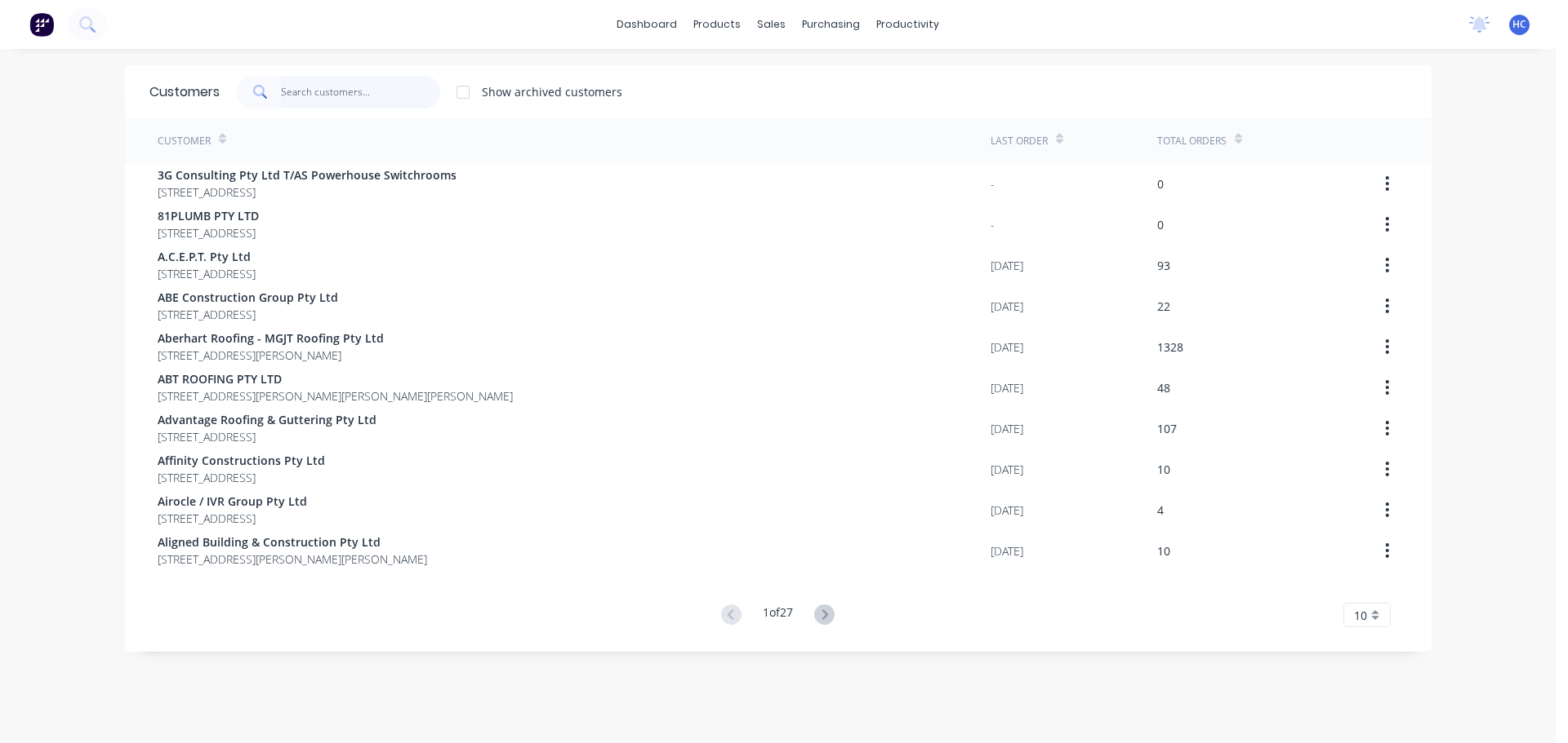
click at [355, 92] on input "text" at bounding box center [360, 92] width 160 height 33
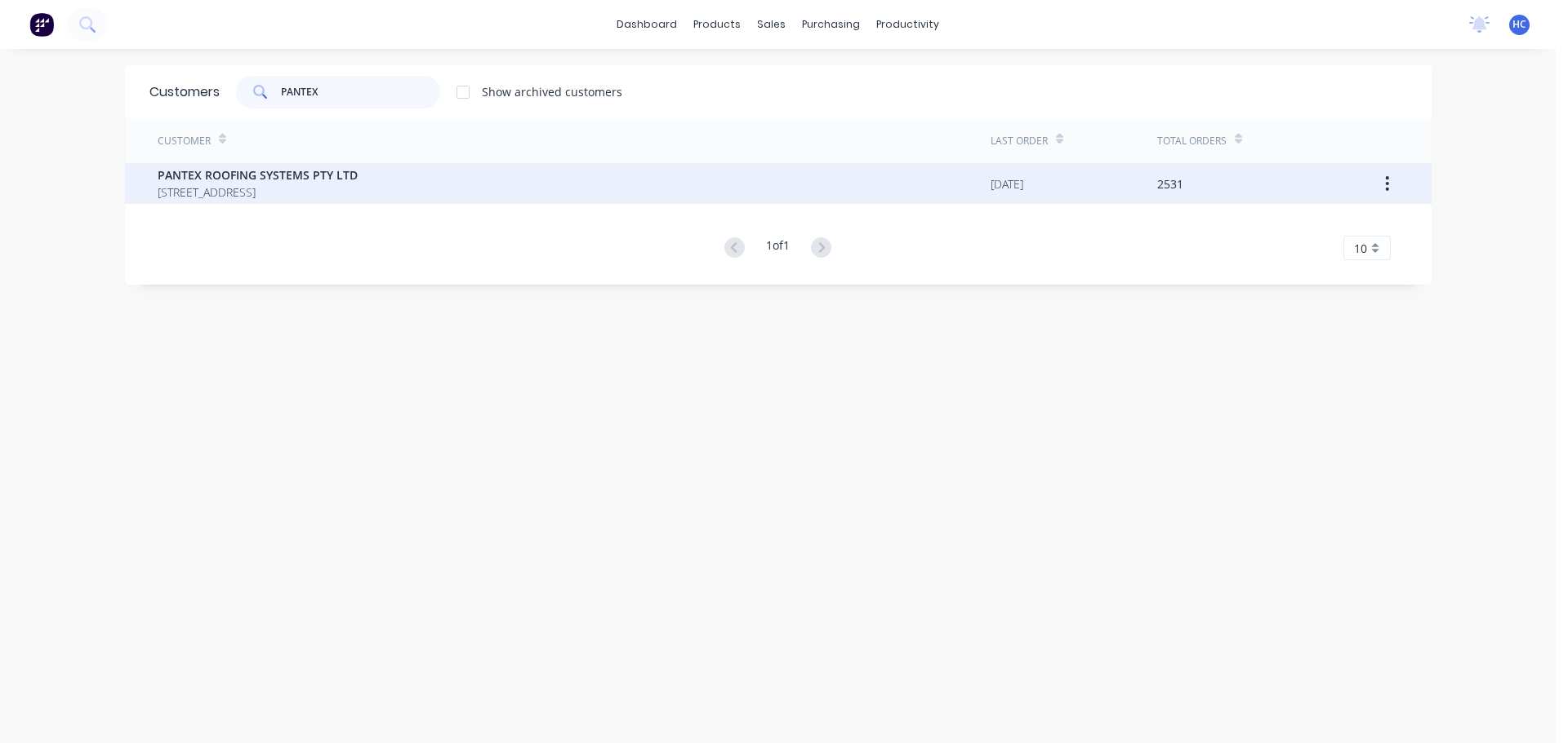
type input "PANTEX"
click at [312, 171] on span "PANTEX ROOFING SYSTEMS PTY LTD" at bounding box center [257, 175] width 200 height 17
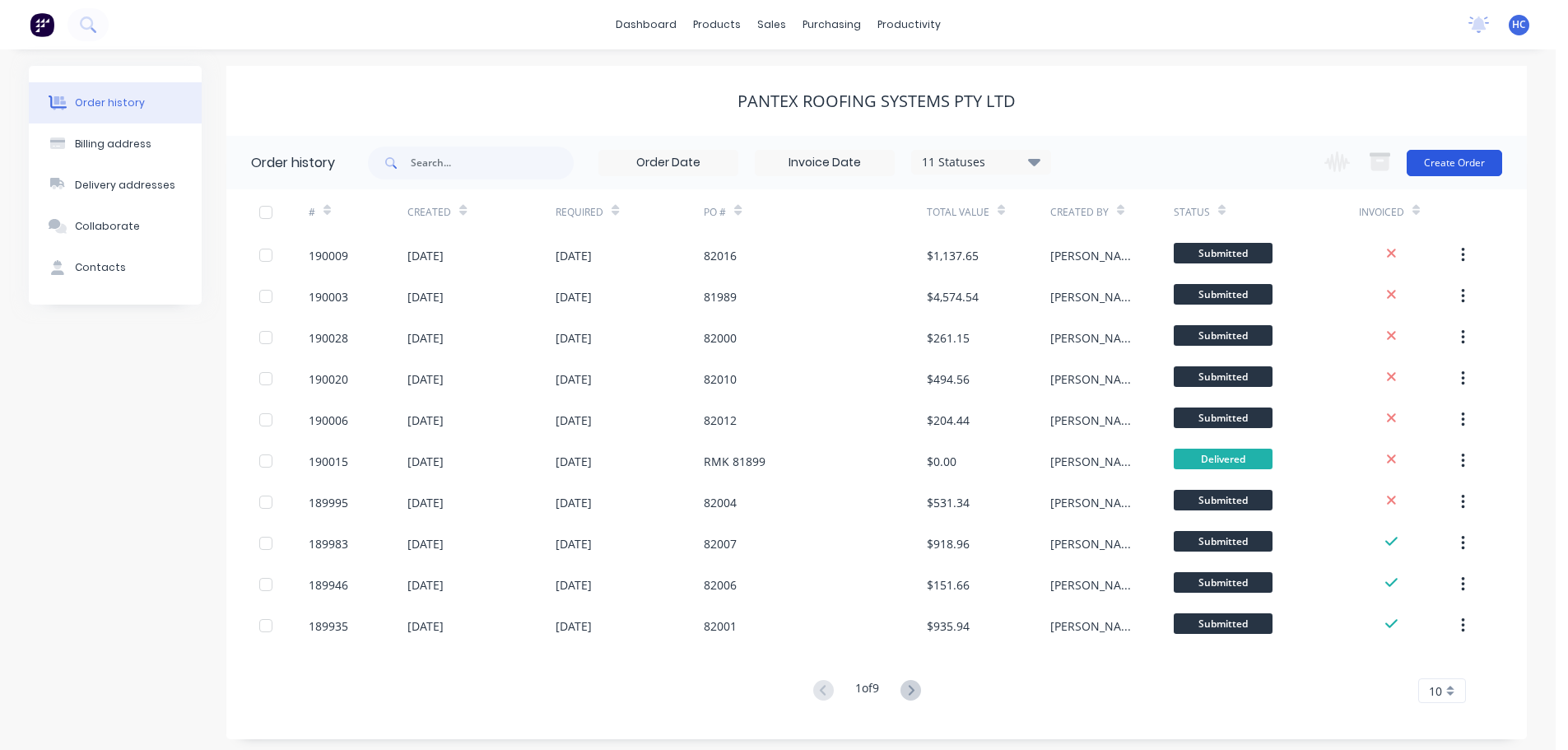
click at [1475, 157] on button "Create Order" at bounding box center [1455, 163] width 95 height 26
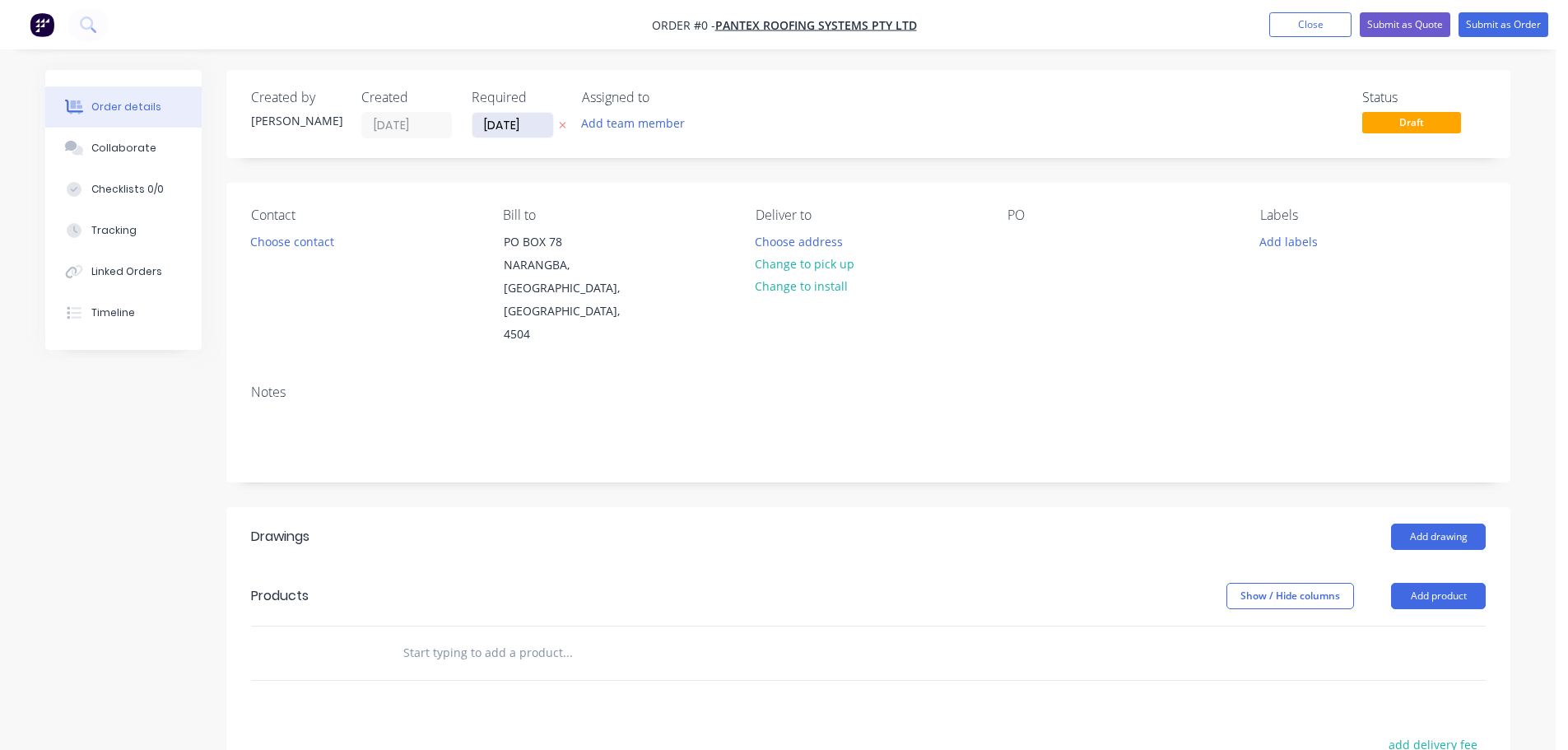
click at [534, 127] on input "[DATE]" at bounding box center [512, 125] width 81 height 25
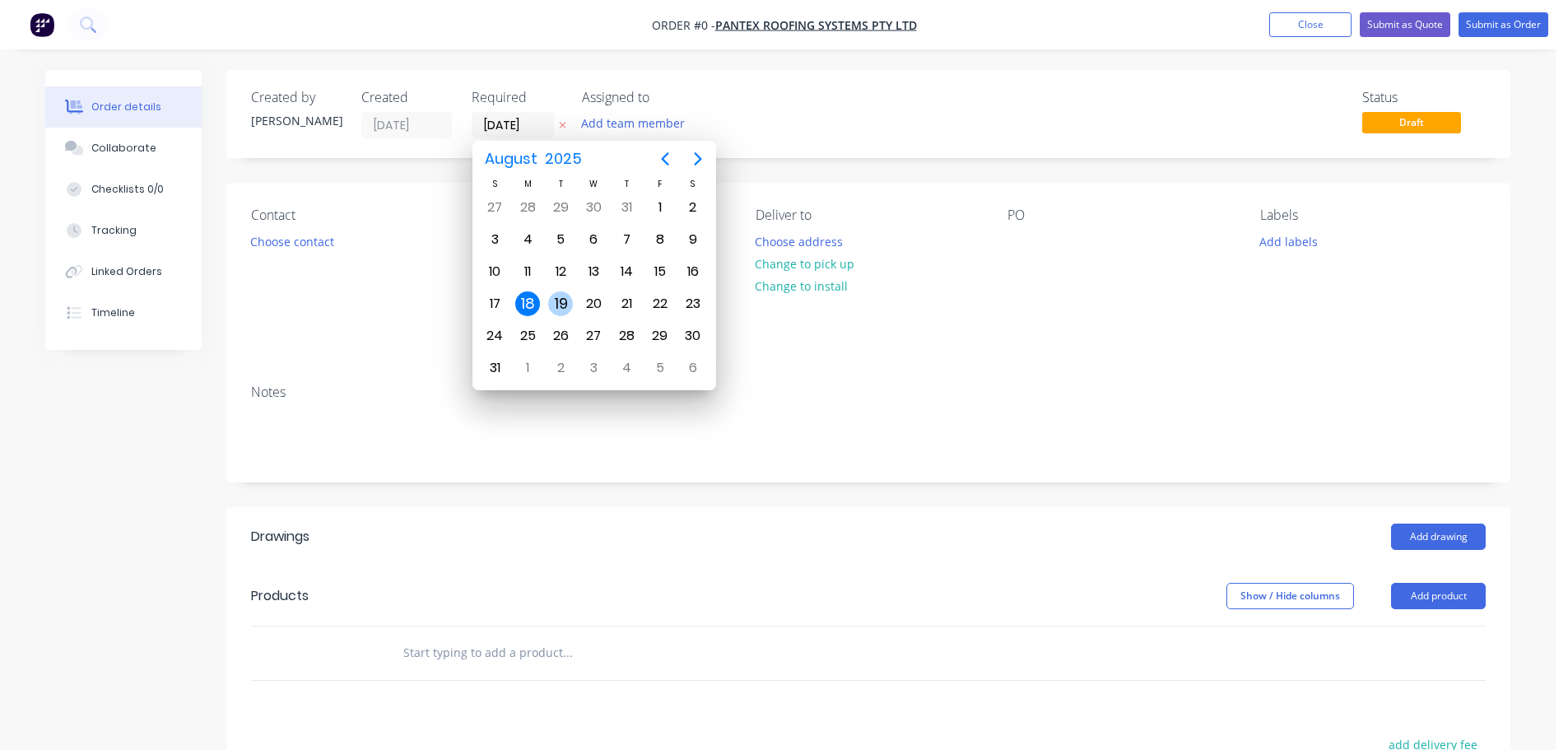
click at [561, 295] on div "19" at bounding box center [560, 304] width 25 height 25
type input "[DATE]"
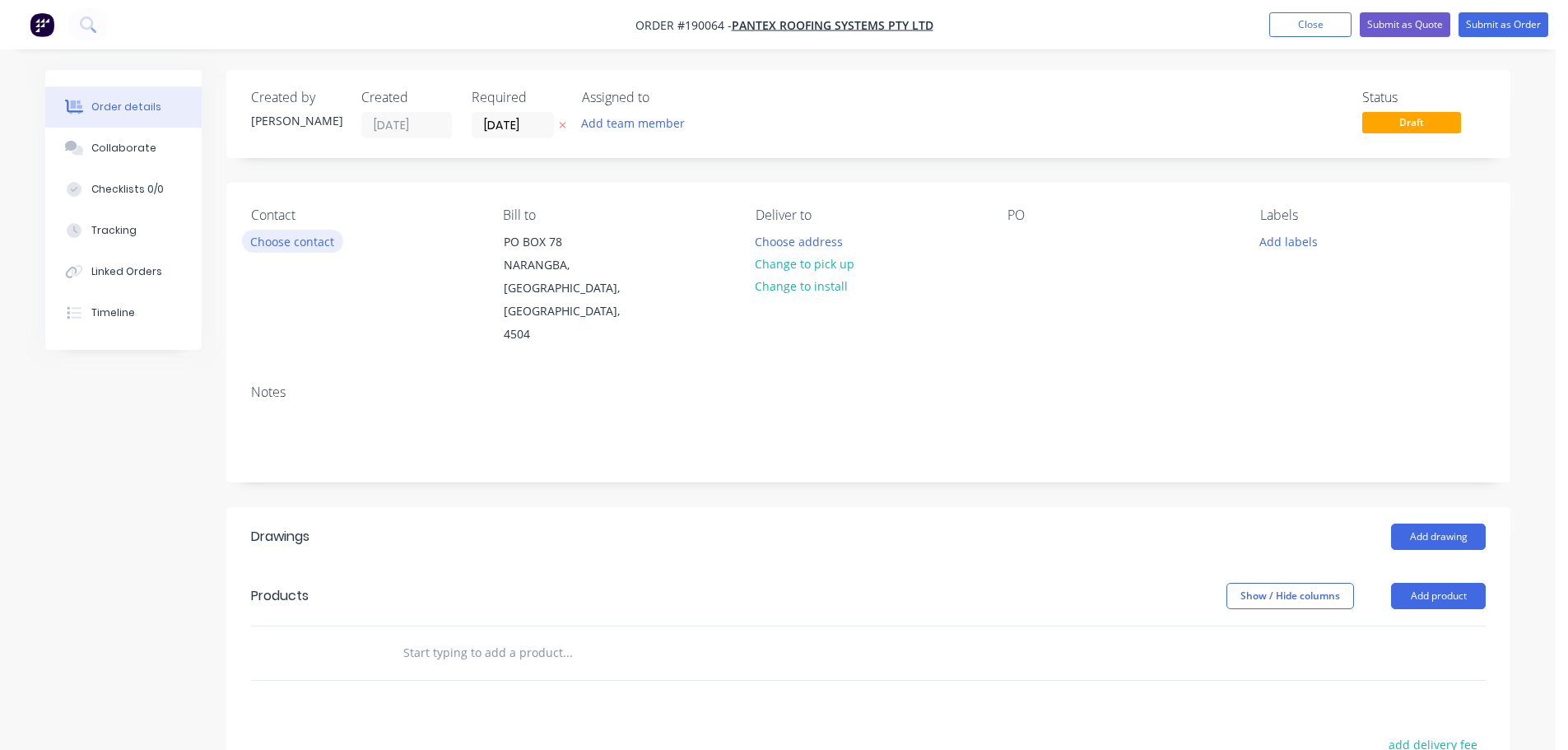
click at [311, 245] on button "Choose contact" at bounding box center [292, 241] width 101 height 22
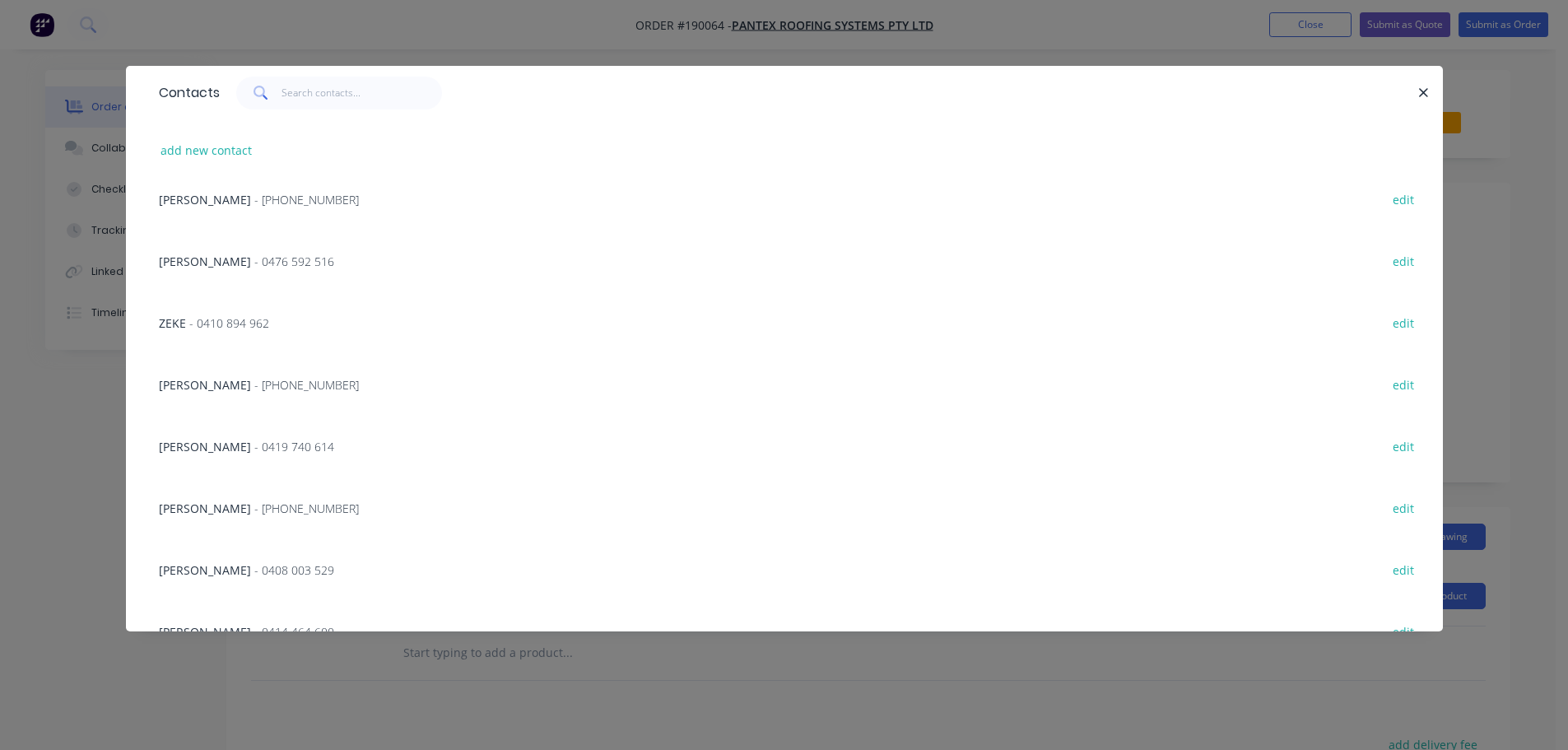
scroll to position [329, 0]
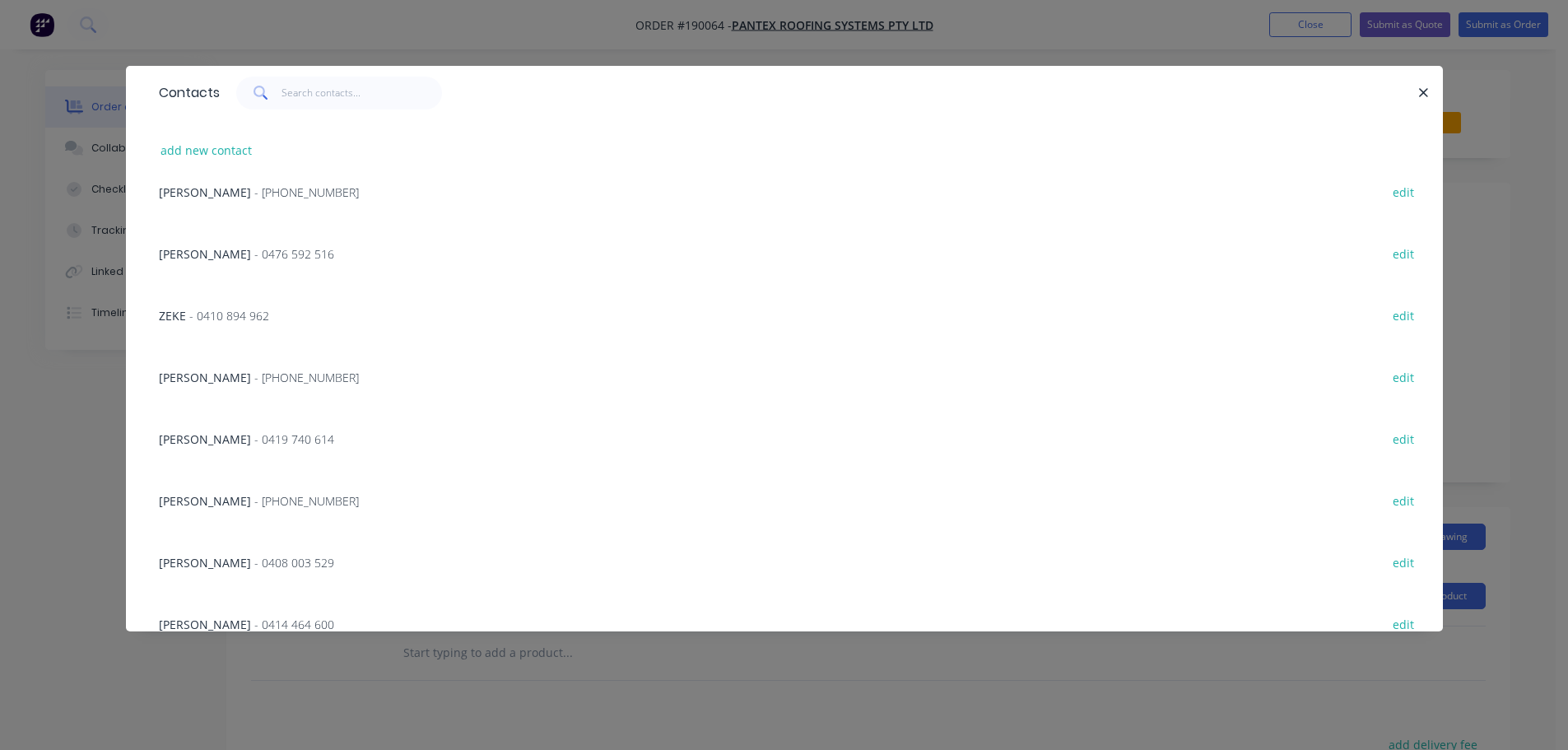
click at [298, 386] on div "[PERSON_NAME] - [PHONE_NUMBER] edit" at bounding box center [784, 376] width 1268 height 62
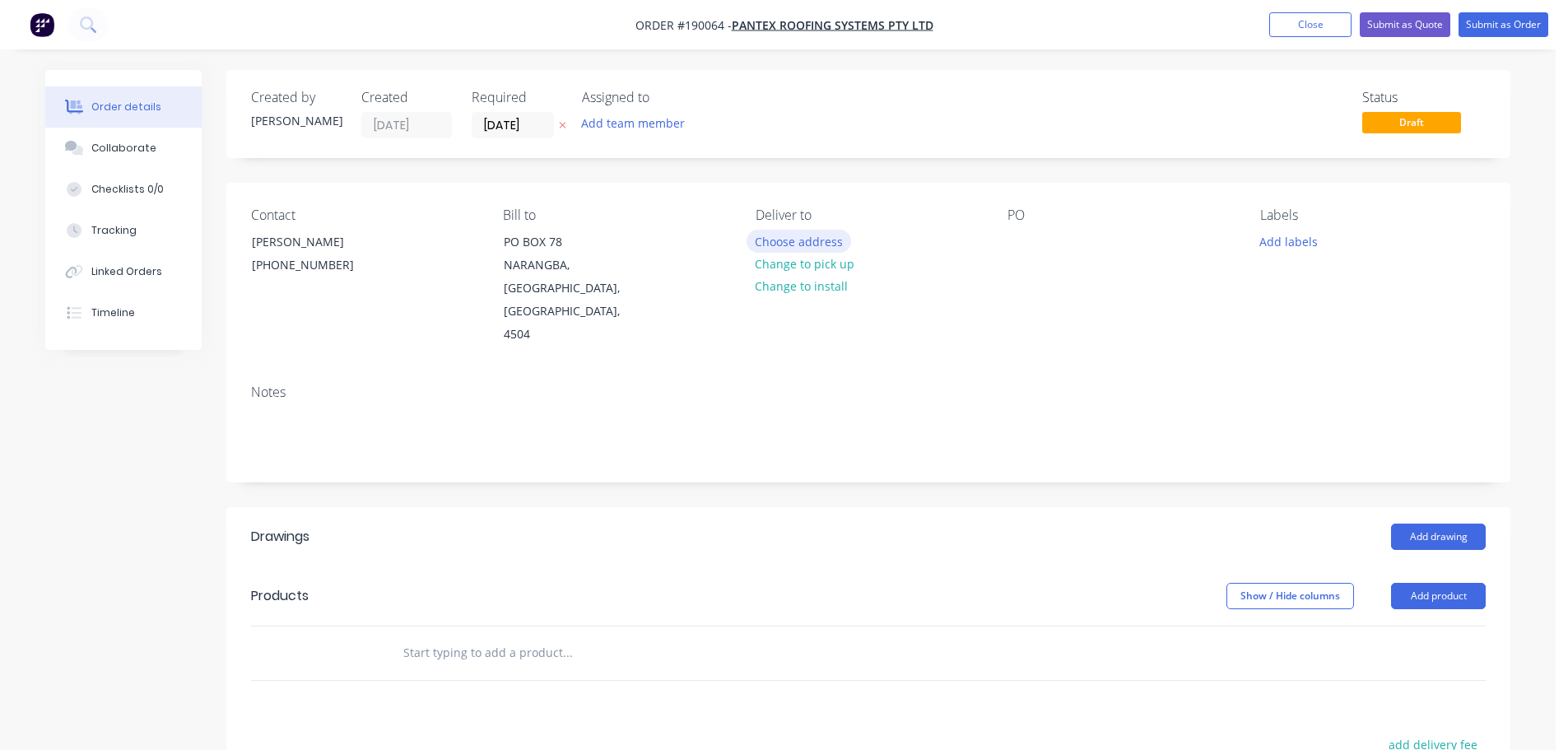
click at [824, 237] on button "Choose address" at bounding box center [800, 241] width 105 height 22
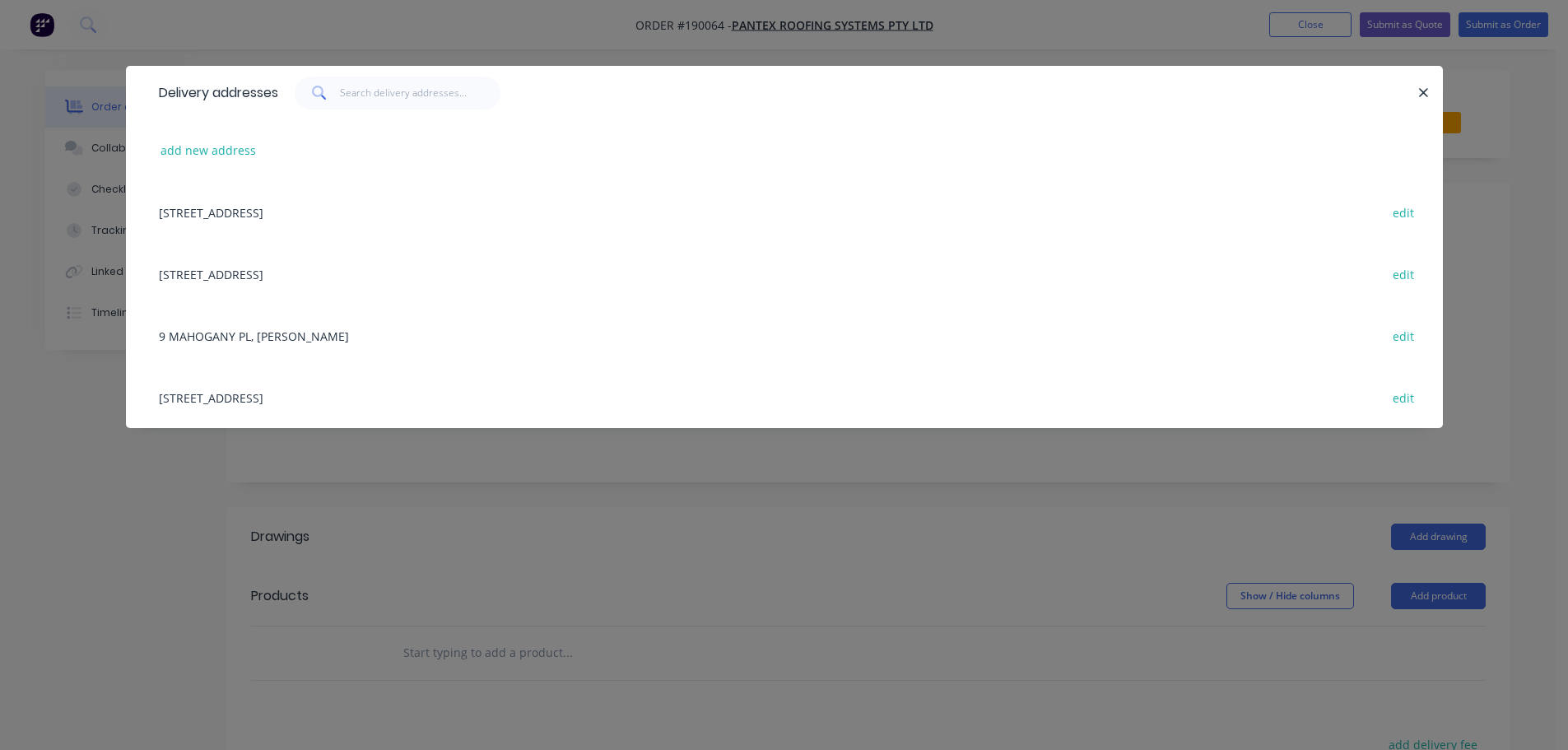
click at [225, 389] on div "[STREET_ADDRESS] edit" at bounding box center [784, 398] width 1268 height 62
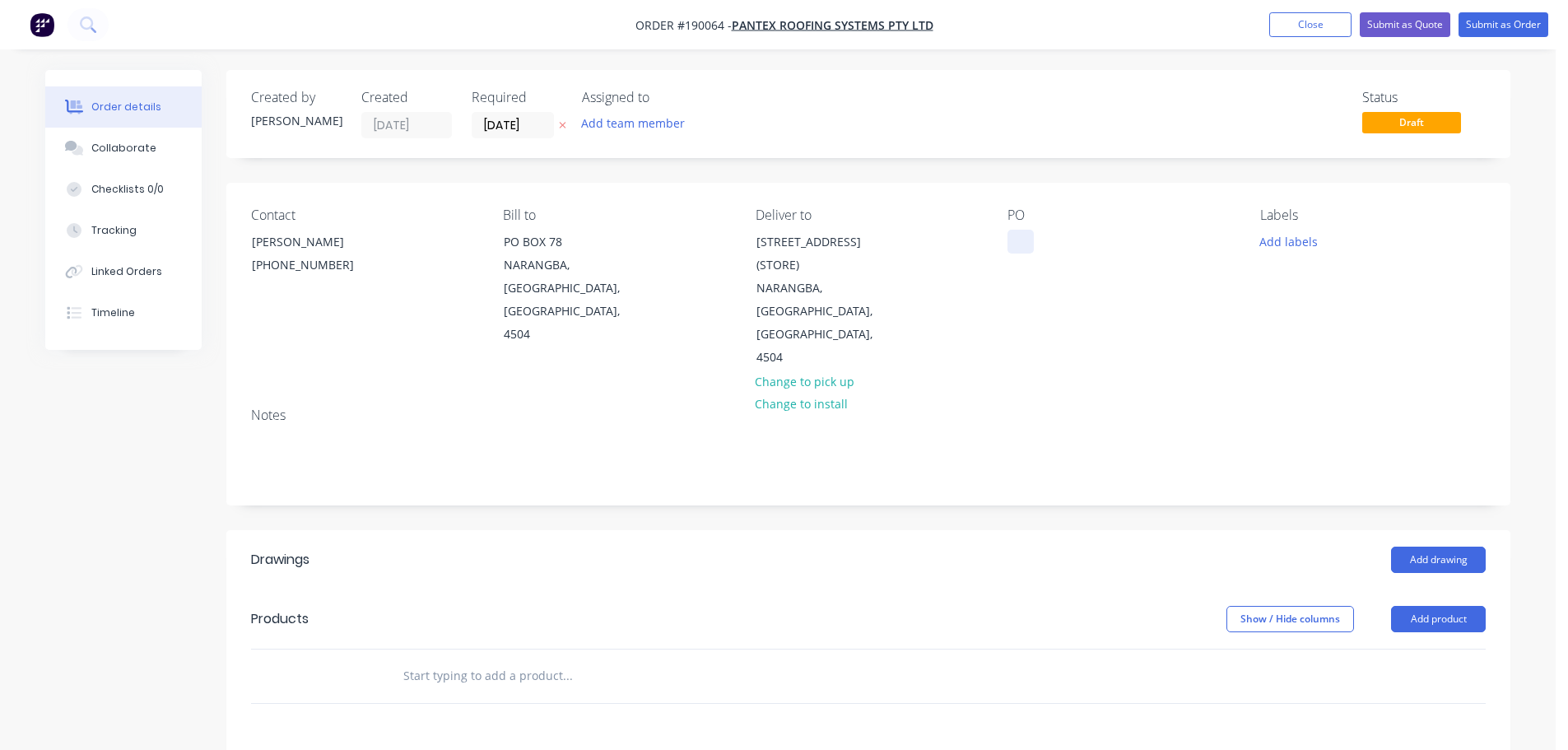
click at [1026, 243] on div at bounding box center [1020, 242] width 26 height 24
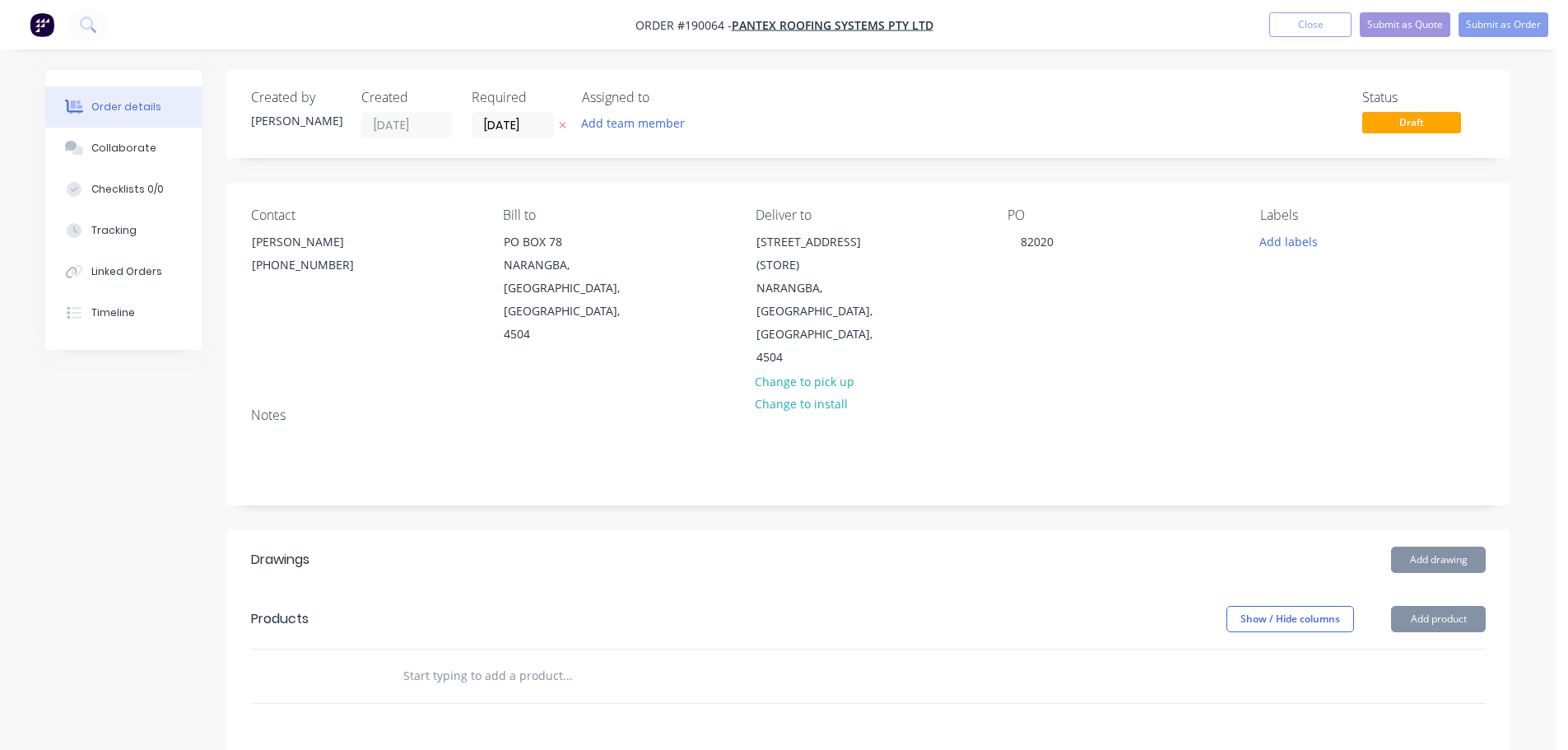
click at [940, 547] on div "Add drawing" at bounding box center [1000, 559] width 972 height 26
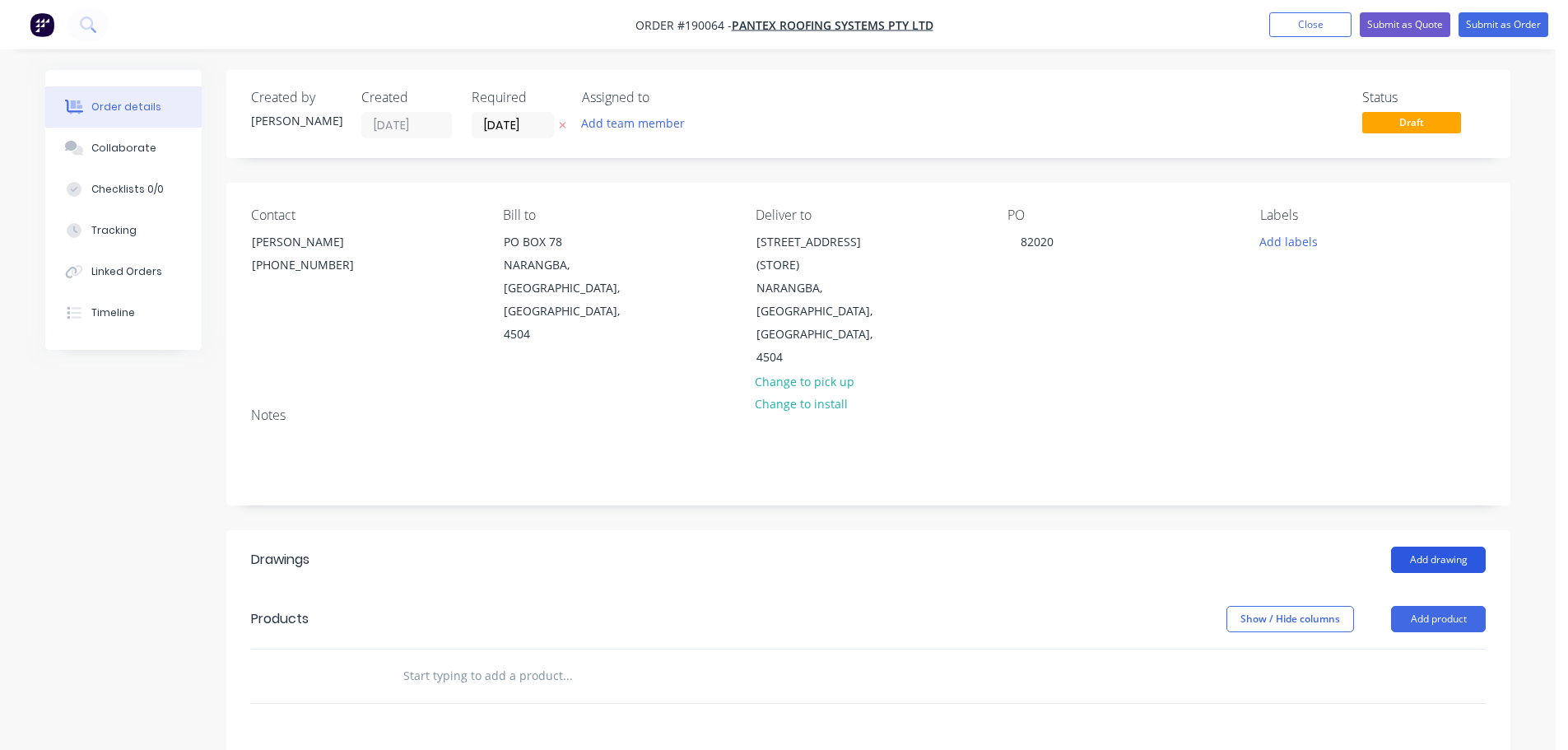
click at [1426, 547] on button "Add drawing" at bounding box center [1438, 559] width 94 height 26
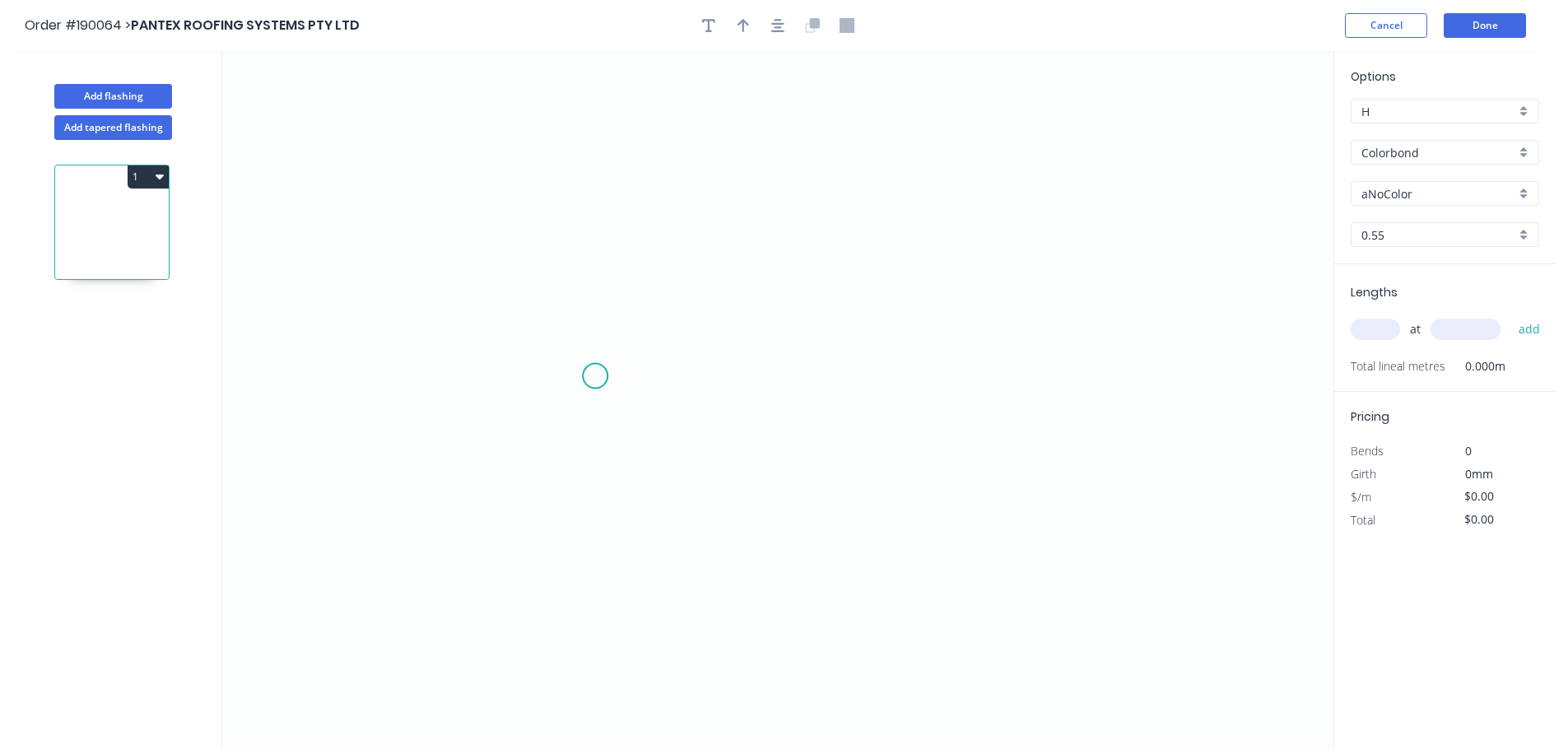
click at [624, 366] on icon "0" at bounding box center [778, 400] width 1111 height 699
click at [593, 414] on icon "0" at bounding box center [778, 400] width 1111 height 699
click at [1092, 430] on icon "0 ?" at bounding box center [778, 400] width 1111 height 699
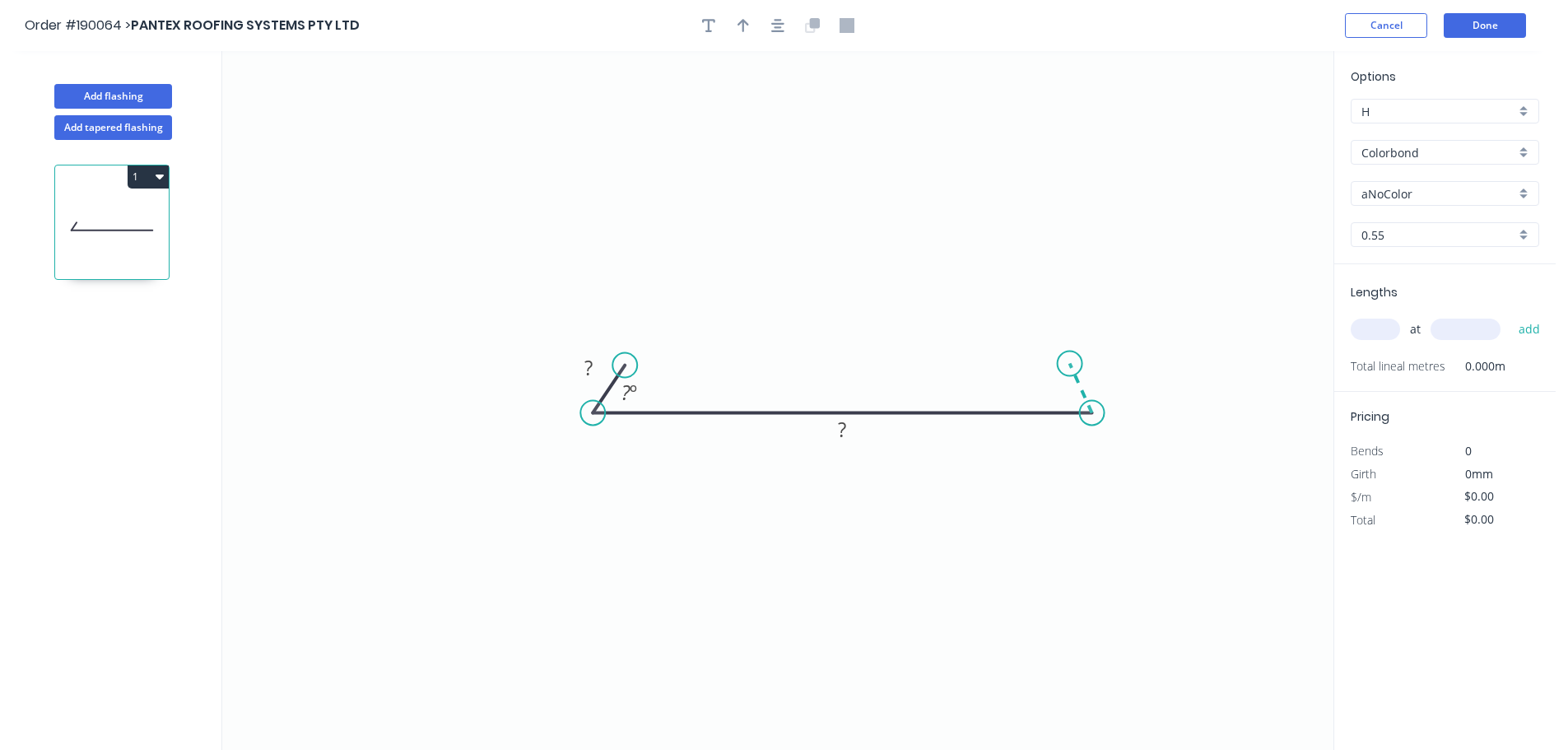
click at [1070, 364] on icon at bounding box center [1081, 389] width 22 height 49
click at [1070, 364] on circle at bounding box center [1069, 364] width 25 height 25
click at [1063, 392] on tspan "º" at bounding box center [1061, 389] width 8 height 27
type input "$8.10"
click at [882, 339] on icon "0 12 106 12 35 º 35 º" at bounding box center [778, 400] width 1111 height 699
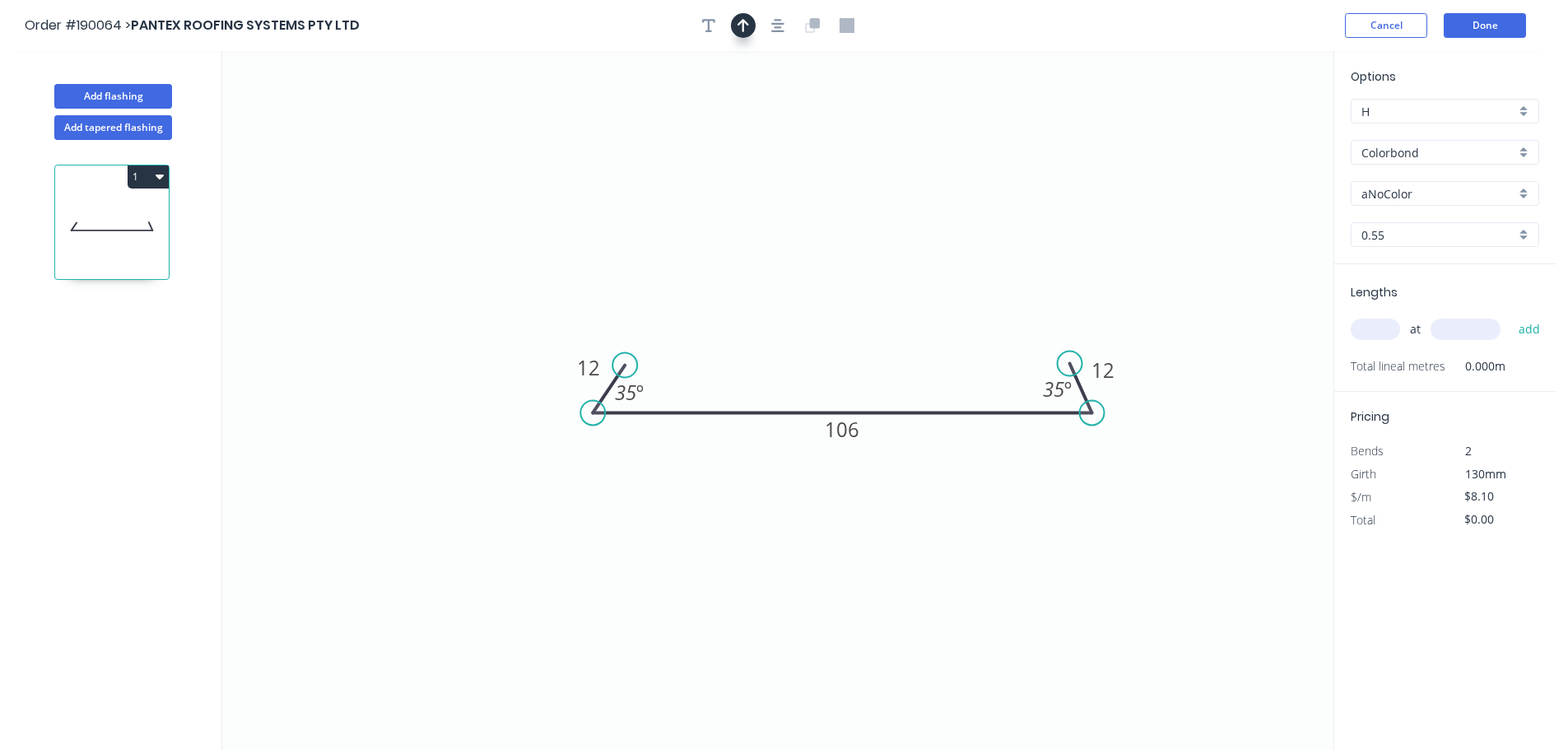
click at [742, 31] on icon "button" at bounding box center [744, 25] width 12 height 14
click at [1252, 132] on icon at bounding box center [1250, 115] width 14 height 53
click at [1252, 132] on icon at bounding box center [1264, 120] width 48 height 48
click at [1252, 132] on icon at bounding box center [1269, 133] width 53 height 14
click at [1252, 134] on icon at bounding box center [1269, 133] width 53 height 14
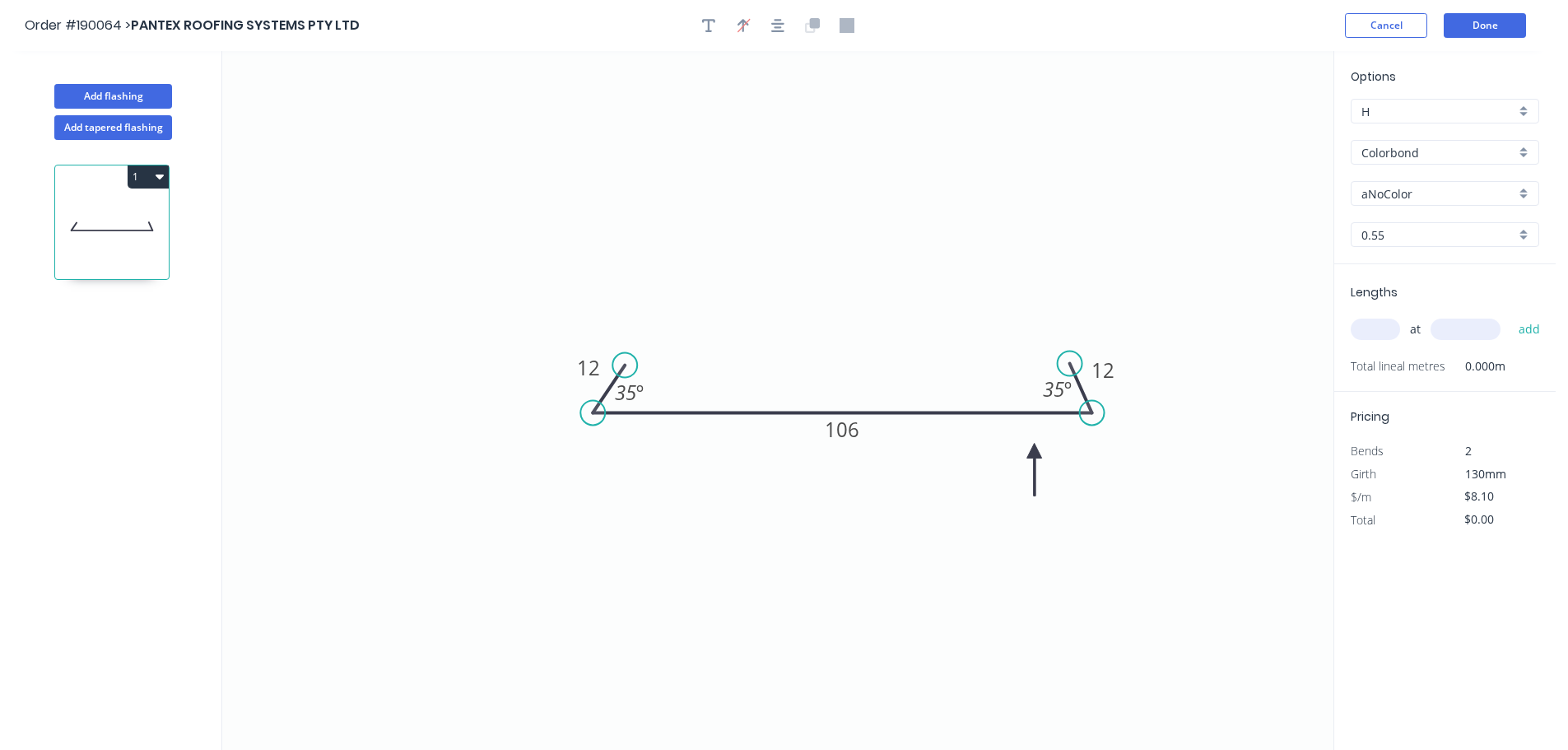
drag, startPoint x: 1252, startPoint y: 134, endPoint x: 1035, endPoint y: 454, distance: 386.6
click at [1027, 458] on icon at bounding box center [1034, 470] width 14 height 53
click at [1401, 193] on input "aNoColor" at bounding box center [1438, 194] width 154 height 17
click at [1404, 234] on div "Dover White" at bounding box center [1445, 233] width 187 height 29
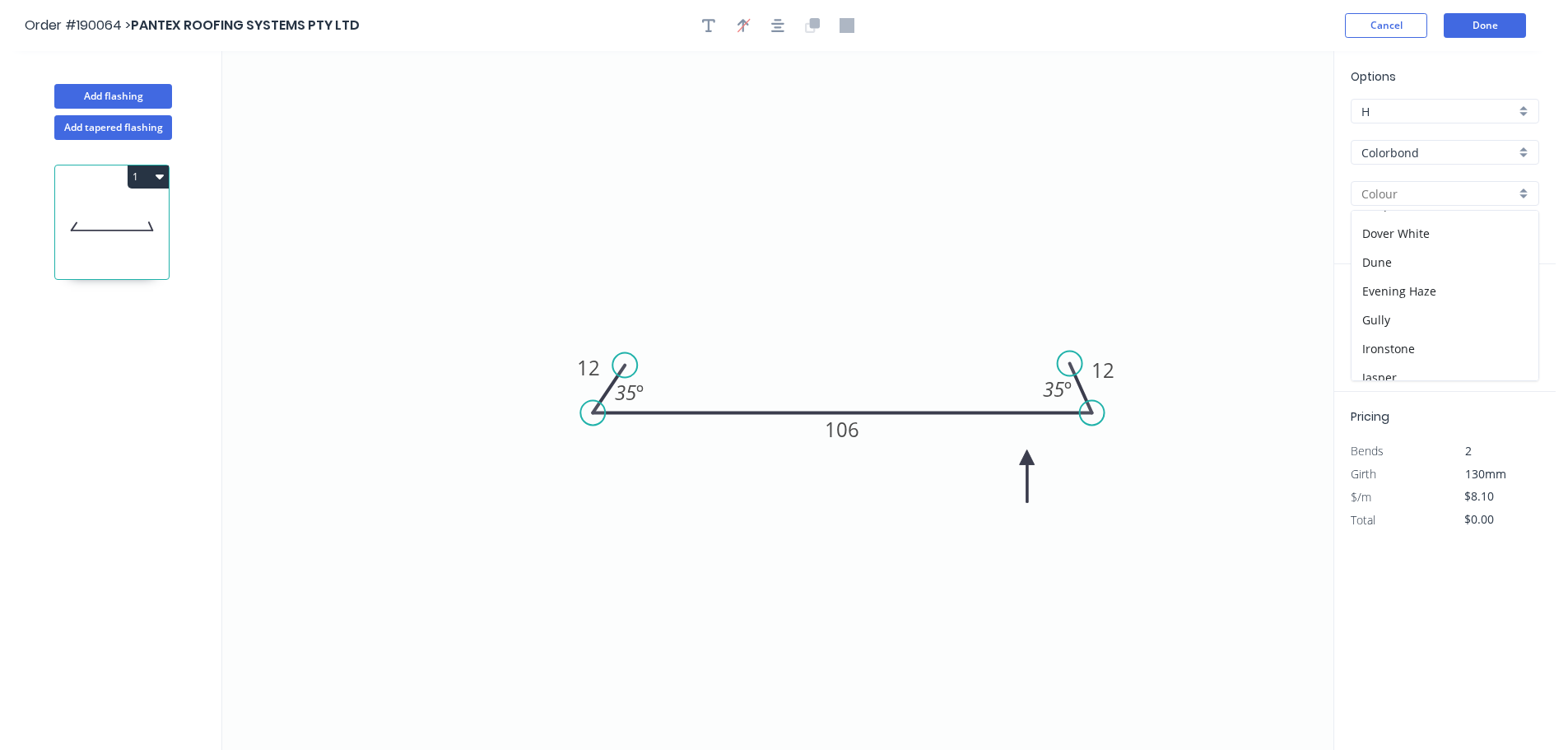
type input "Dover White"
click at [1381, 318] on div "at add" at bounding box center [1446, 329] width 191 height 28
click at [1383, 321] on input "text" at bounding box center [1376, 329] width 49 height 21
type input "6"
type input "3000"
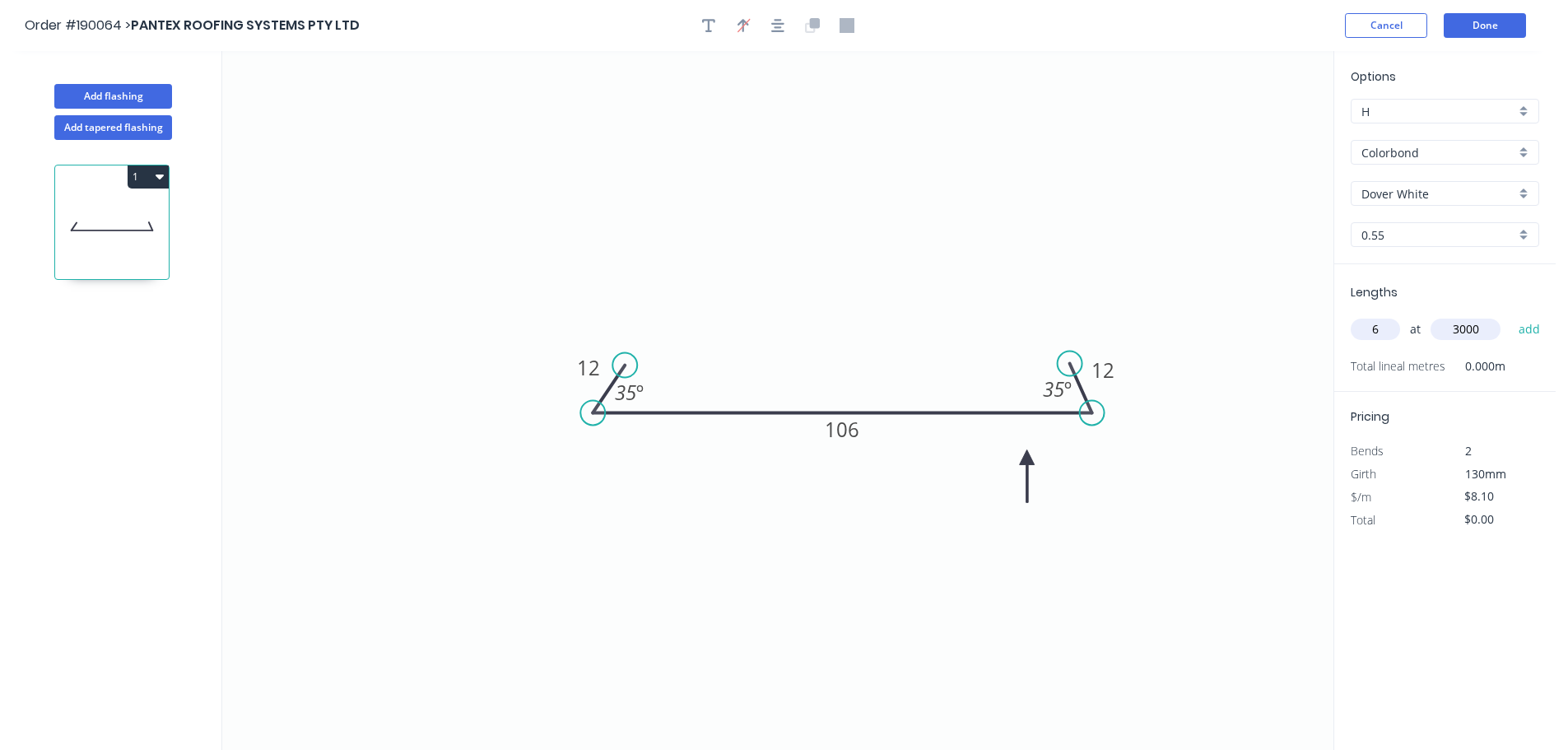
click at [1510, 316] on button "add" at bounding box center [1529, 329] width 38 height 28
type input "$145.80"
click at [82, 89] on button "Add flashing" at bounding box center [113, 96] width 117 height 25
type input "$0.00"
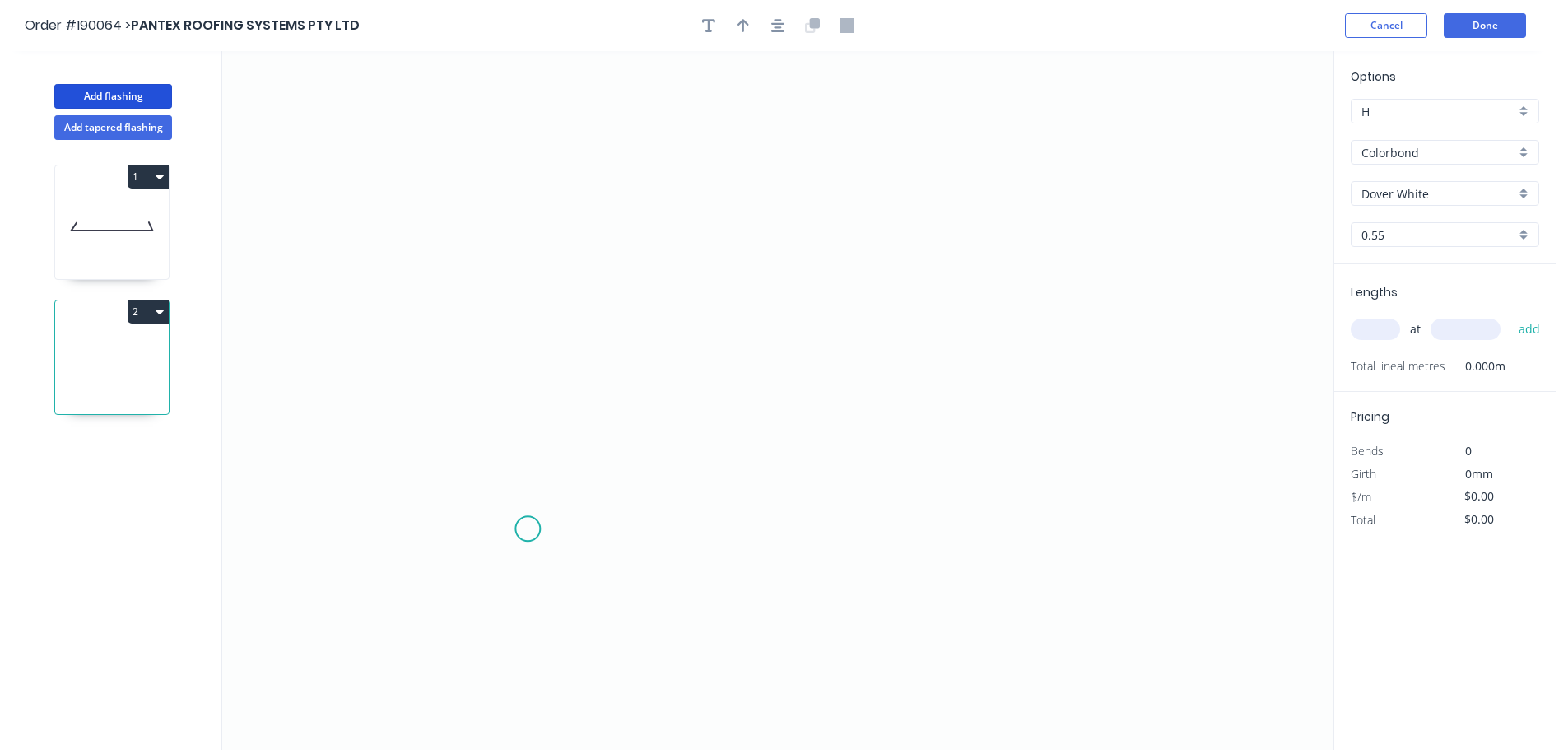
click at [561, 545] on icon "0" at bounding box center [778, 400] width 1111 height 699
click at [589, 503] on icon "0" at bounding box center [778, 400] width 1111 height 699
click at [589, 252] on icon at bounding box center [589, 377] width 0 height 251
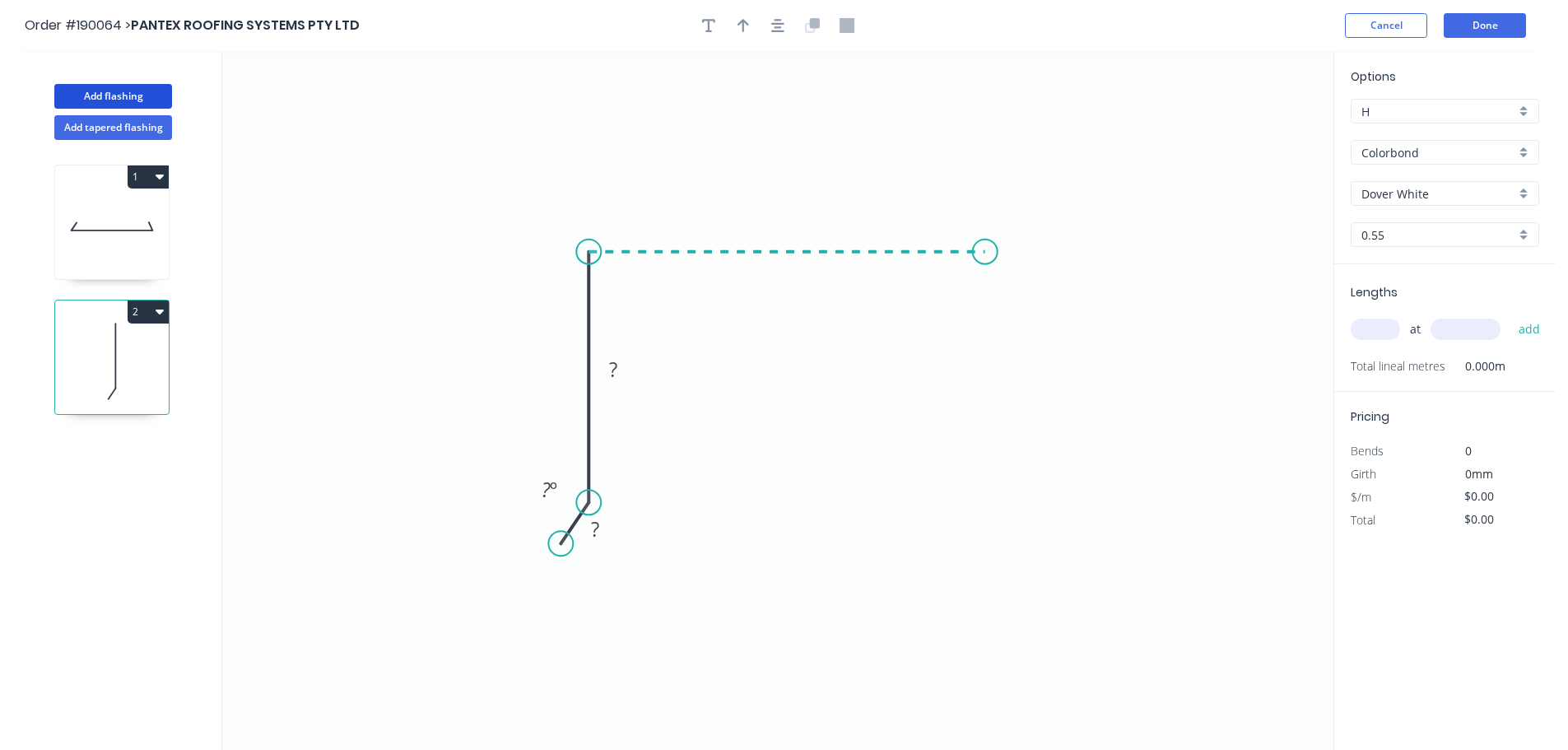
click at [992, 250] on icon "0 ? ? ? º" at bounding box center [778, 400] width 1111 height 699
click at [988, 504] on icon "0 ? ? ? ? º" at bounding box center [778, 400] width 1111 height 699
click at [1019, 546] on icon "0 ? ? ? ? ? º" at bounding box center [778, 400] width 1111 height 699
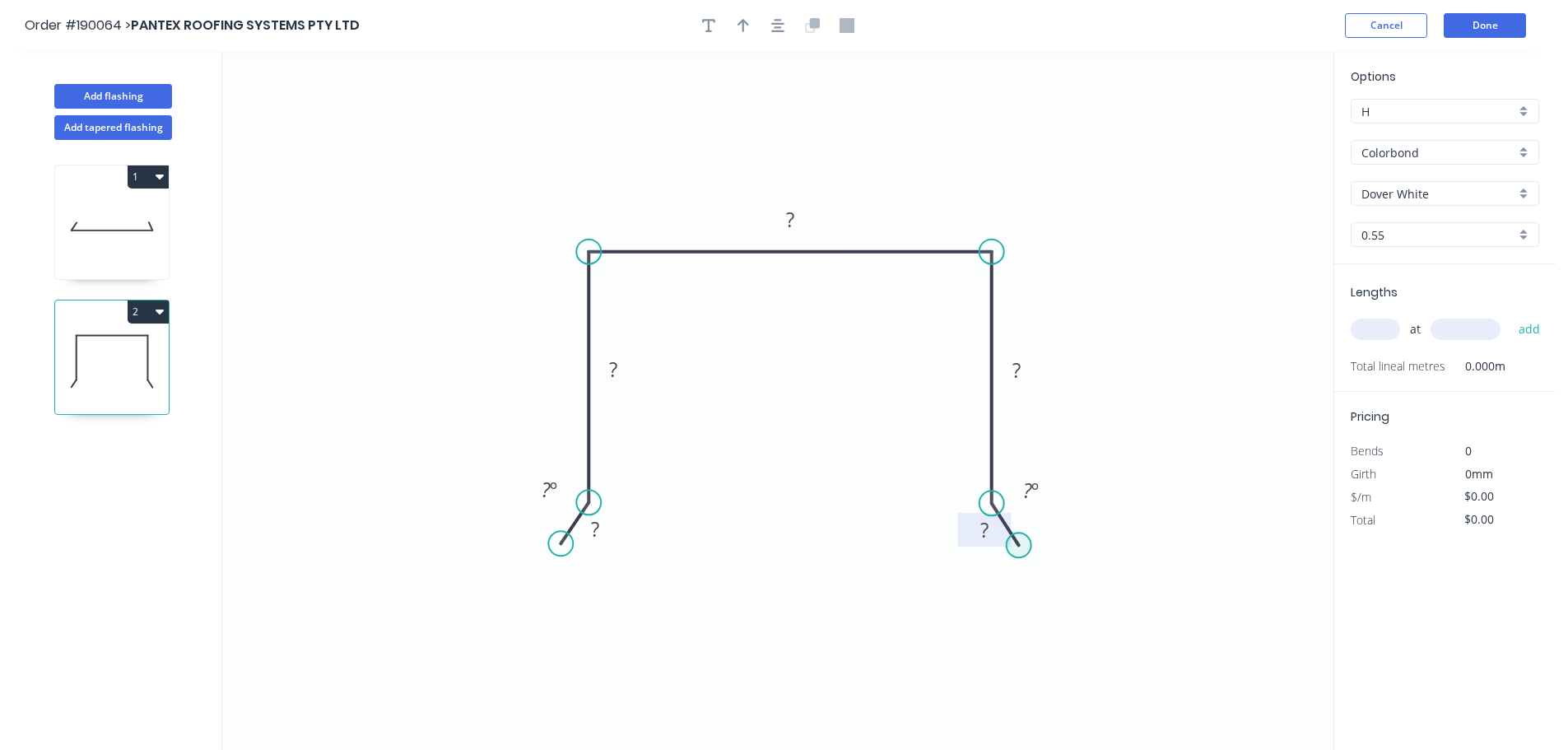
click at [986, 526] on tspan "?" at bounding box center [984, 530] width 9 height 27
type input "$11.63"
click at [894, 474] on icon "0 11 62 100 62 11 140 º 140 º" at bounding box center [778, 400] width 1111 height 699
click at [747, 31] on icon "button" at bounding box center [744, 25] width 12 height 14
drag, startPoint x: 1254, startPoint y: 132, endPoint x: 935, endPoint y: 224, distance: 332.0
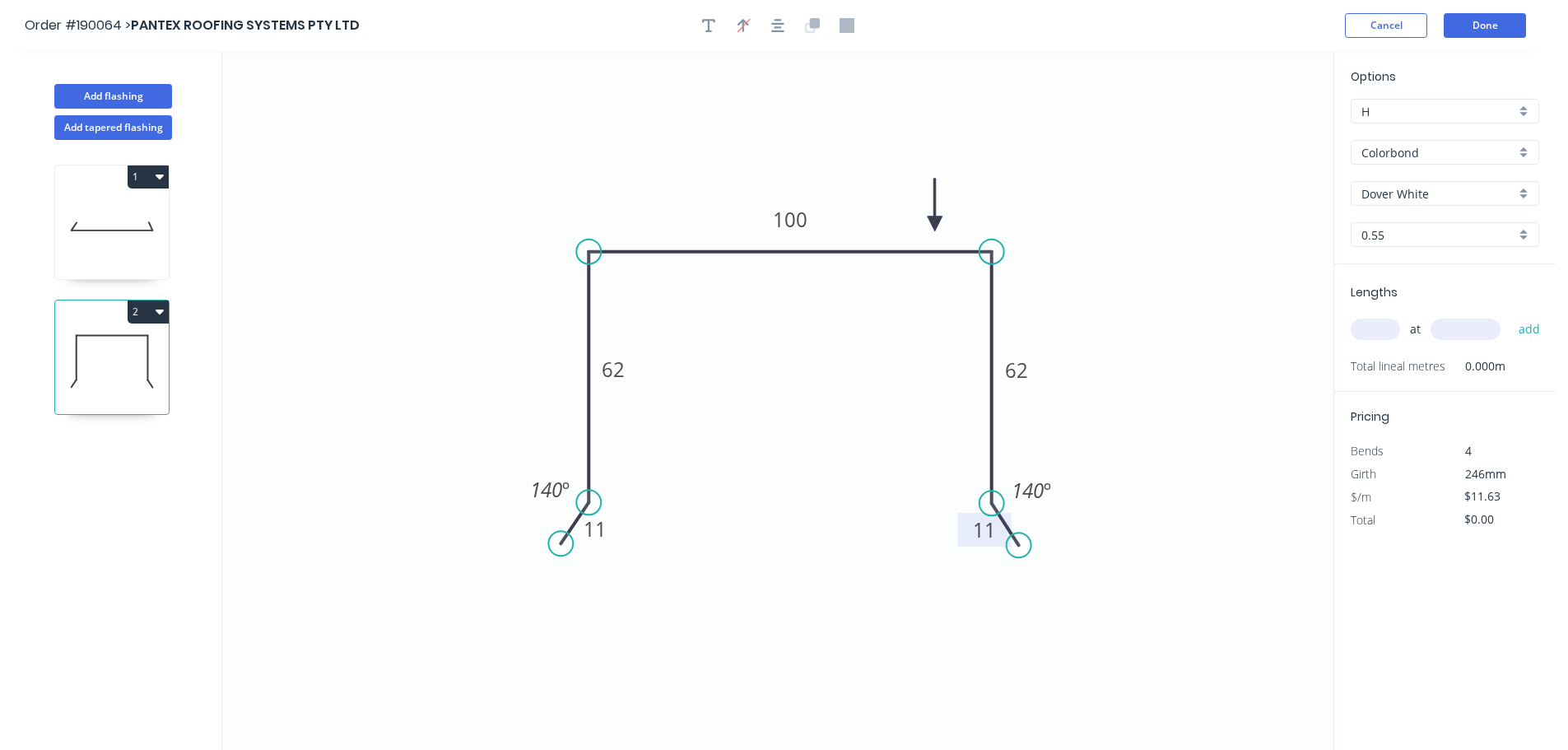
click at [935, 224] on icon at bounding box center [934, 205] width 14 height 53
click at [1379, 321] on input "text" at bounding box center [1376, 329] width 49 height 21
type input "6"
type input "3000"
click at [1510, 316] on button "add" at bounding box center [1529, 329] width 38 height 28
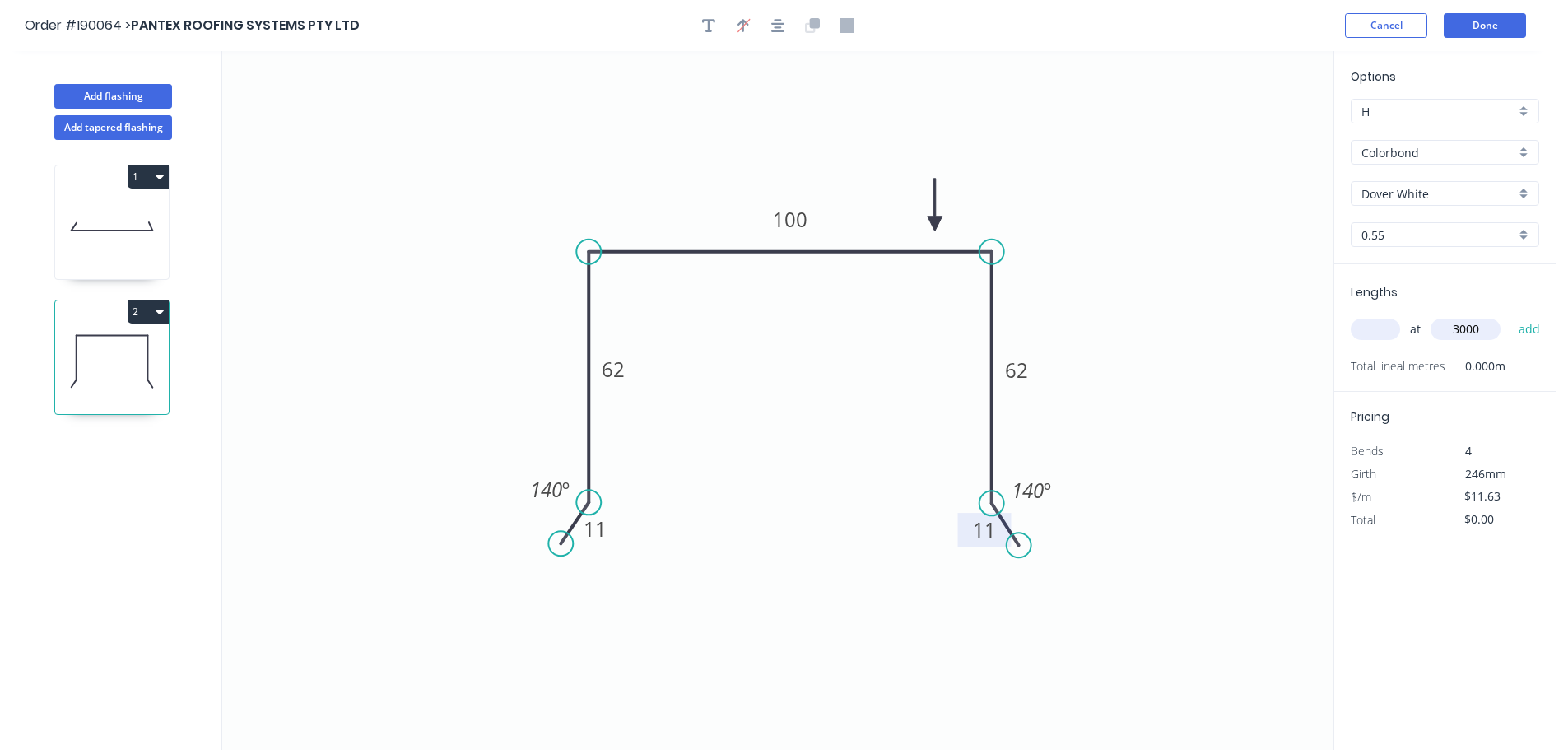
type input "$209.34"
click at [1460, 16] on button "Done" at bounding box center [1485, 25] width 83 height 25
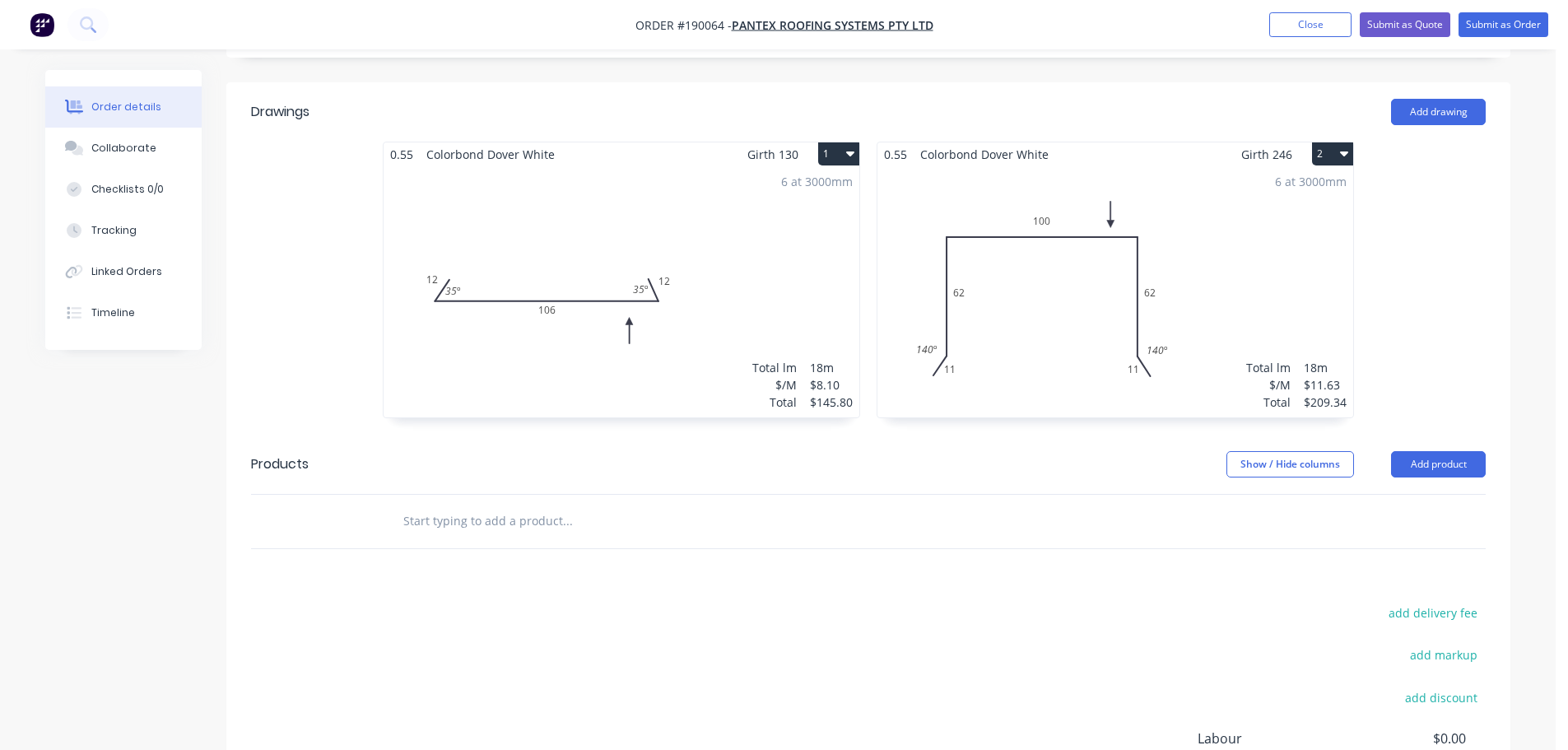
scroll to position [292, 0]
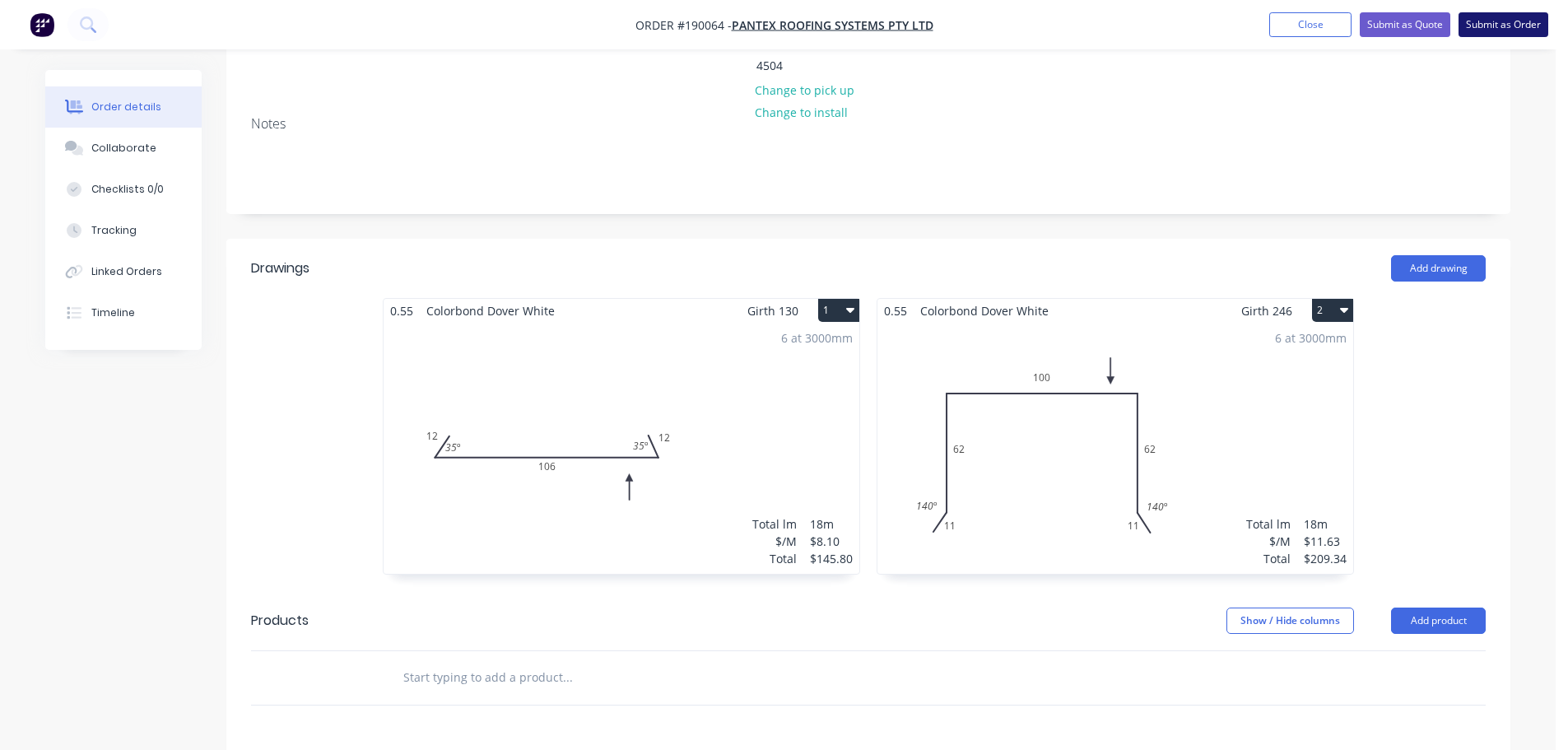
click at [1506, 21] on button "Submit as Order" at bounding box center [1502, 25] width 89 height 25
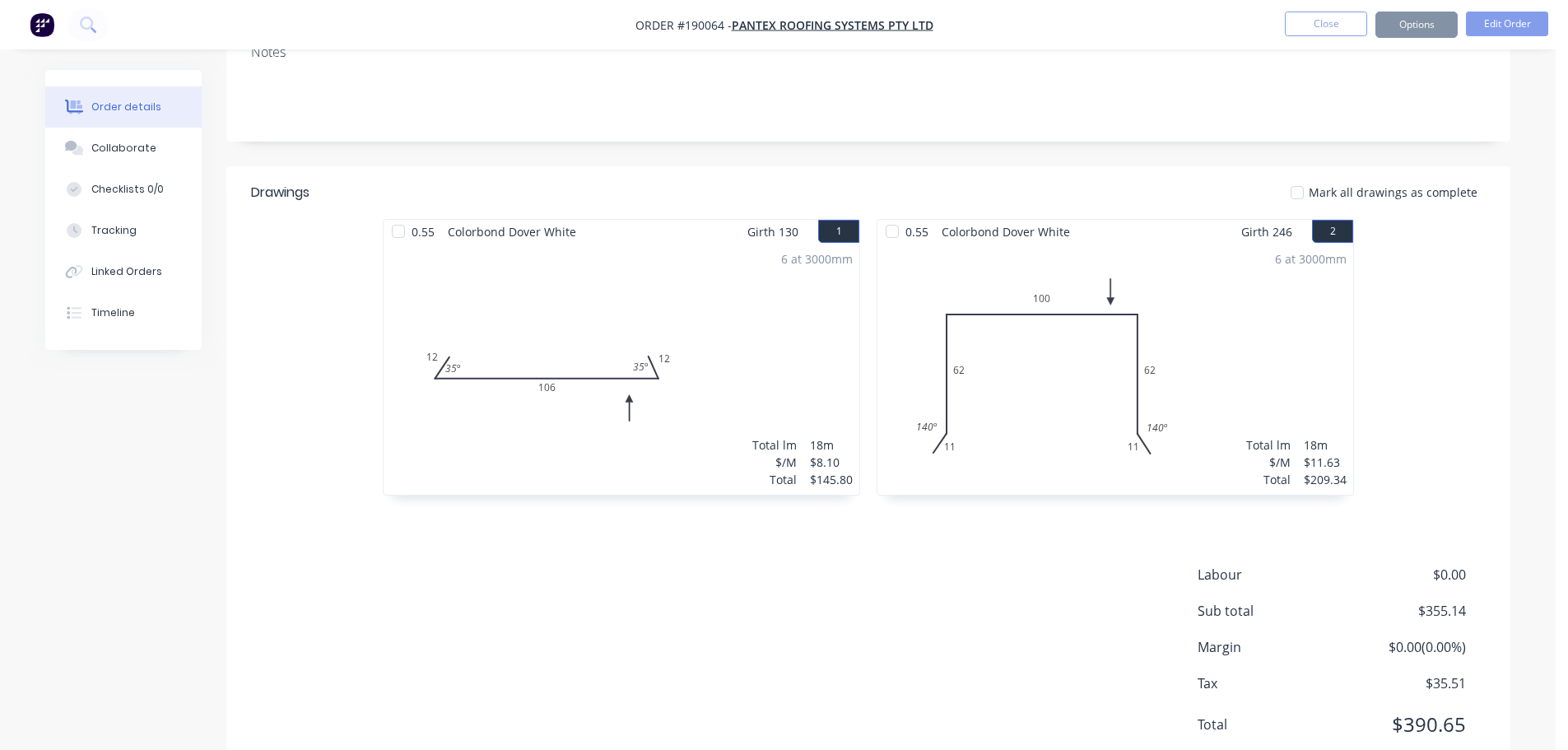
scroll to position [0, 0]
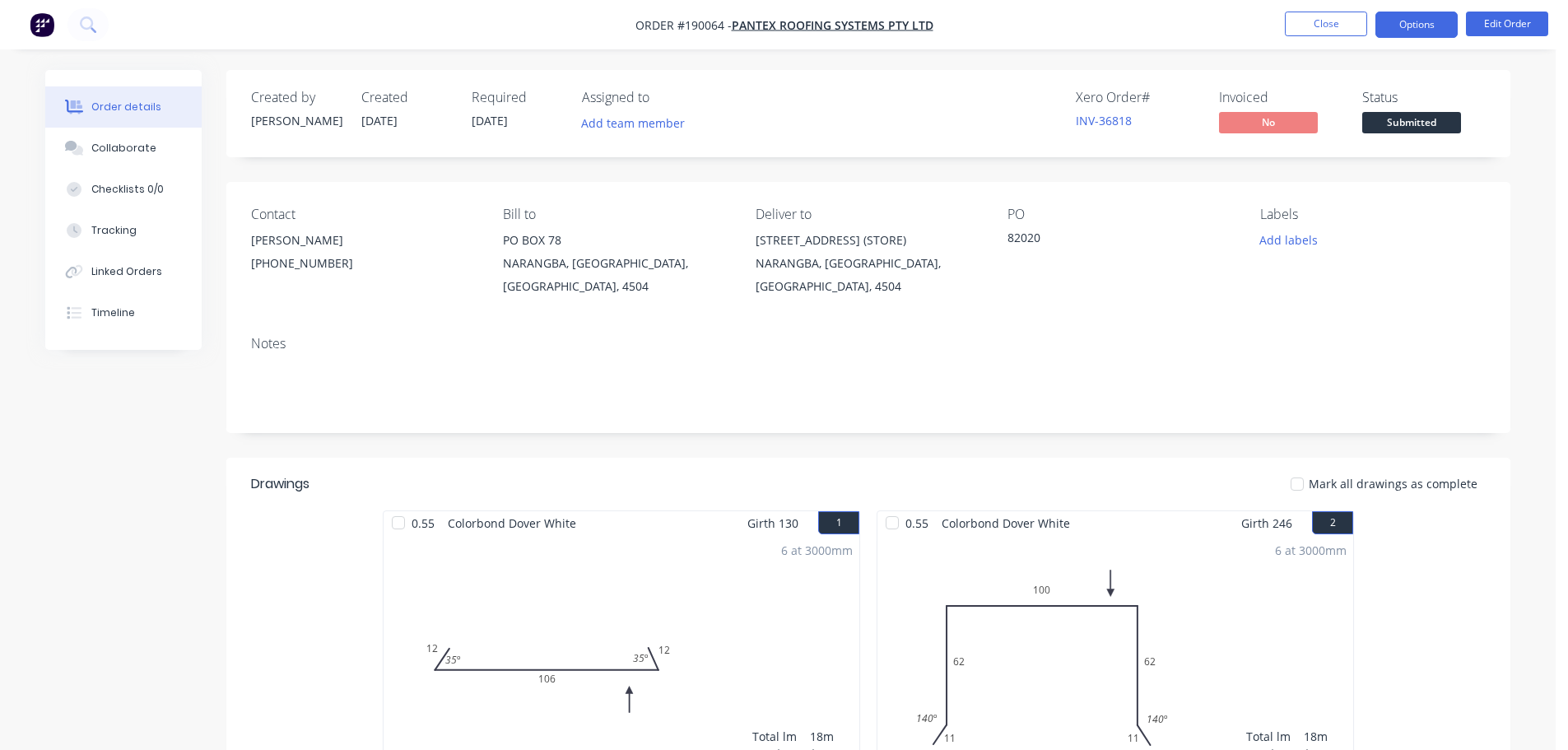
click at [1444, 22] on button "Options" at bounding box center [1417, 25] width 83 height 26
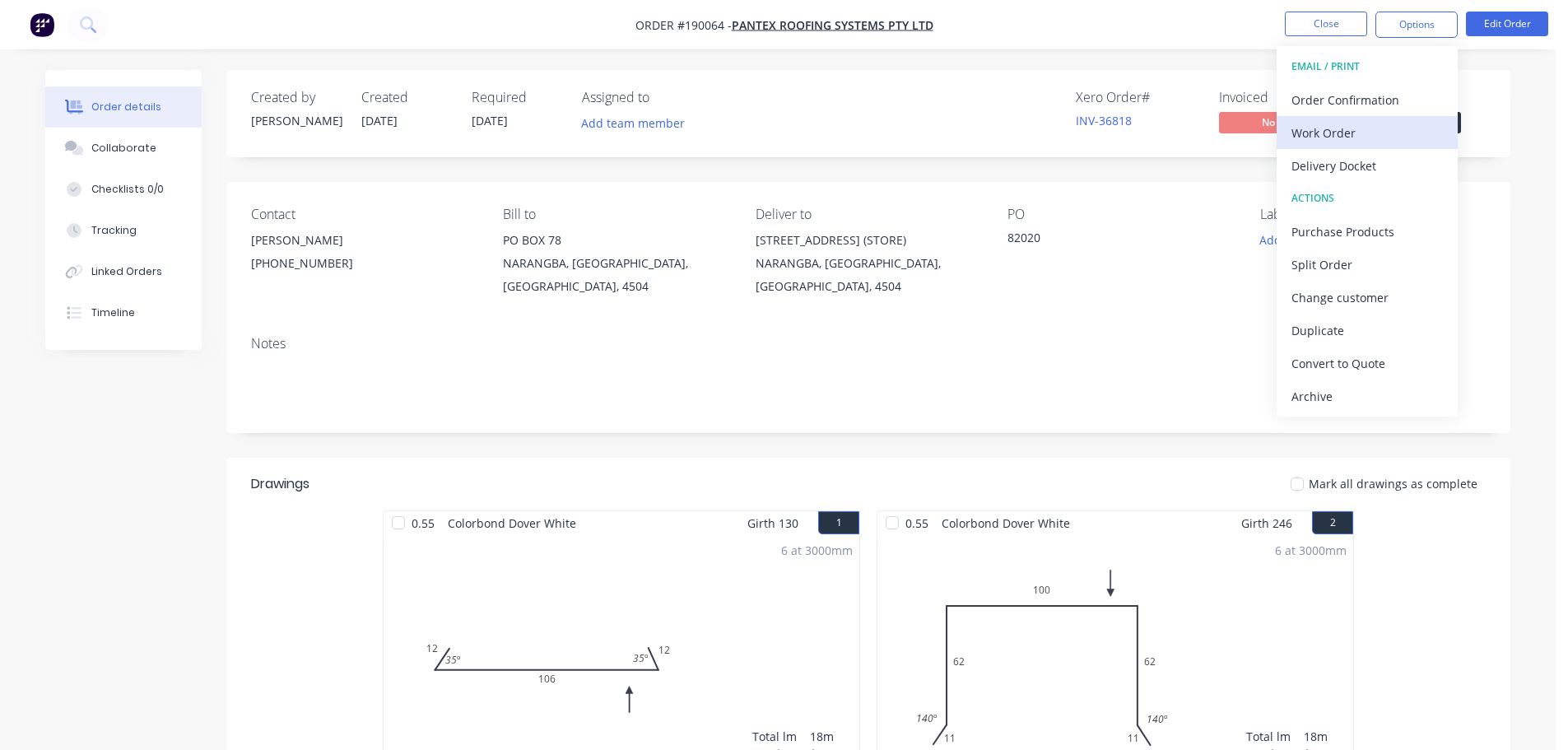
click at [1363, 135] on div "Work Order" at bounding box center [1367, 133] width 151 height 24
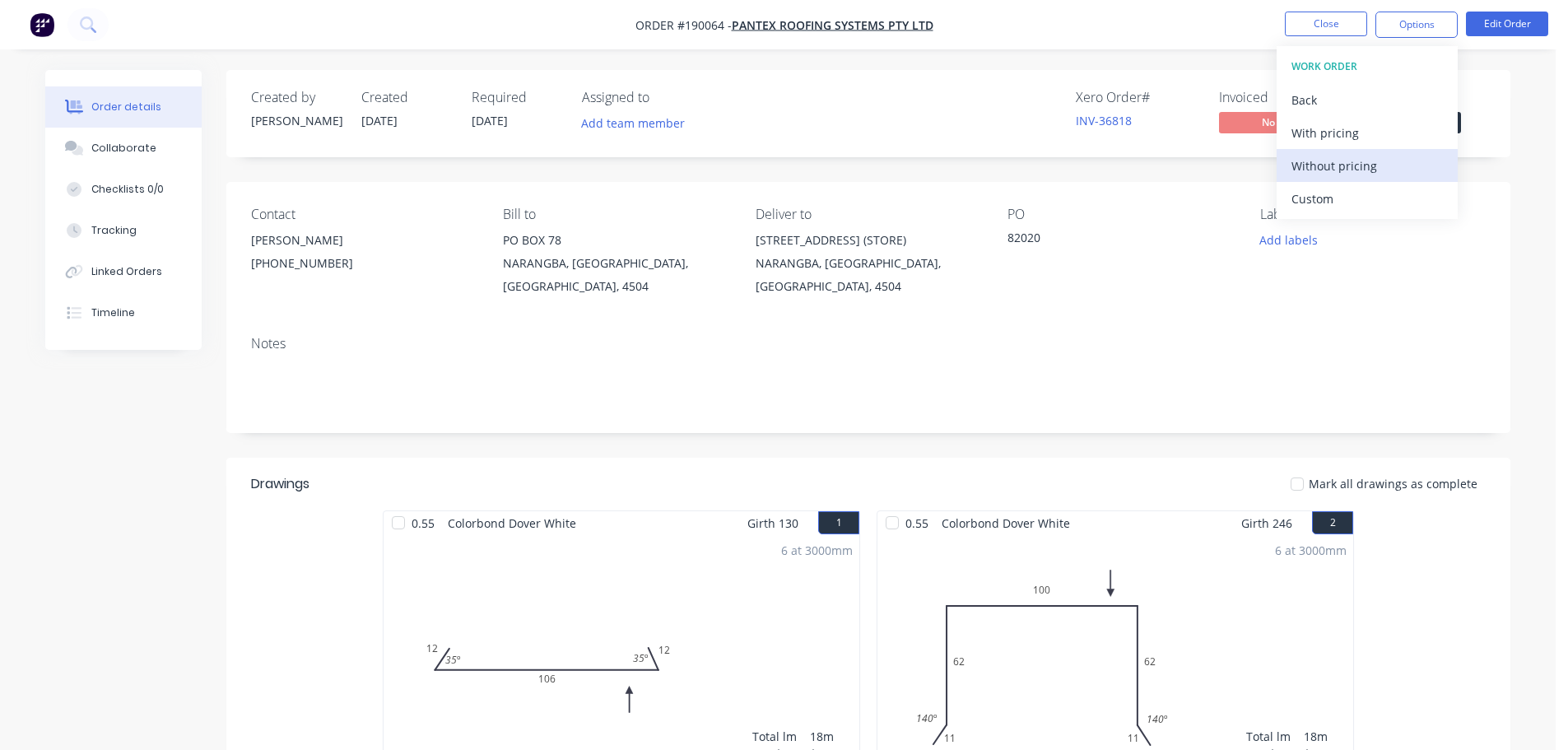
click at [1343, 161] on div "Without pricing" at bounding box center [1367, 166] width 151 height 24
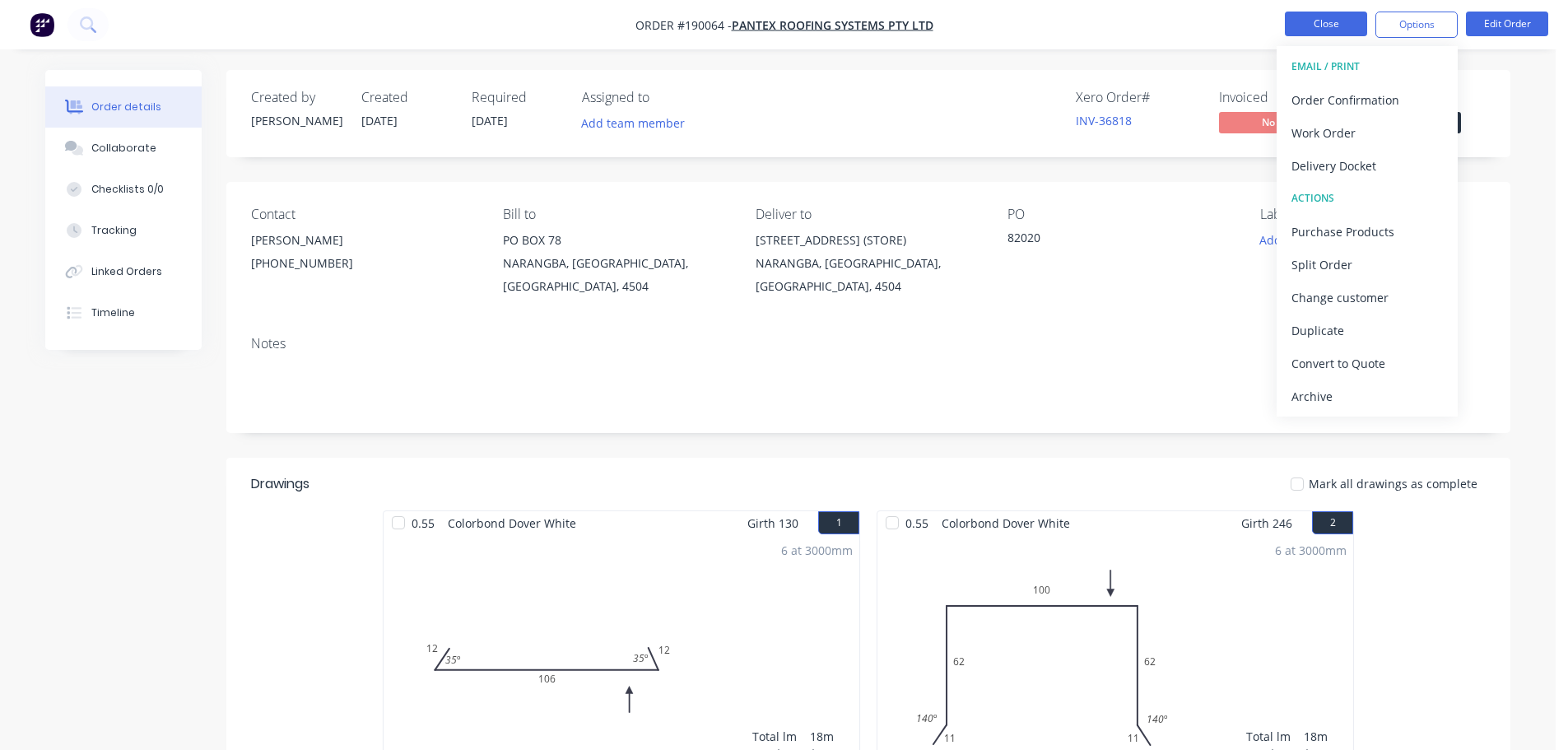
click at [1353, 21] on button "Close" at bounding box center [1326, 24] width 83 height 25
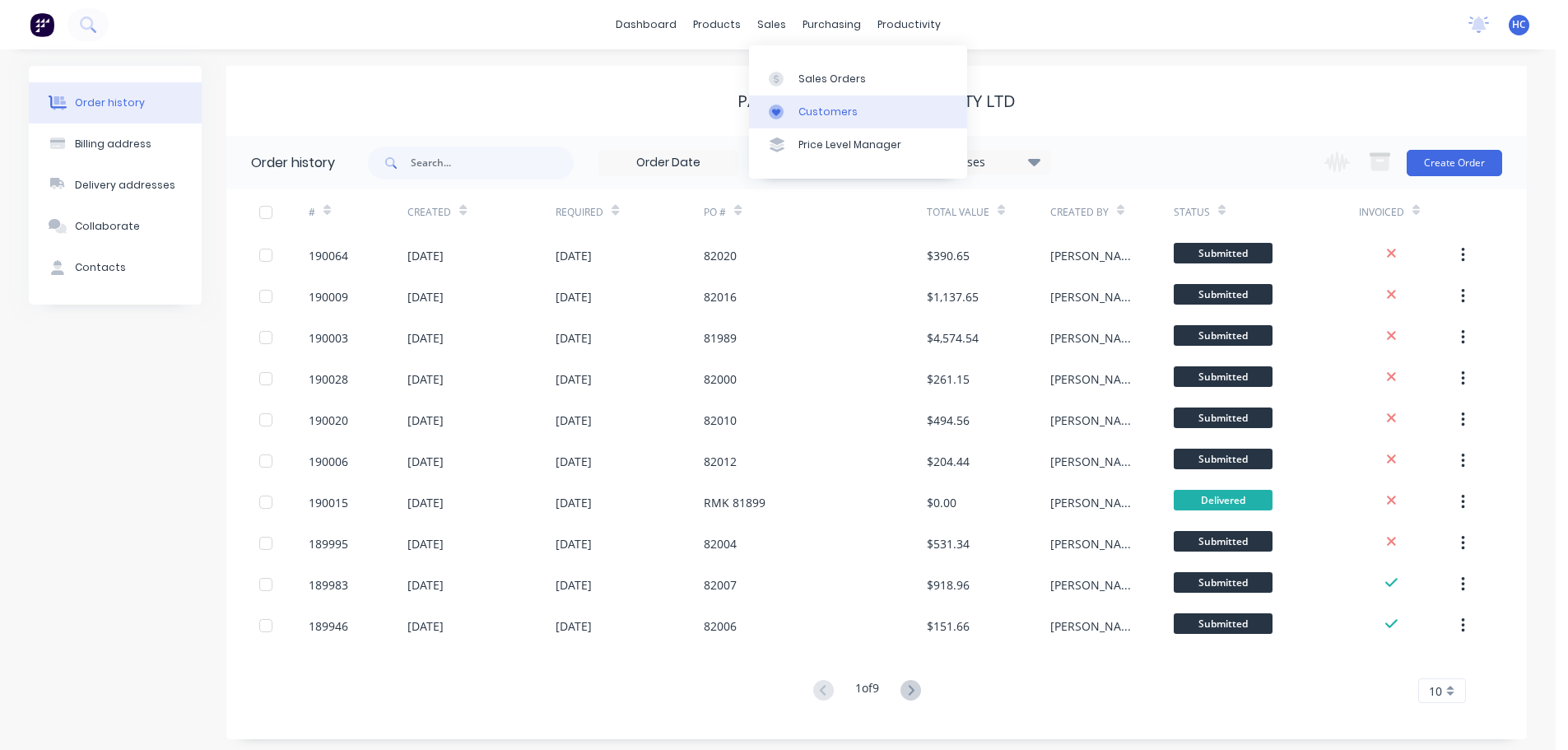
click at [848, 115] on div "Customers" at bounding box center [829, 112] width 60 height 14
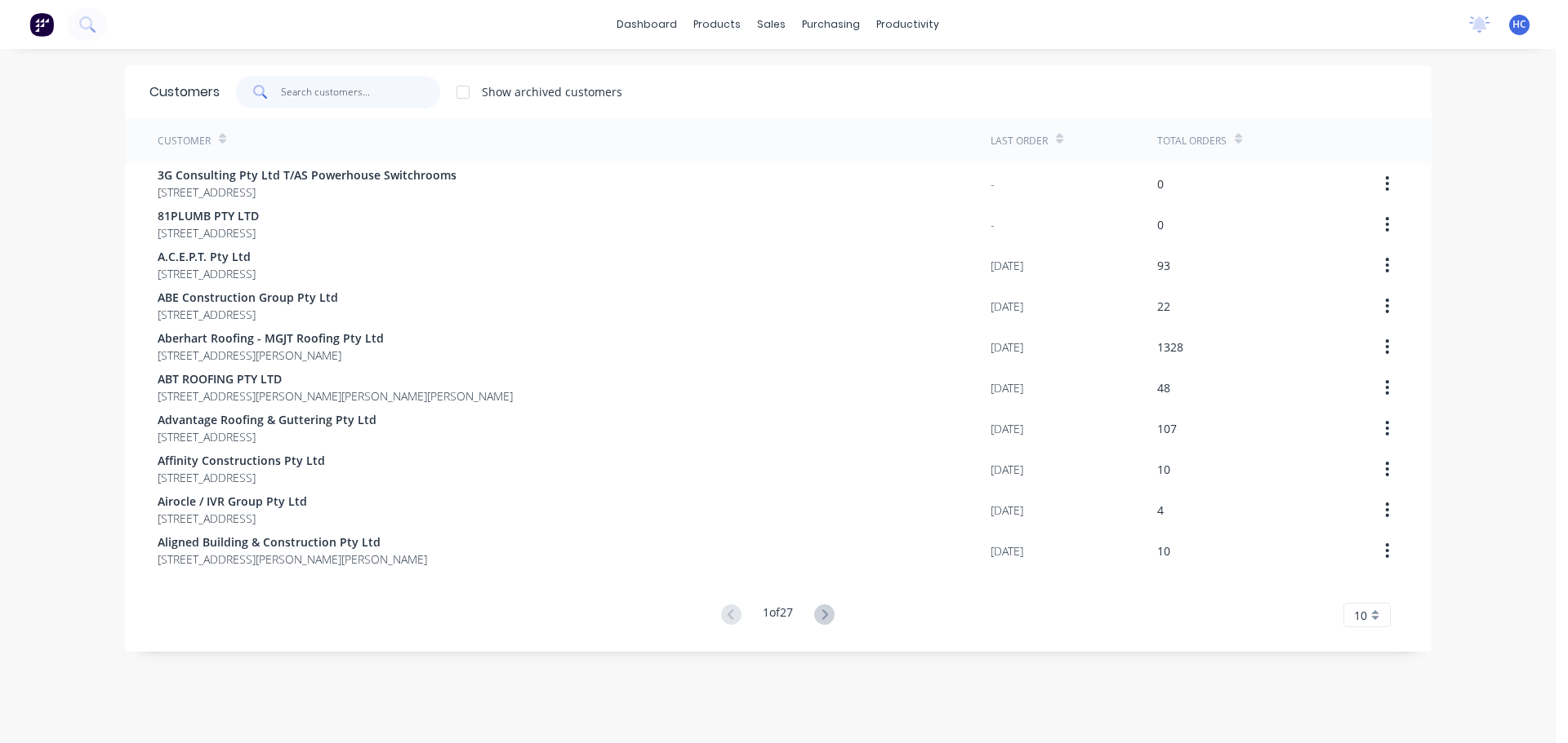
click at [371, 83] on input "text" at bounding box center [360, 92] width 160 height 33
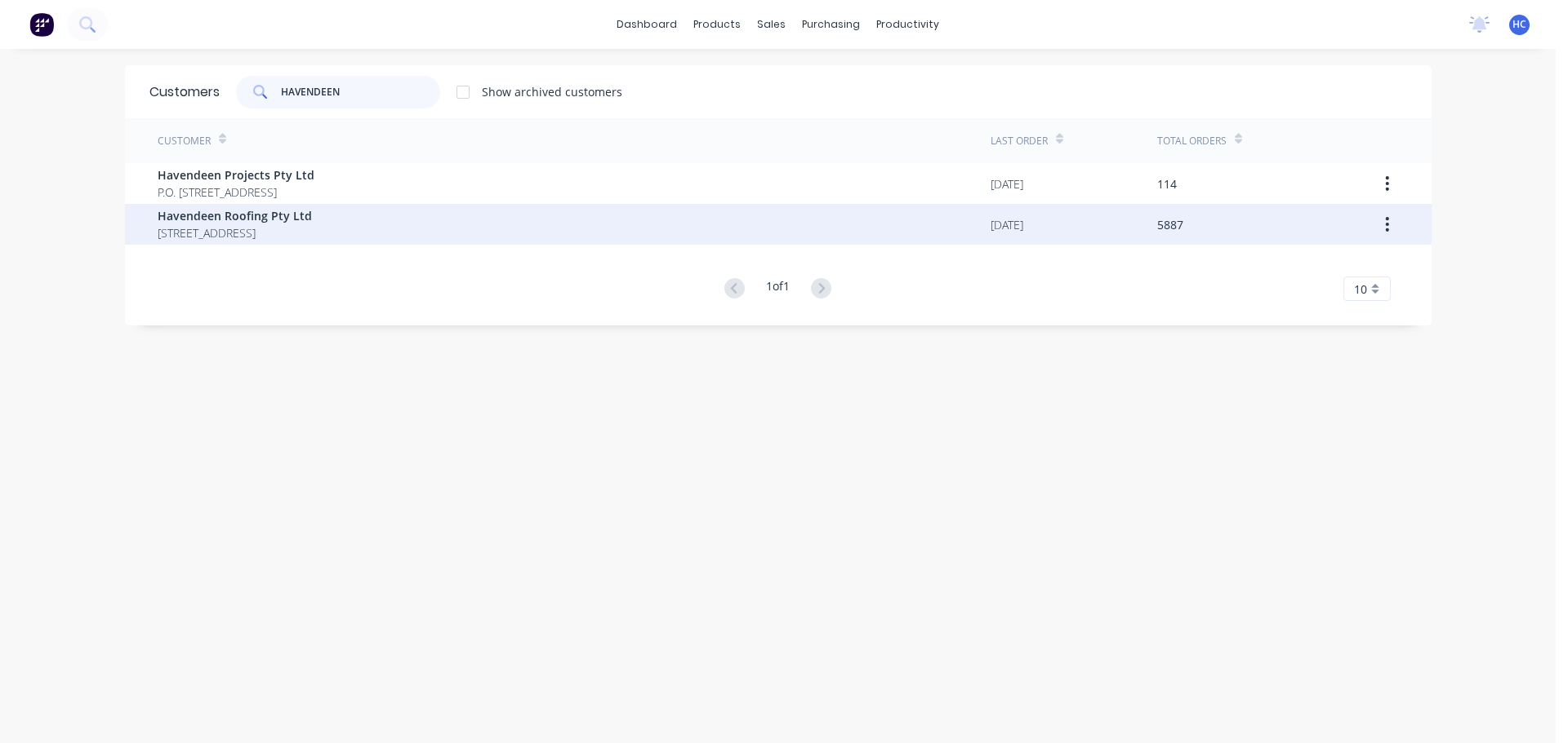
type input "HAVENDEEN"
click at [259, 231] on span "[STREET_ADDRESS]" at bounding box center [235, 233] width 154 height 17
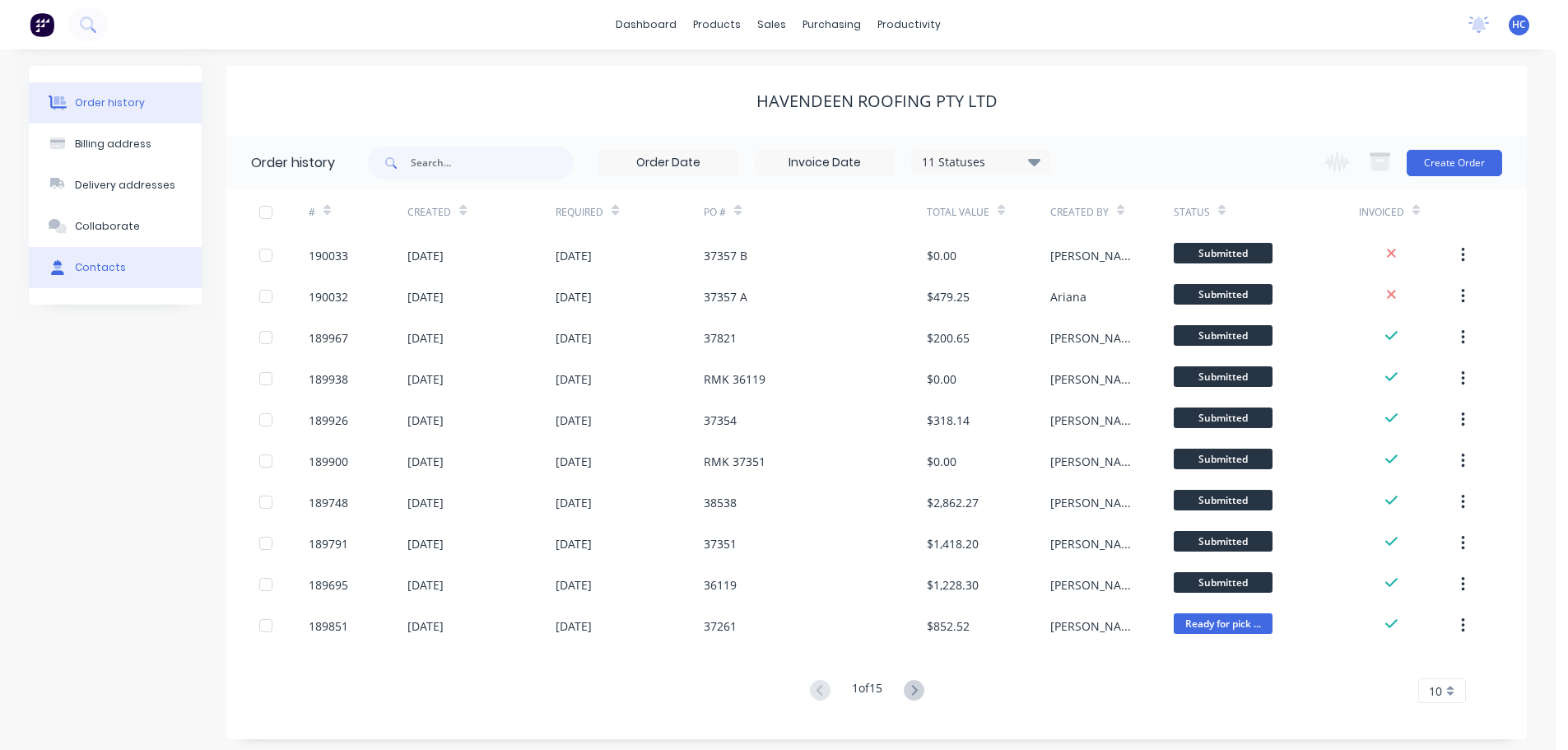
click at [145, 277] on button "Contacts" at bounding box center [115, 267] width 173 height 41
select select "AU"
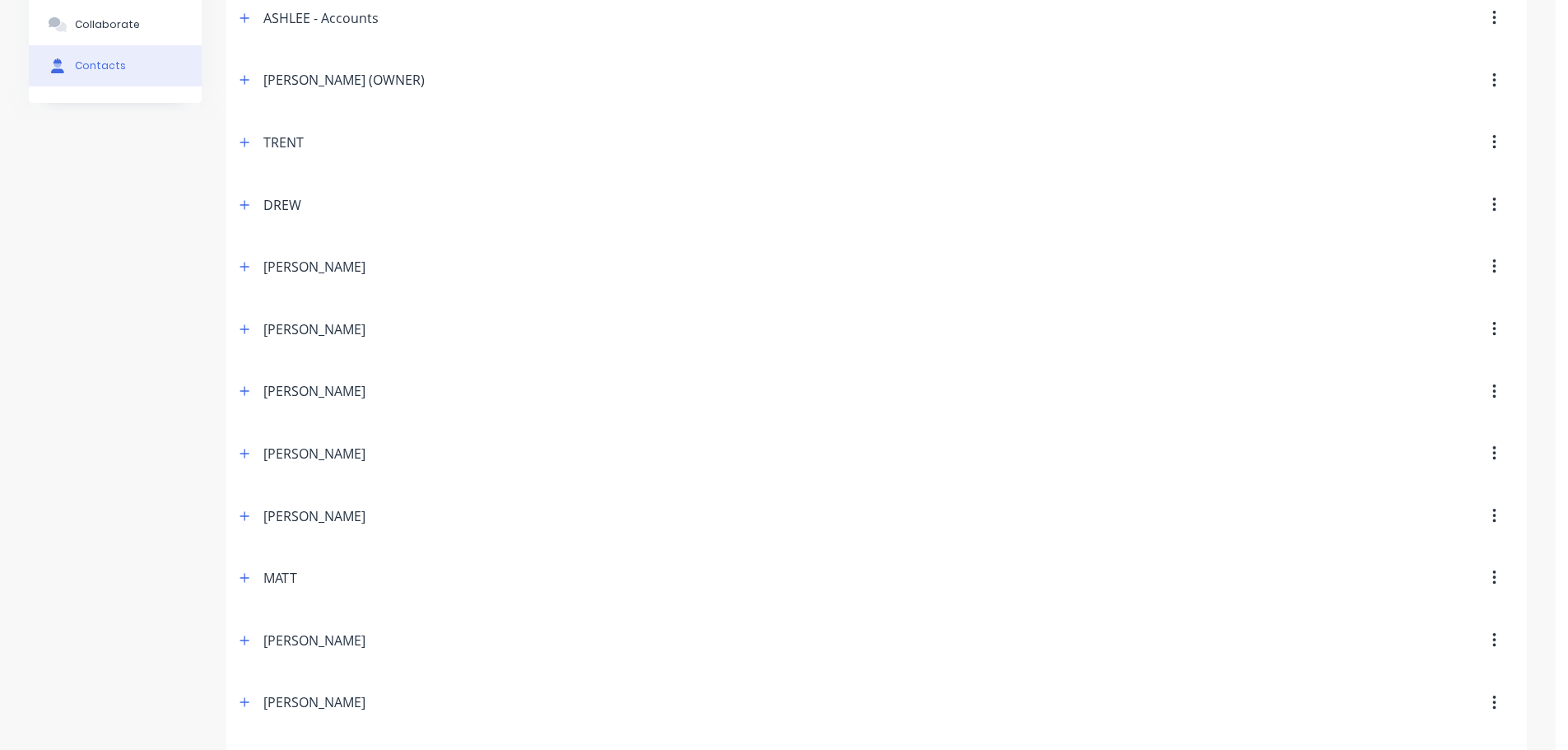
scroll to position [165, 0]
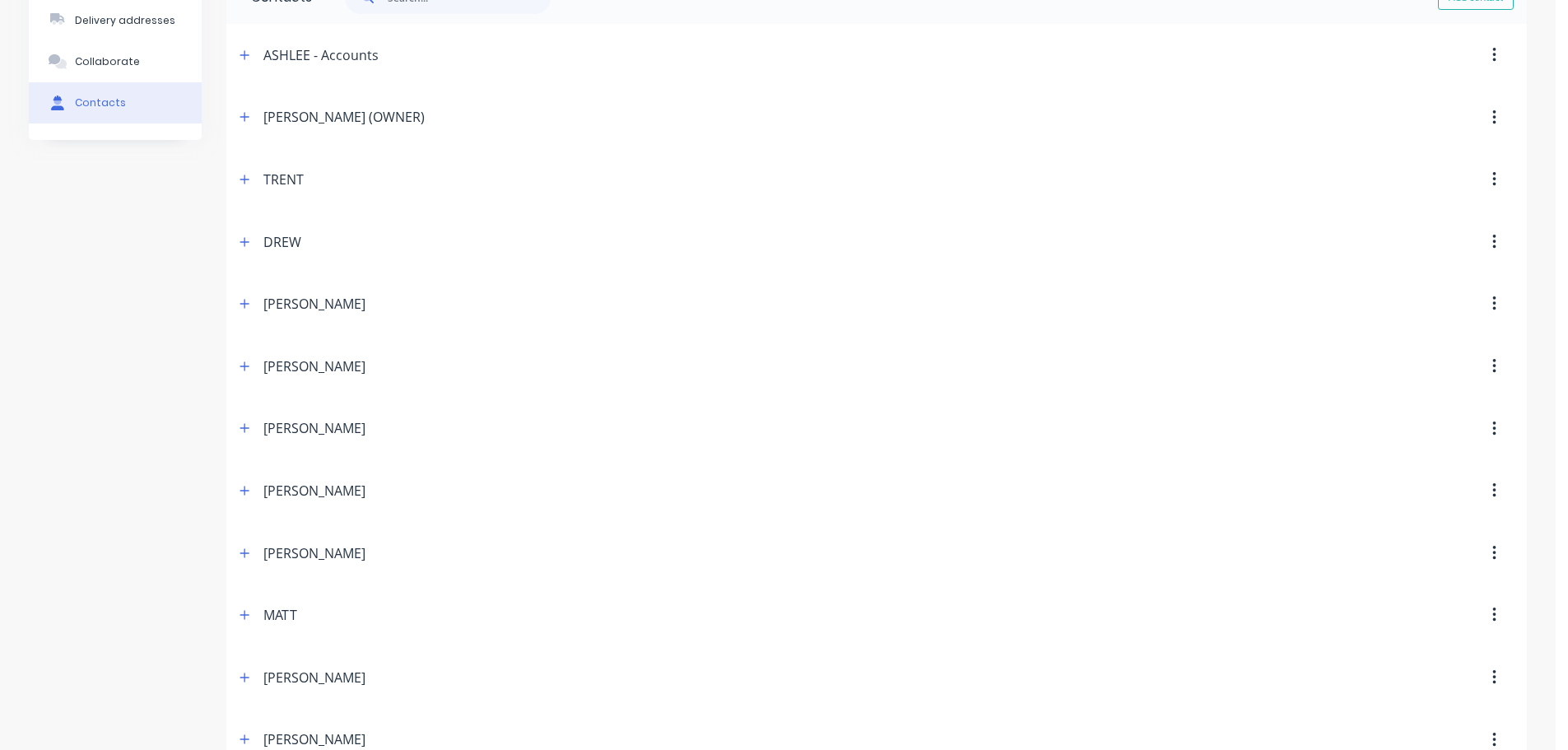
click at [257, 236] on div "DREW" at bounding box center [720, 242] width 970 height 30
click at [244, 245] on icon "button" at bounding box center [245, 242] width 9 height 9
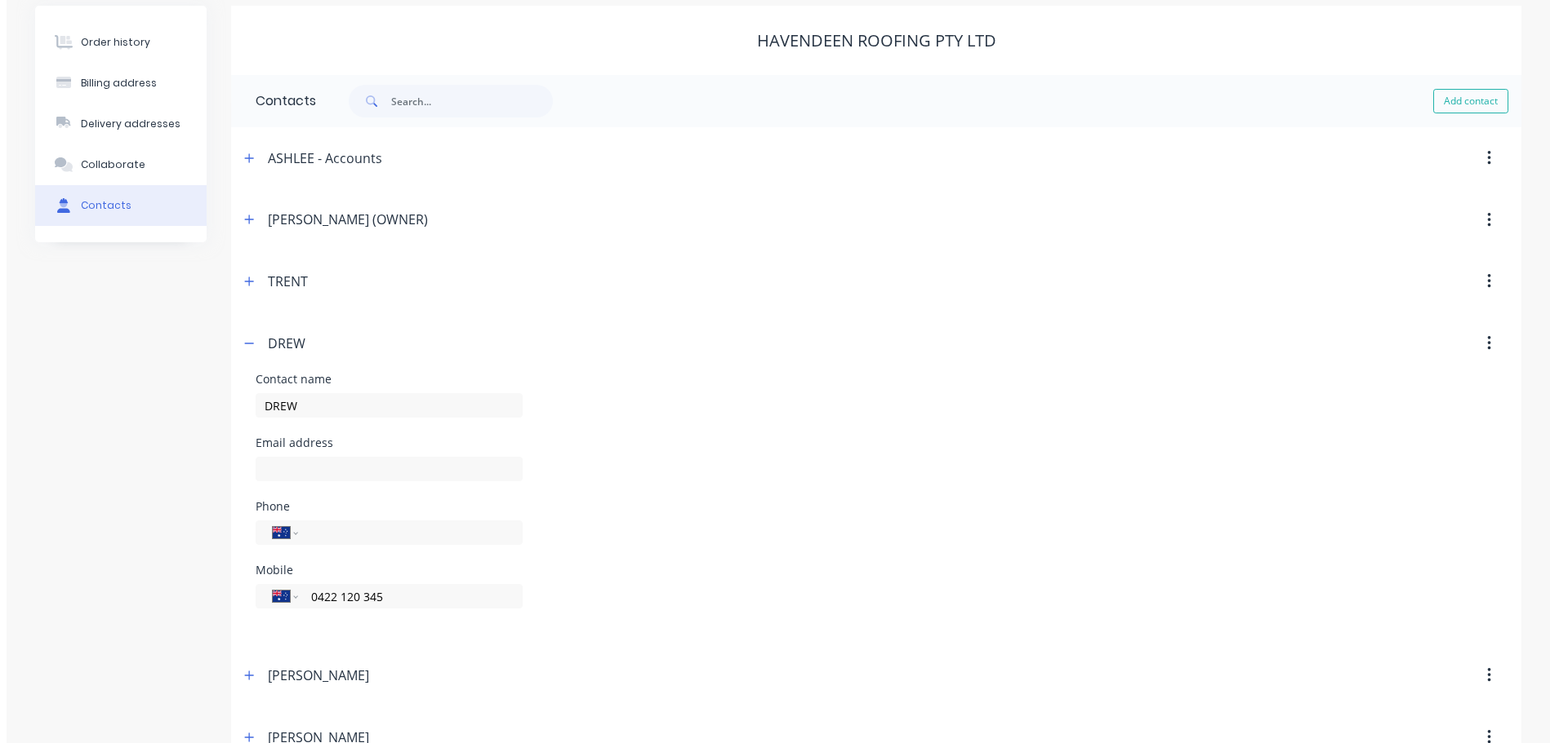
scroll to position [0, 0]
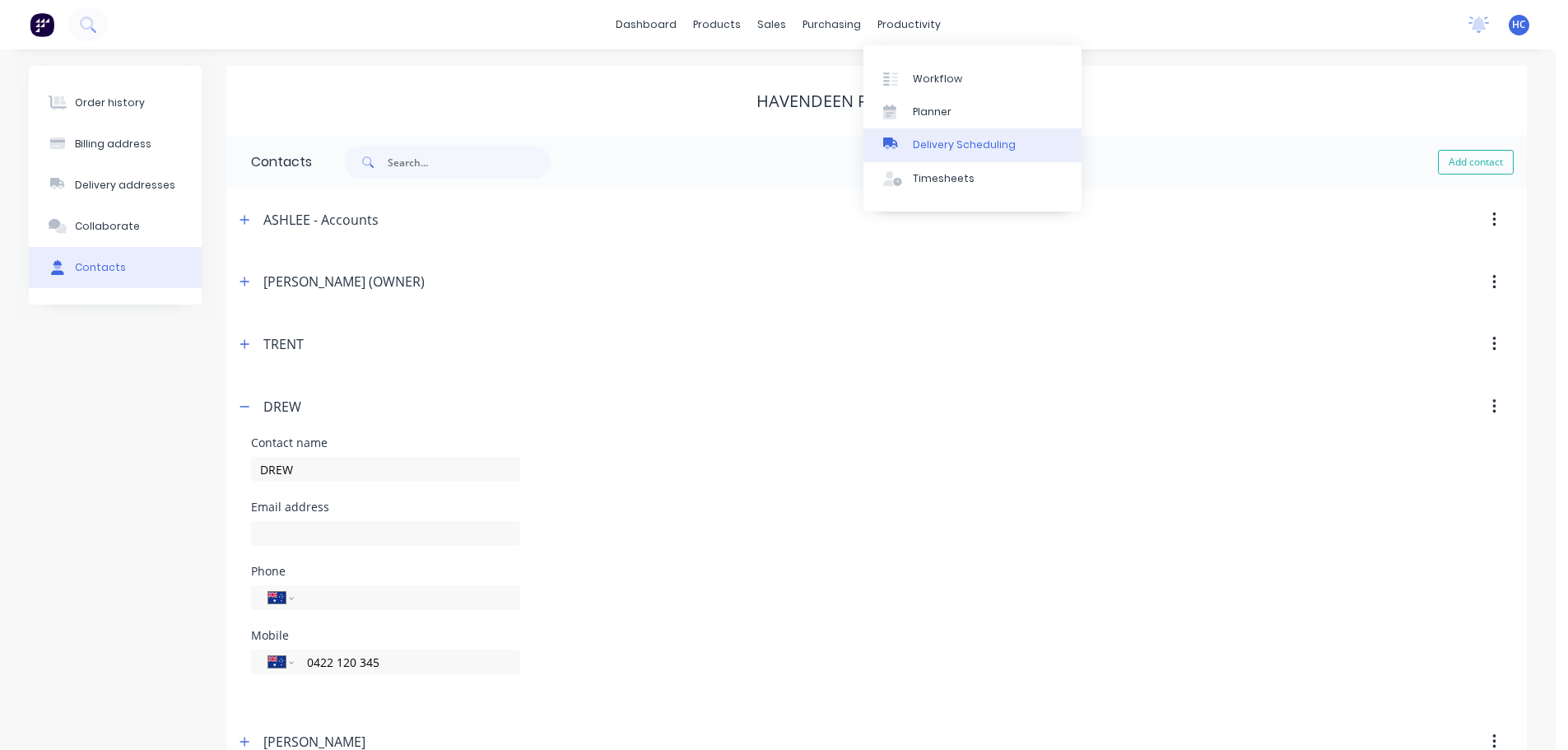
click at [978, 145] on div "Delivery Scheduling" at bounding box center [964, 145] width 103 height 14
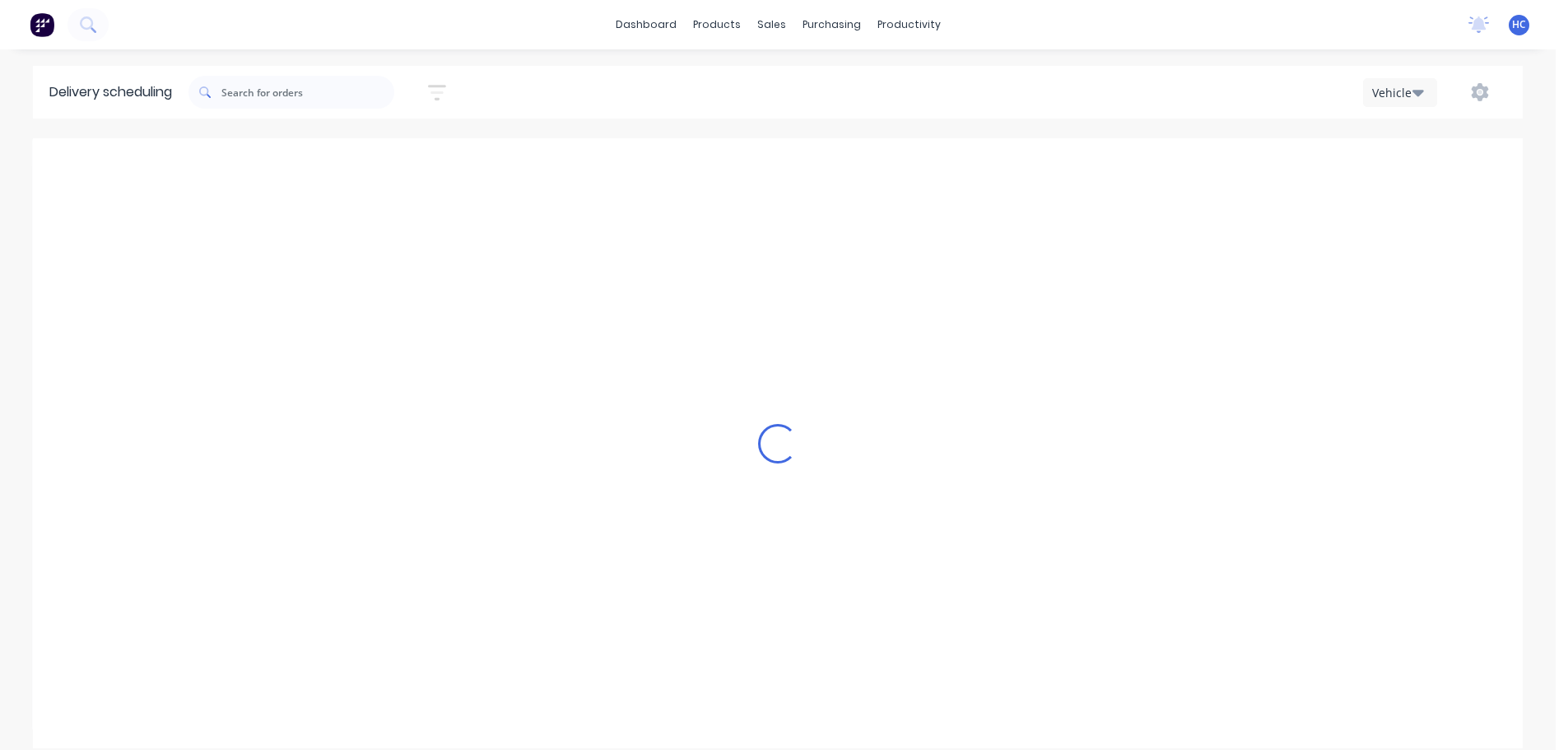
click at [436, 89] on icon "button" at bounding box center [436, 93] width 18 height 20
click at [0, 0] on input at bounding box center [0, 0] width 0 height 0
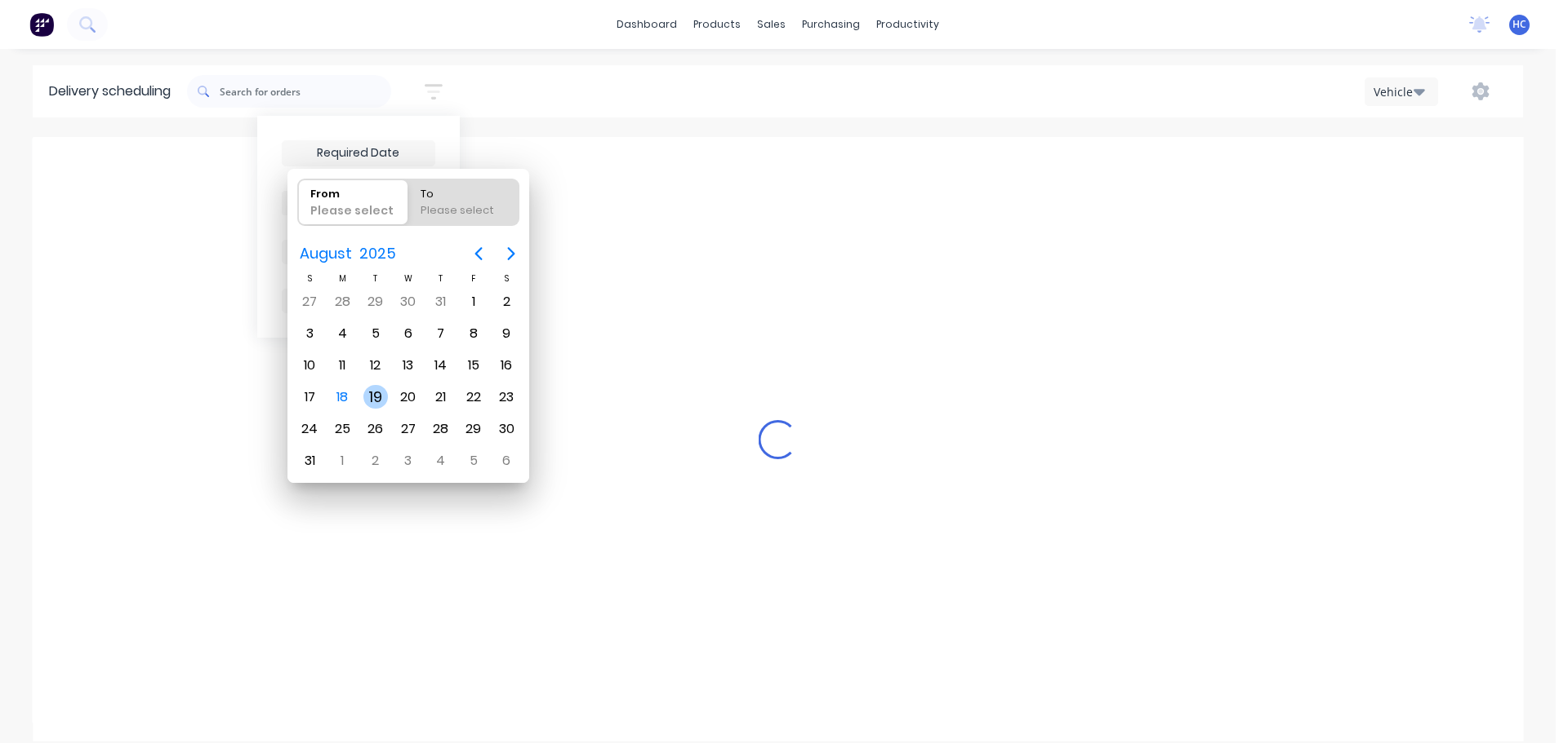
click at [369, 402] on div "19" at bounding box center [376, 397] width 24 height 24
type input "[DATE]"
radio input "false"
radio input "true"
click at [374, 401] on div "19" at bounding box center [376, 397] width 24 height 24
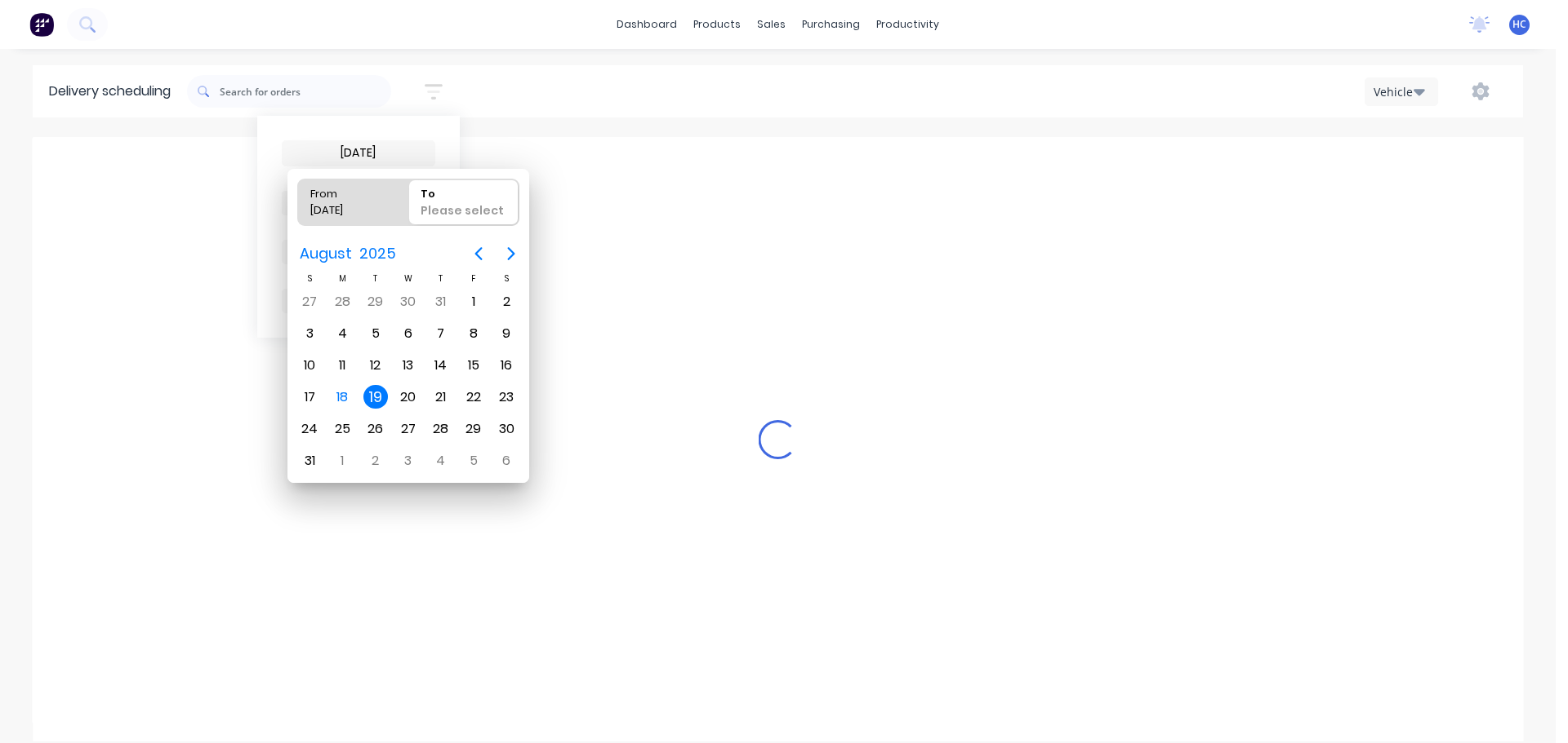
type input "[DATE] - [DATE]"
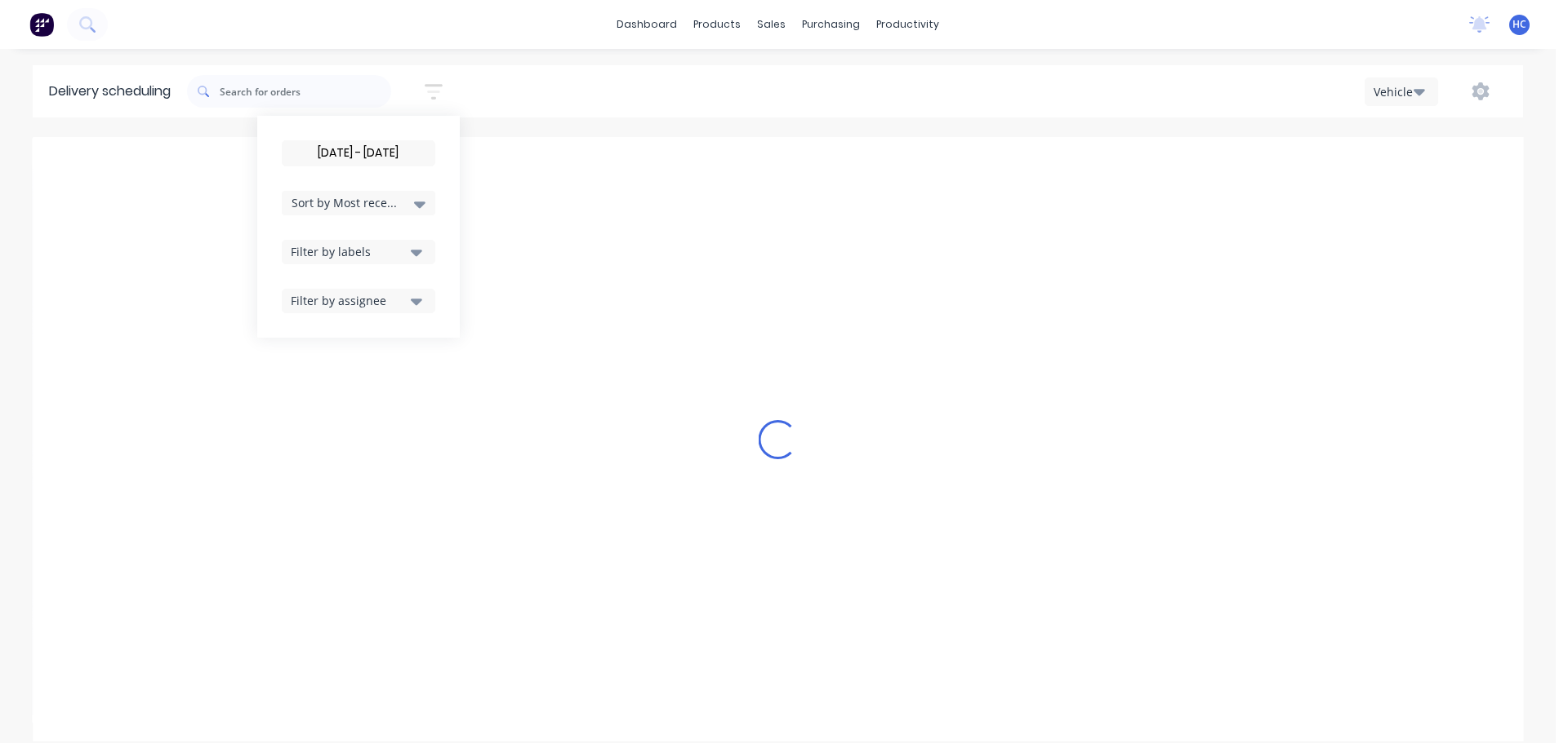
click at [354, 243] on div "Filter by labels" at bounding box center [348, 251] width 115 height 17
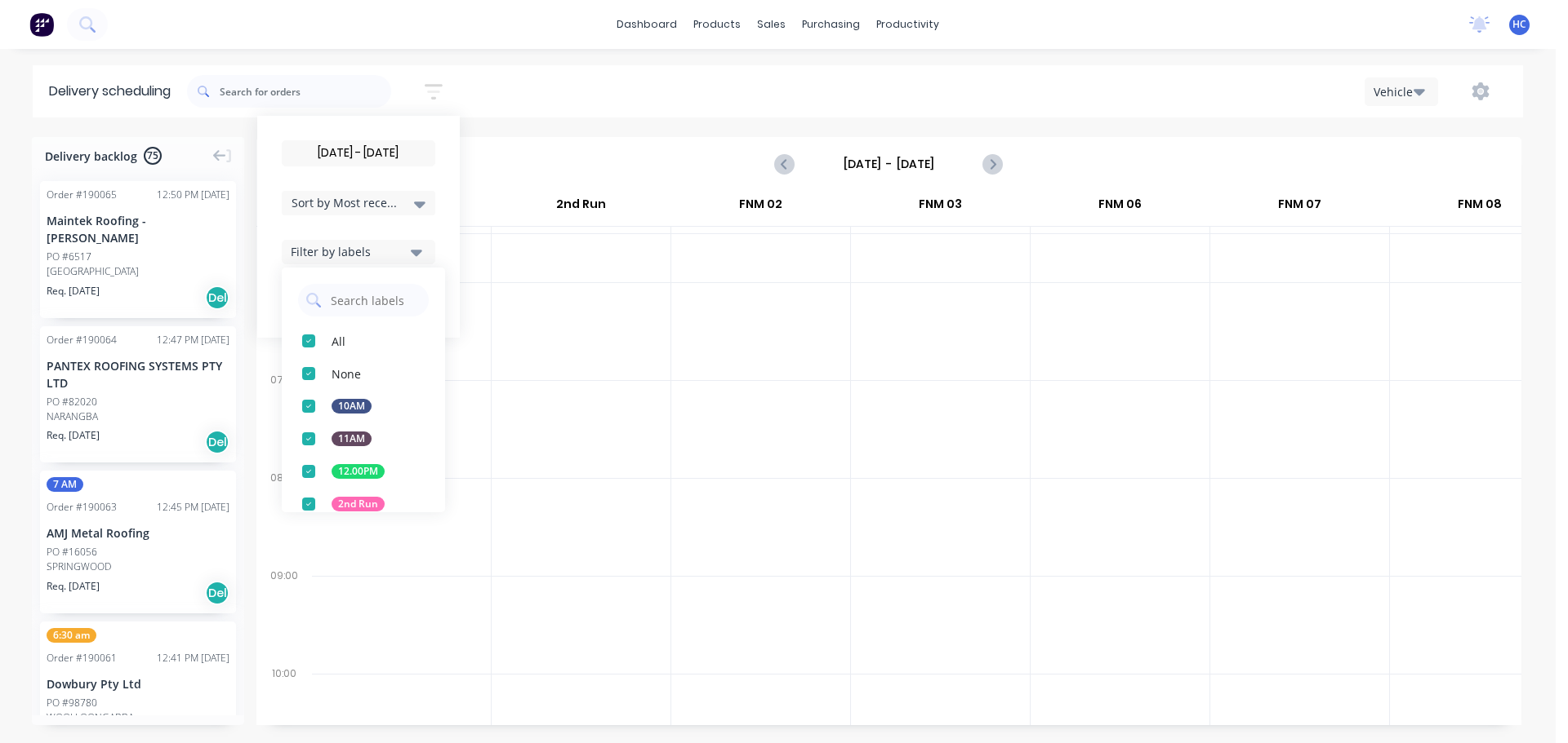
click at [658, 390] on div at bounding box center [581, 429] width 179 height 98
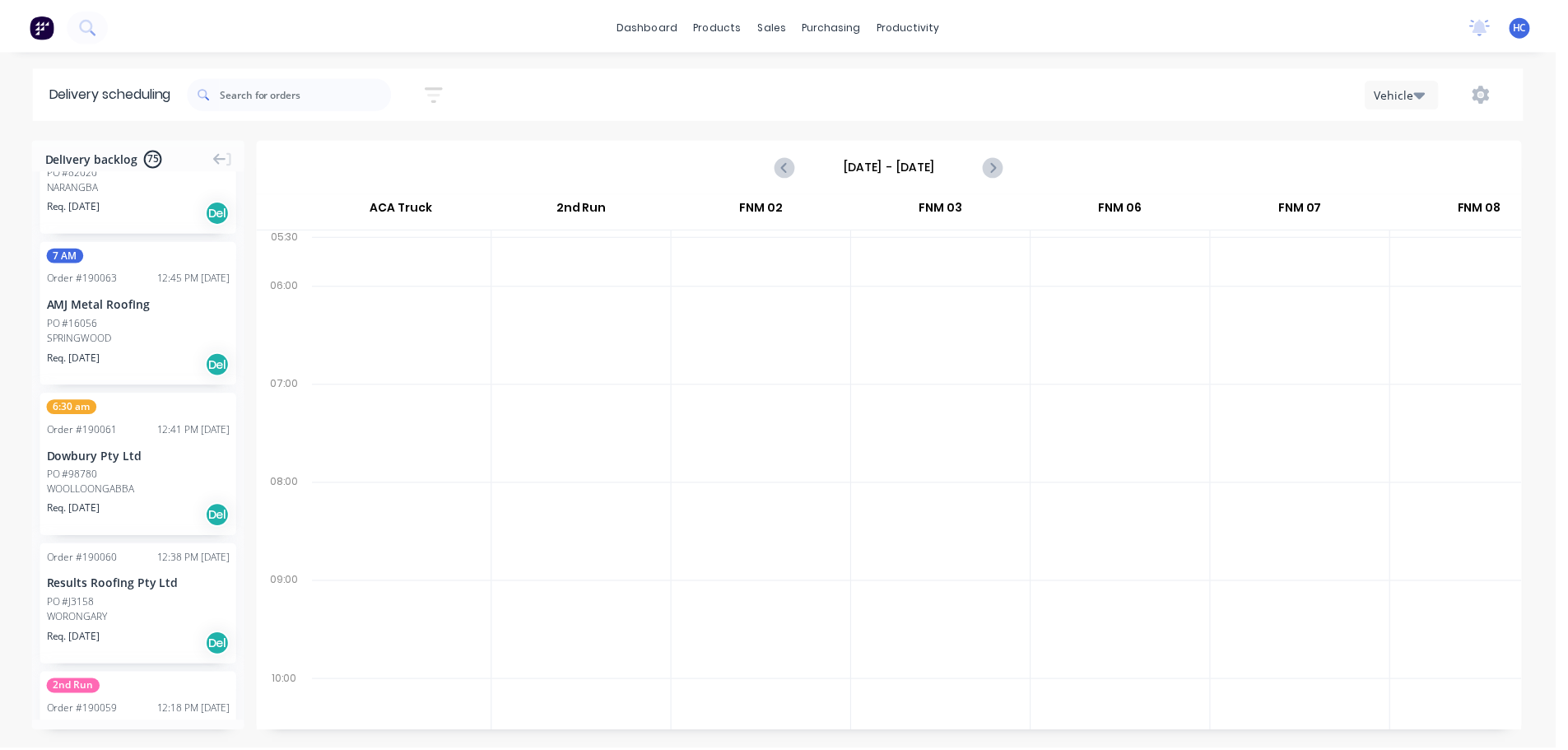
scroll to position [0, 0]
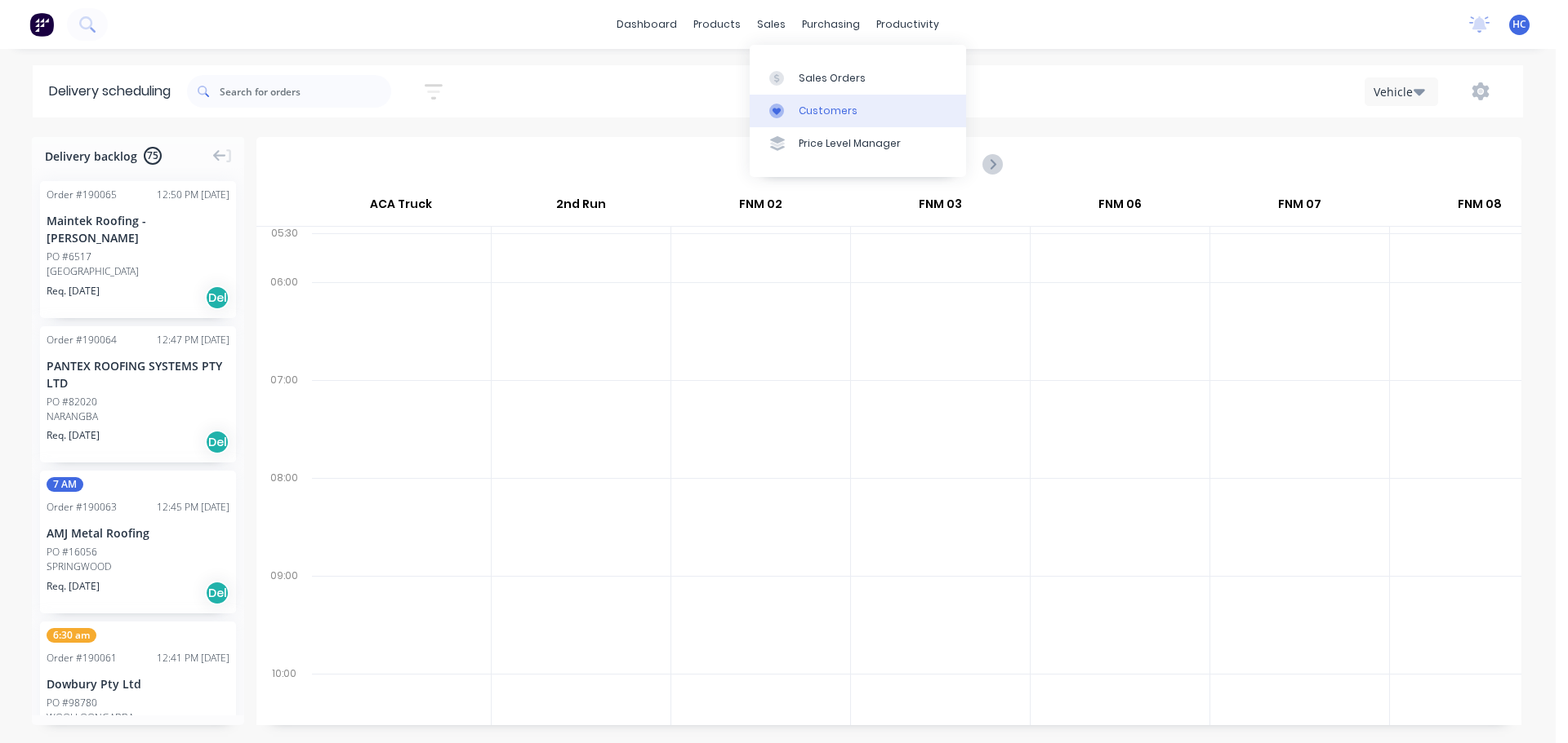
click at [814, 113] on div "Customers" at bounding box center [828, 110] width 59 height 14
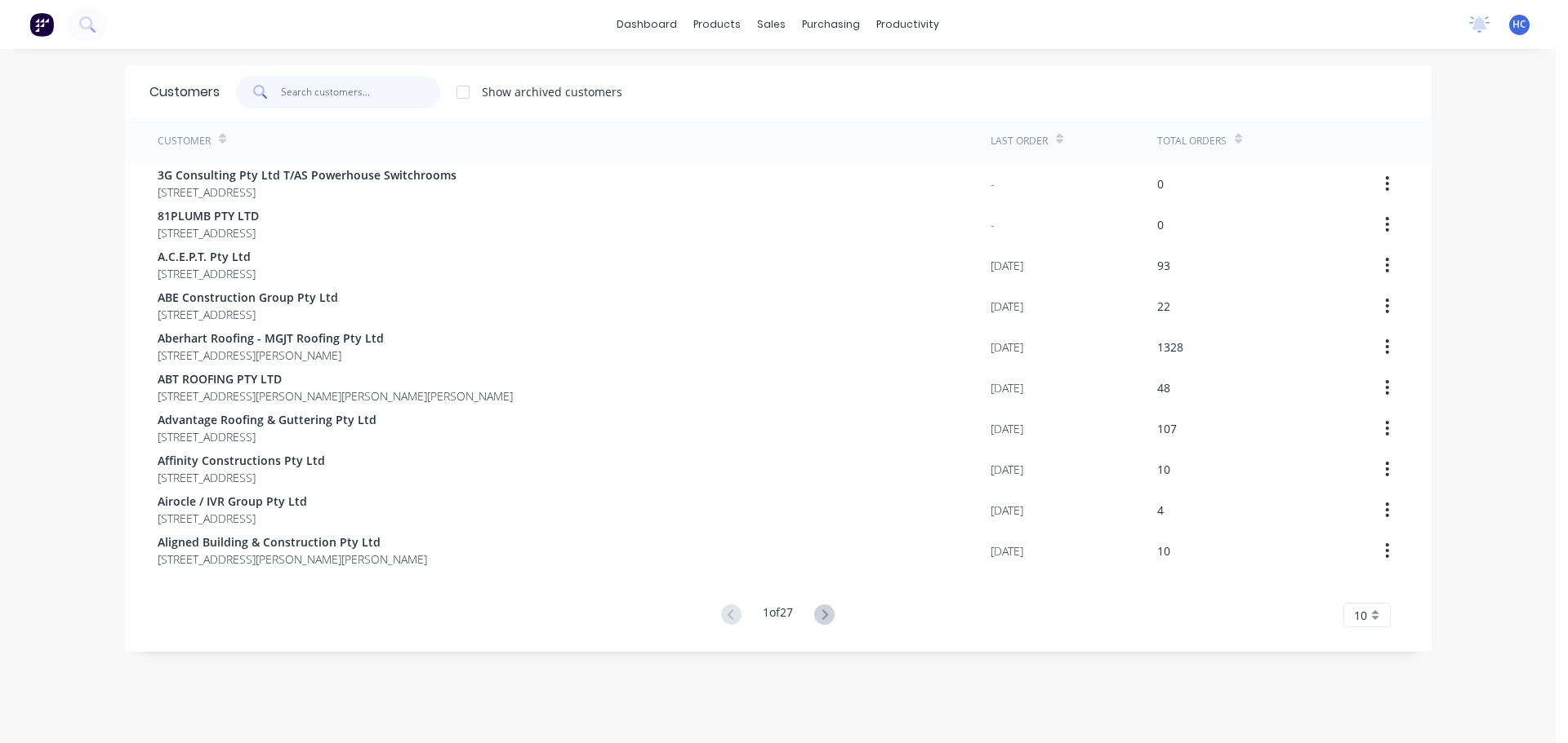
click at [316, 94] on input "text" at bounding box center [360, 92] width 160 height 33
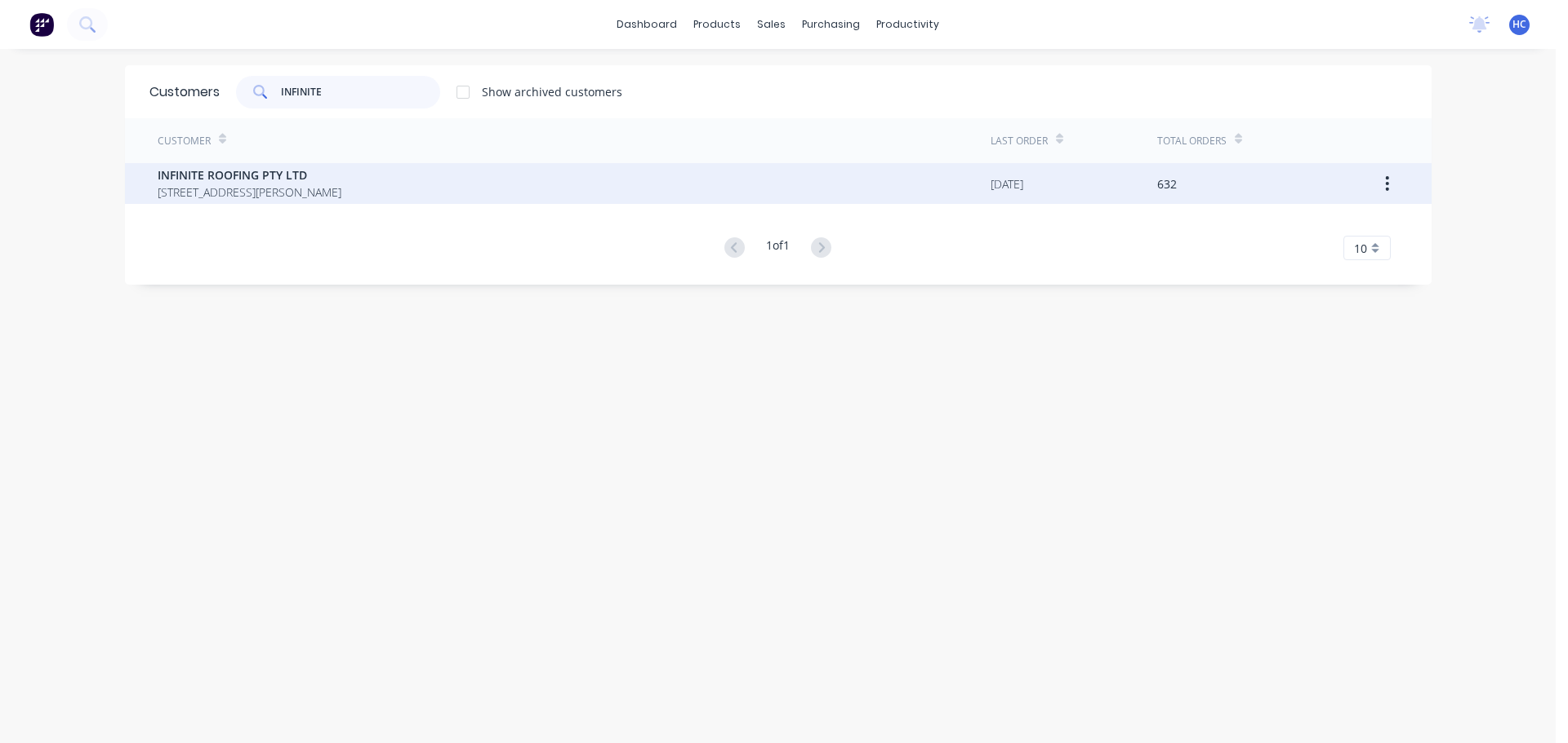
type input "INFINITE"
click at [320, 156] on div "Customer" at bounding box center [574, 140] width 833 height 45
click at [323, 190] on span "[STREET_ADDRESS][PERSON_NAME]" at bounding box center [250, 192] width 184 height 17
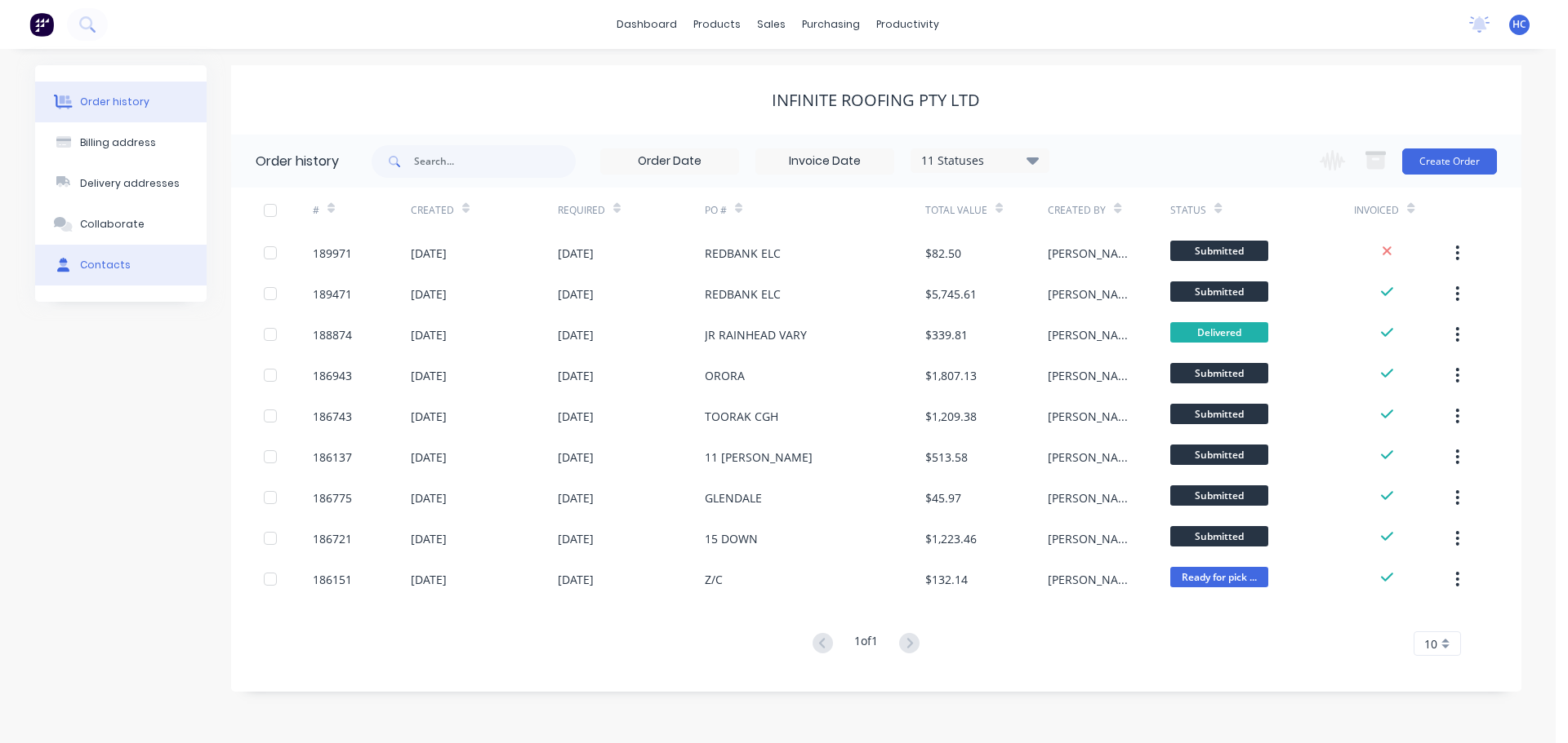
click at [100, 271] on div "Contacts" at bounding box center [105, 265] width 51 height 14
select select "AU"
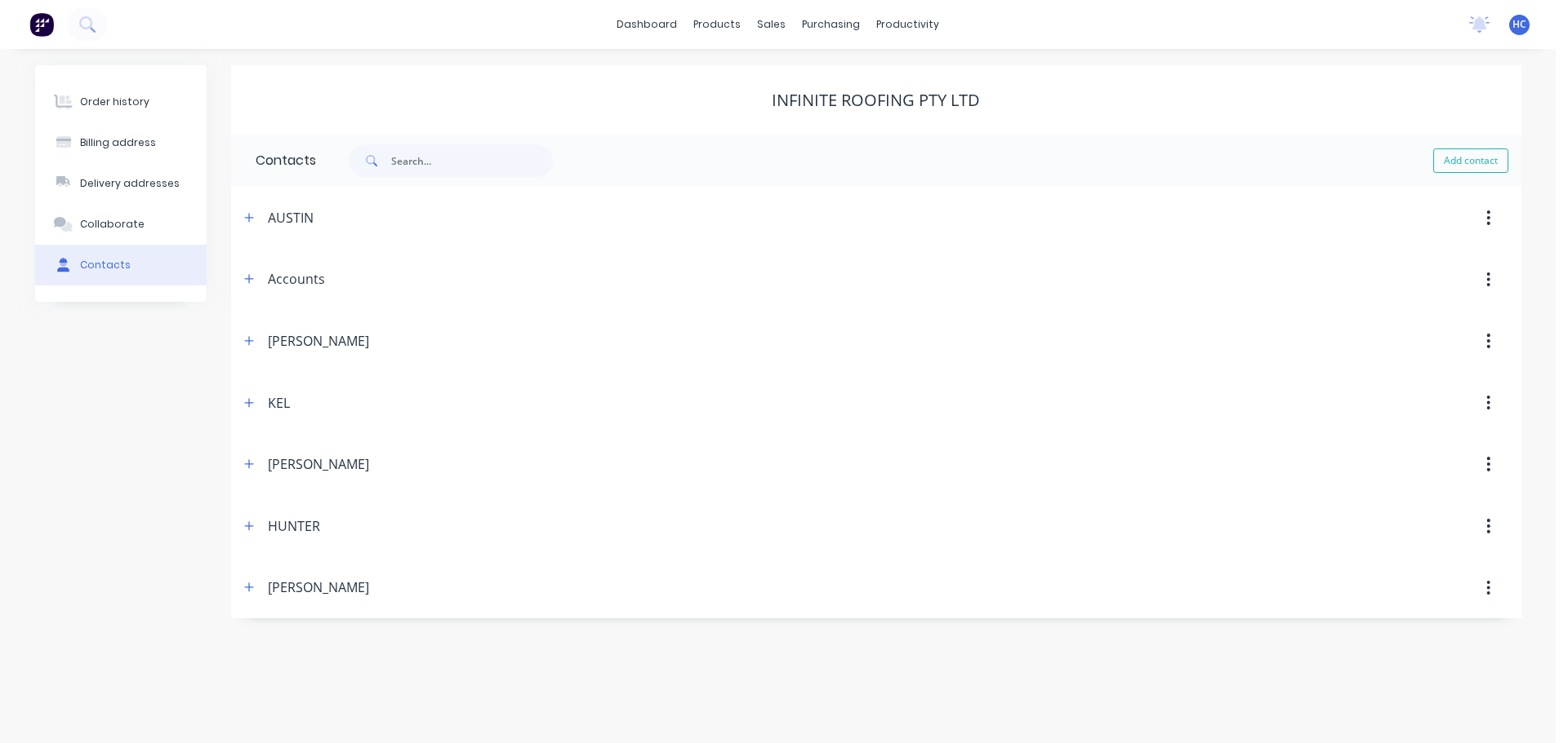
click at [247, 413] on span at bounding box center [249, 402] width 20 height 20
click at [257, 404] on button "button" at bounding box center [249, 402] width 20 height 20
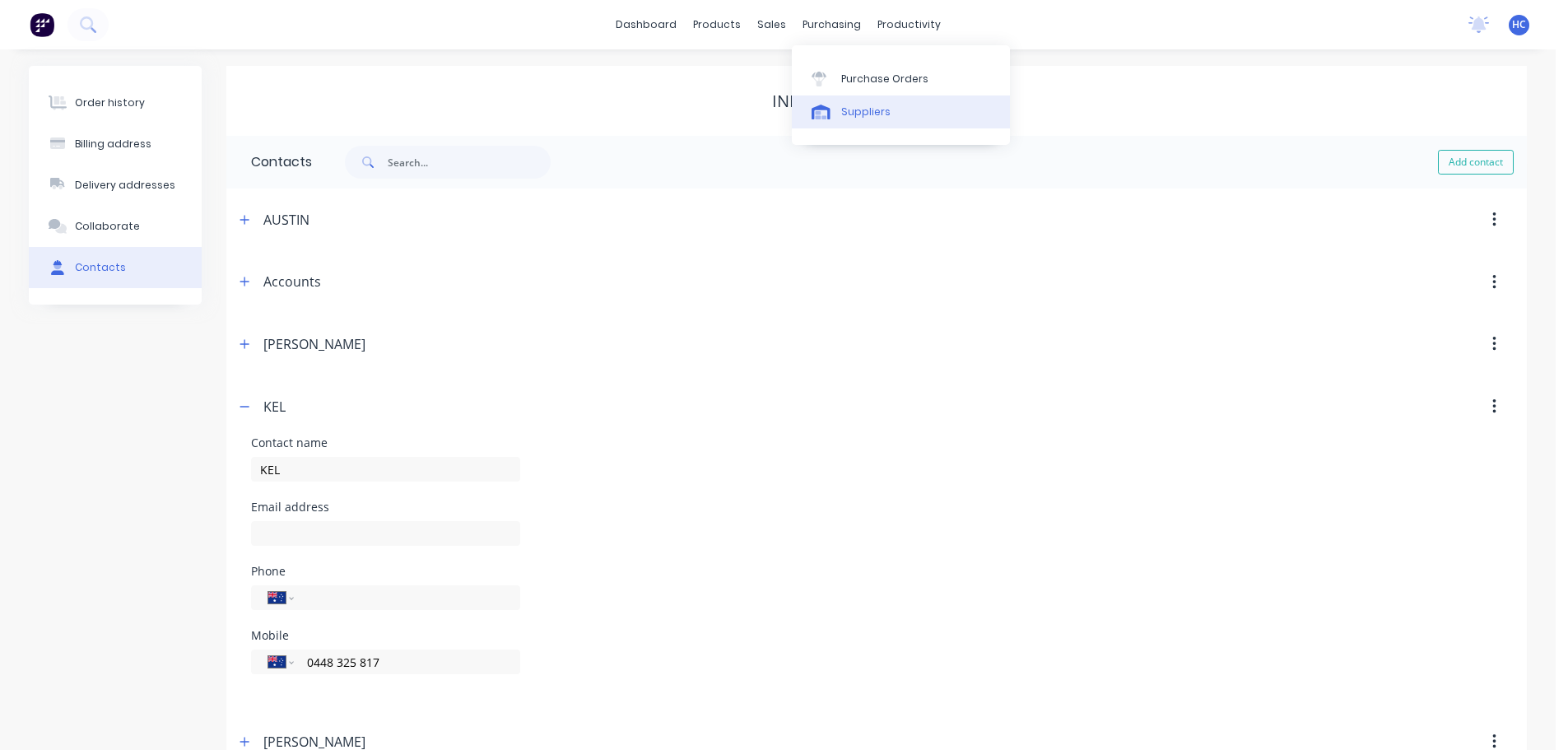
click at [861, 100] on link "Suppliers" at bounding box center [901, 112] width 218 height 33
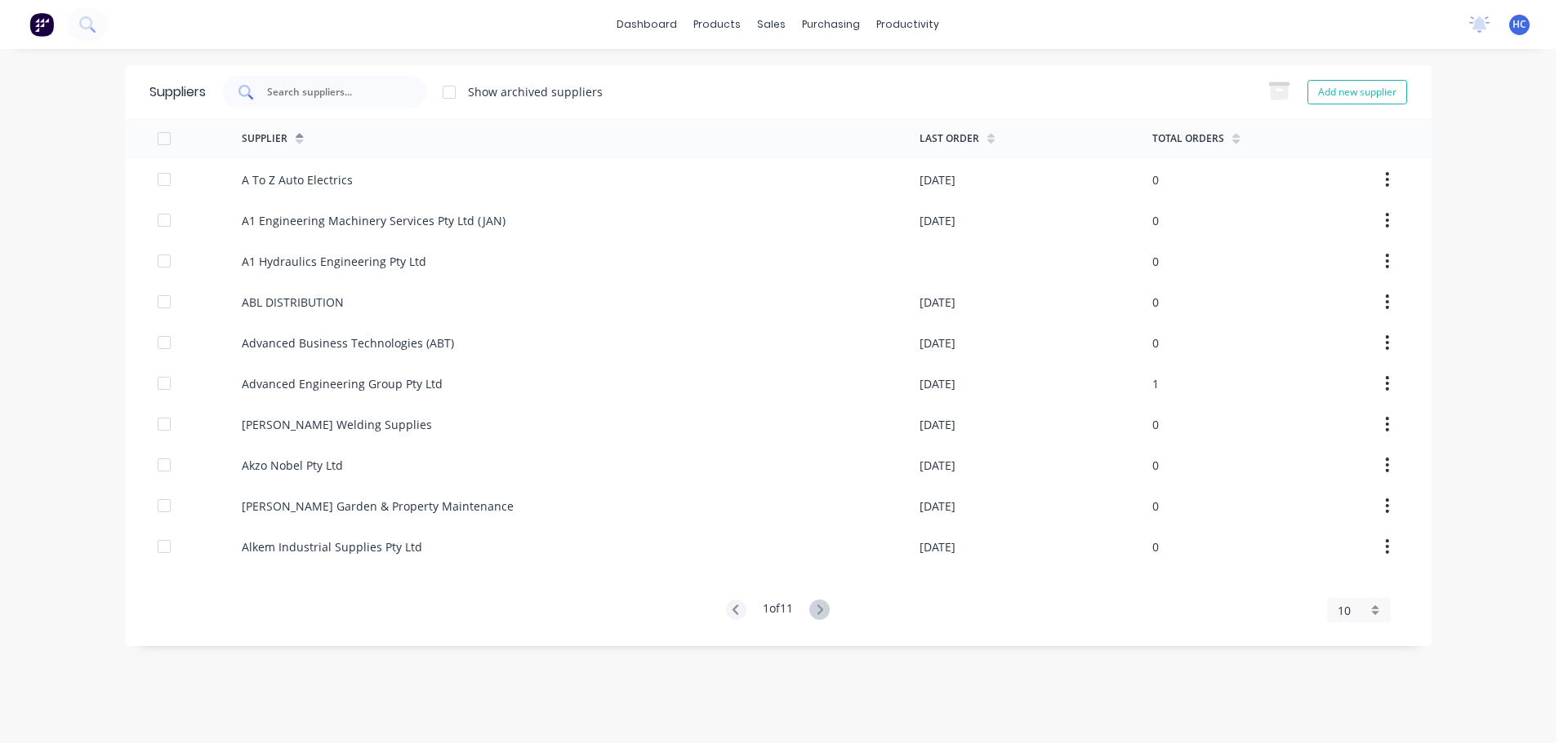
click at [340, 103] on div at bounding box center [324, 92] width 204 height 33
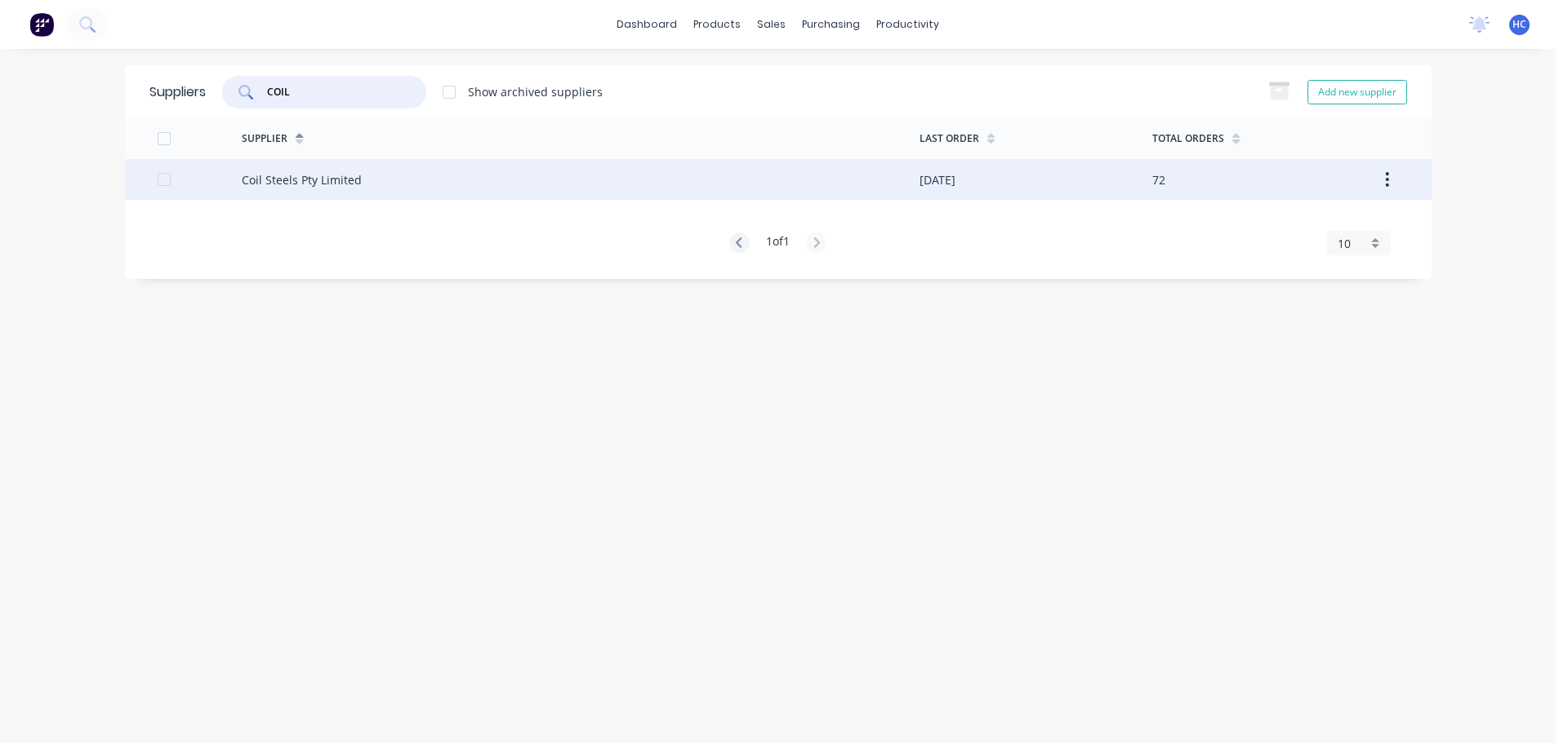
type input "COIL"
click at [387, 166] on div "Coil Steels Pty Limited" at bounding box center [580, 180] width 678 height 40
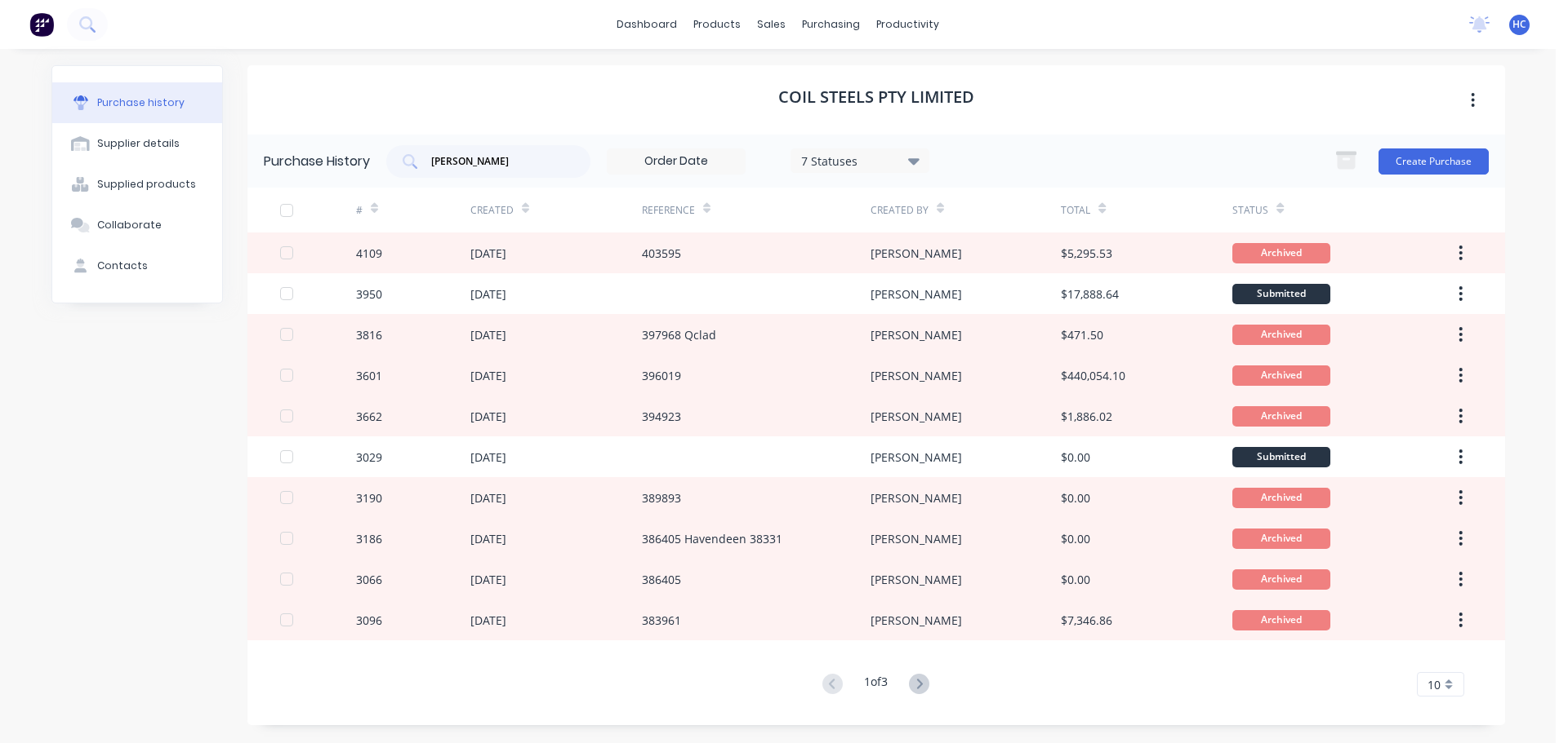
drag, startPoint x: 477, startPoint y: 170, endPoint x: 223, endPoint y: 129, distance: 257.3
click at [192, 132] on div "Purchase history Supplier details Supplied products Collaborate Contacts Coil S…" at bounding box center [778, 395] width 1453 height 660
click at [506, 161] on input "[PERSON_NAME]" at bounding box center [497, 161] width 136 height 16
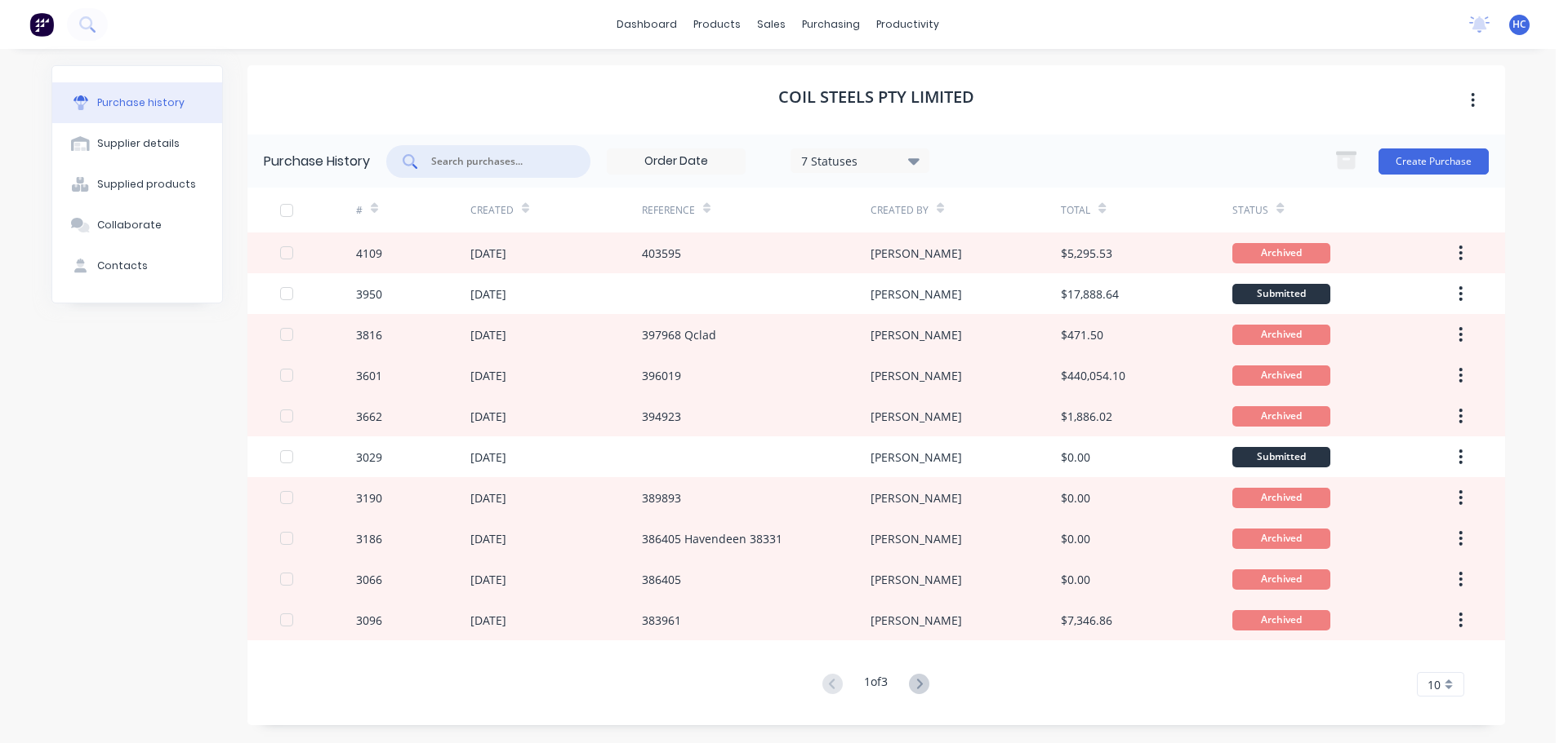
click at [540, 90] on div "Coil Steels Pty Limited" at bounding box center [876, 100] width 1257 height 69
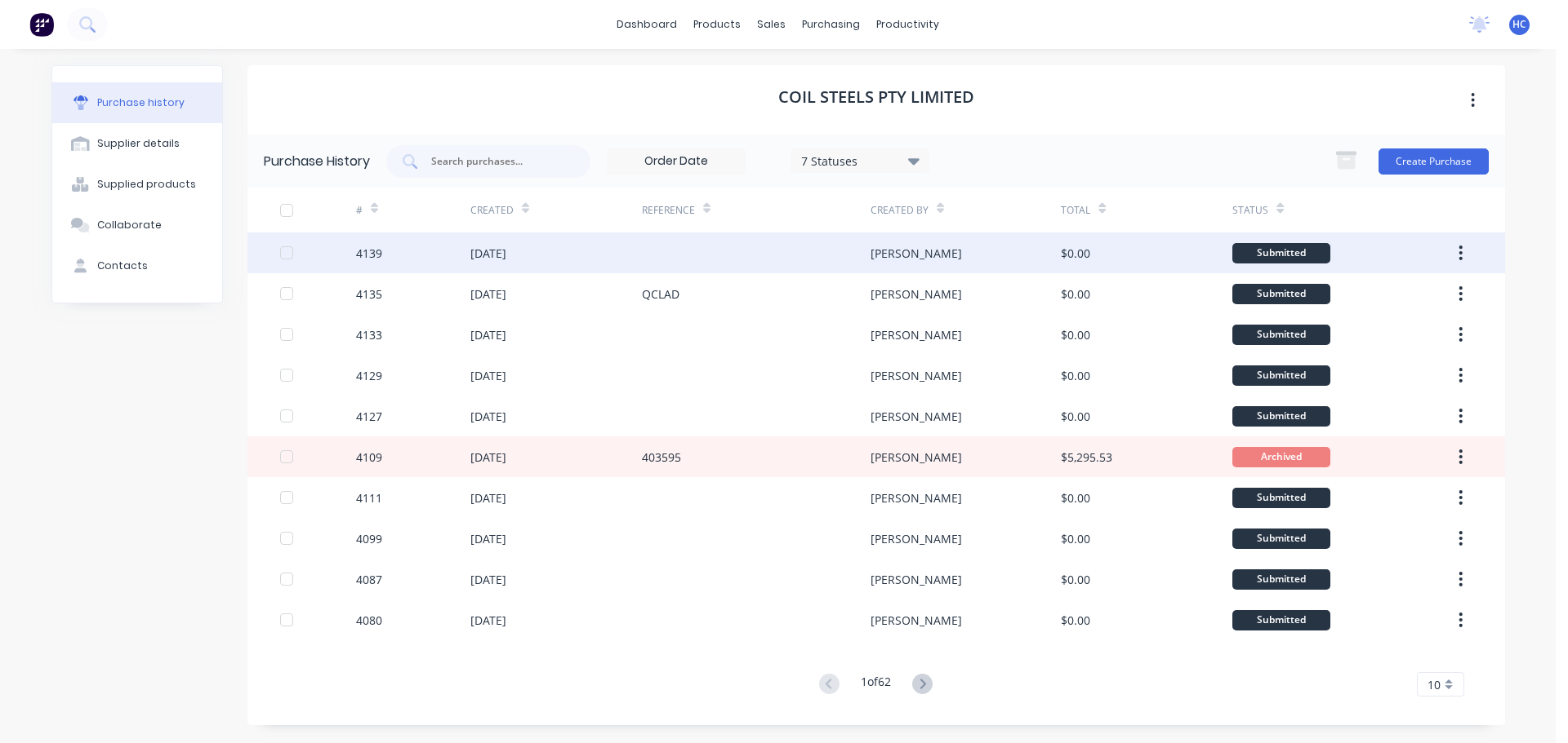
click at [819, 256] on div at bounding box center [755, 253] width 229 height 40
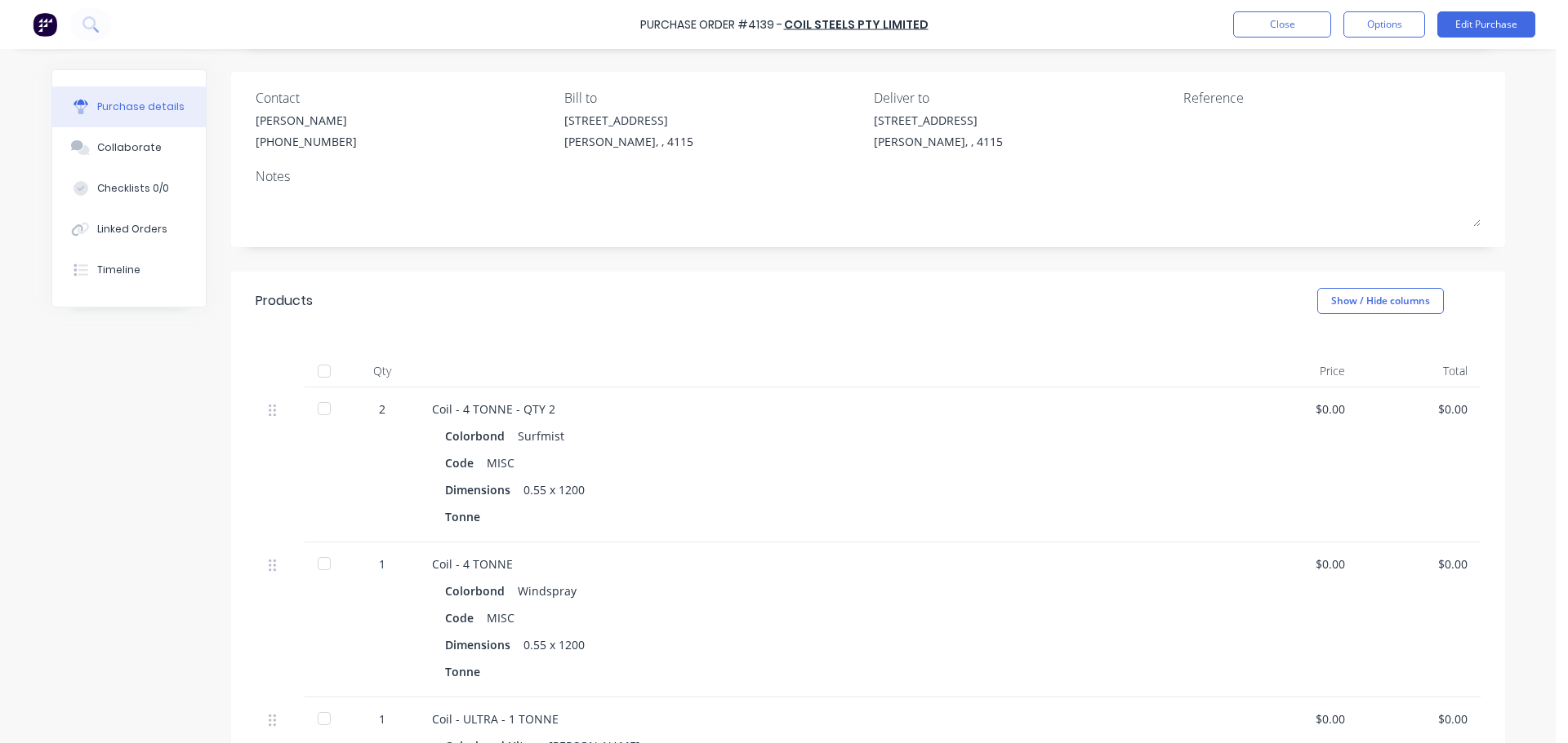
scroll to position [164, 0]
